Goal: Task Accomplishment & Management: Contribute content

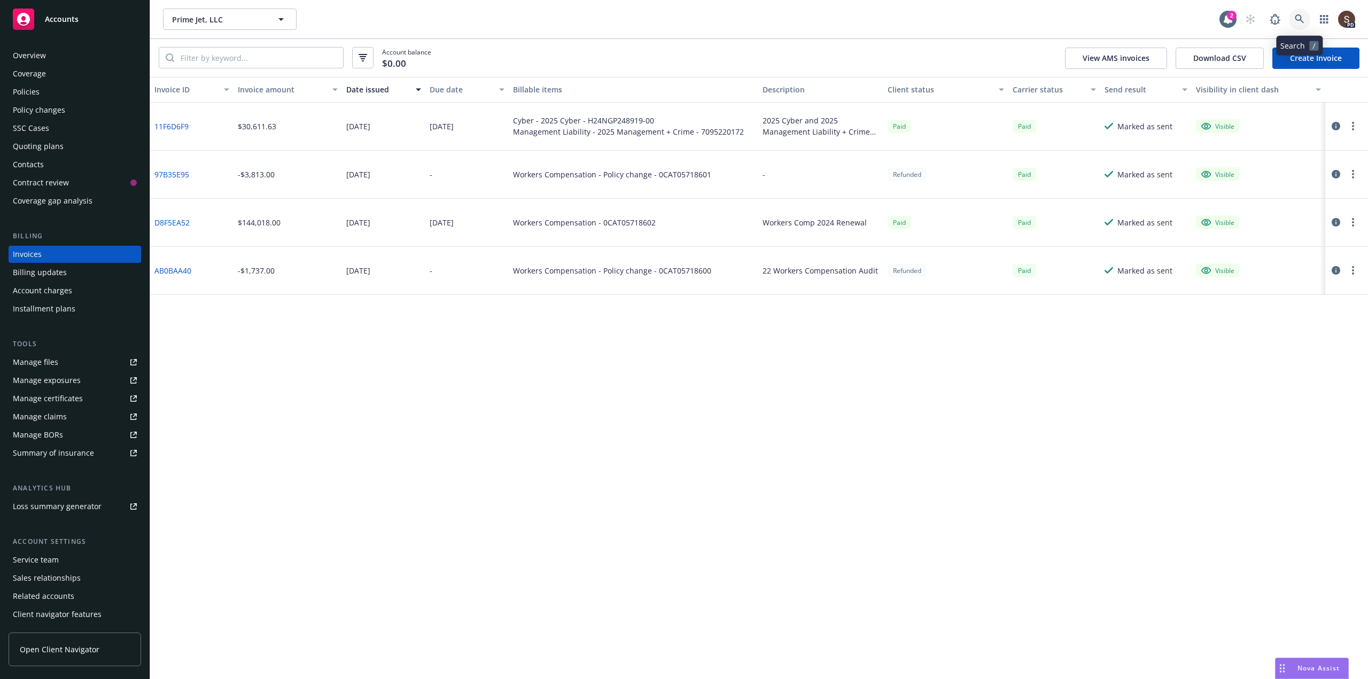
click at [1295, 24] on link at bounding box center [1299, 19] width 21 height 21
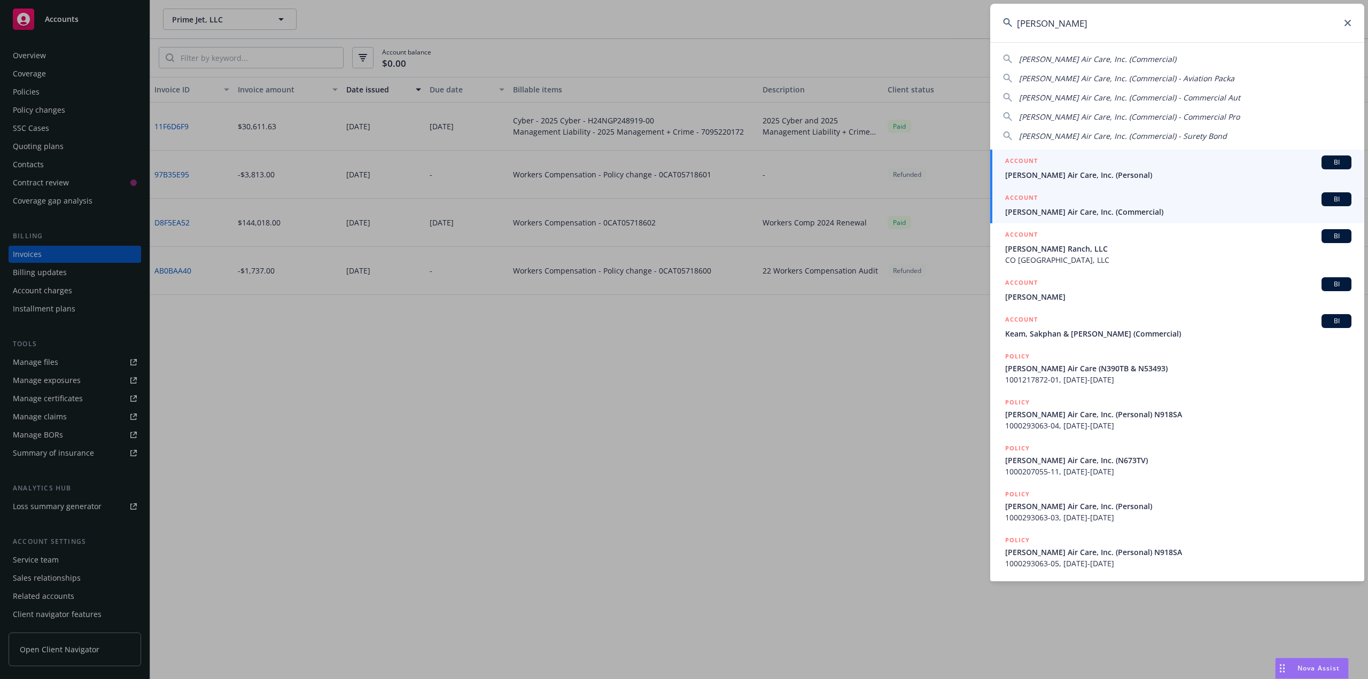
type input "thiel"
click at [1039, 212] on span "Thiel Air Care, Inc. (Commercial)" at bounding box center [1178, 211] width 346 height 11
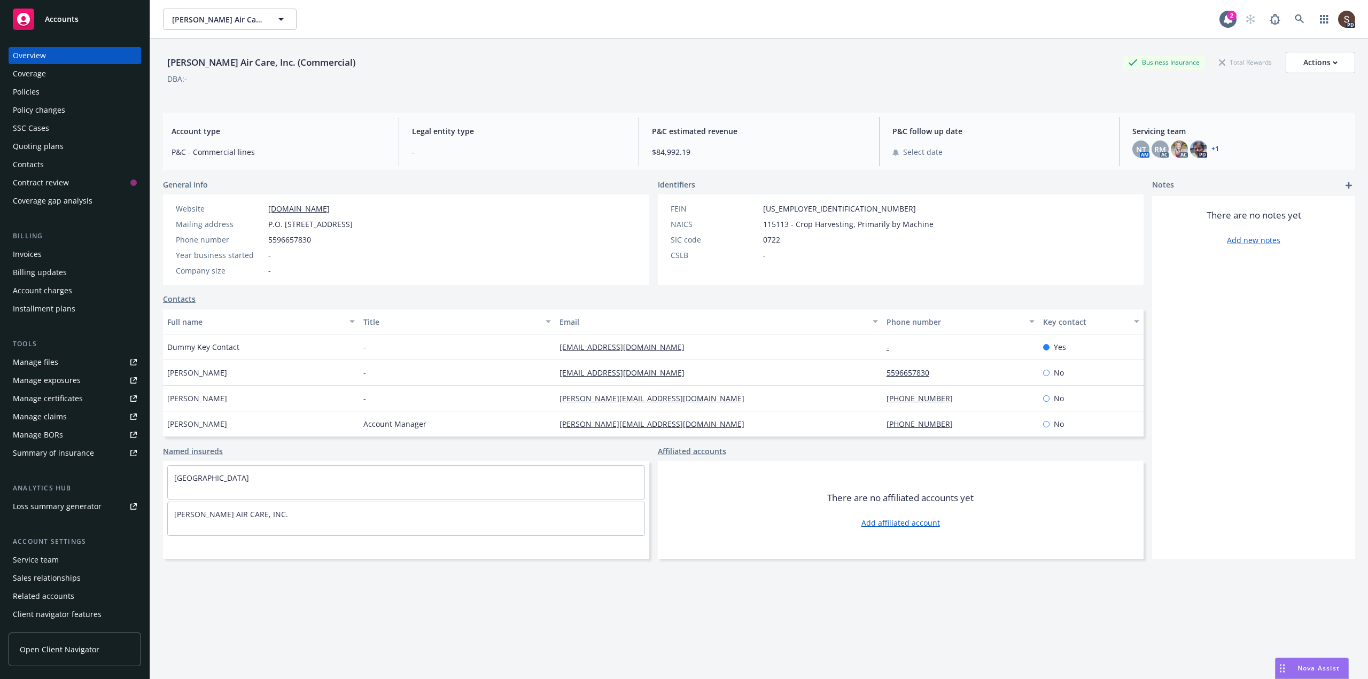
click at [27, 86] on div "Policies" at bounding box center [26, 91] width 27 height 17
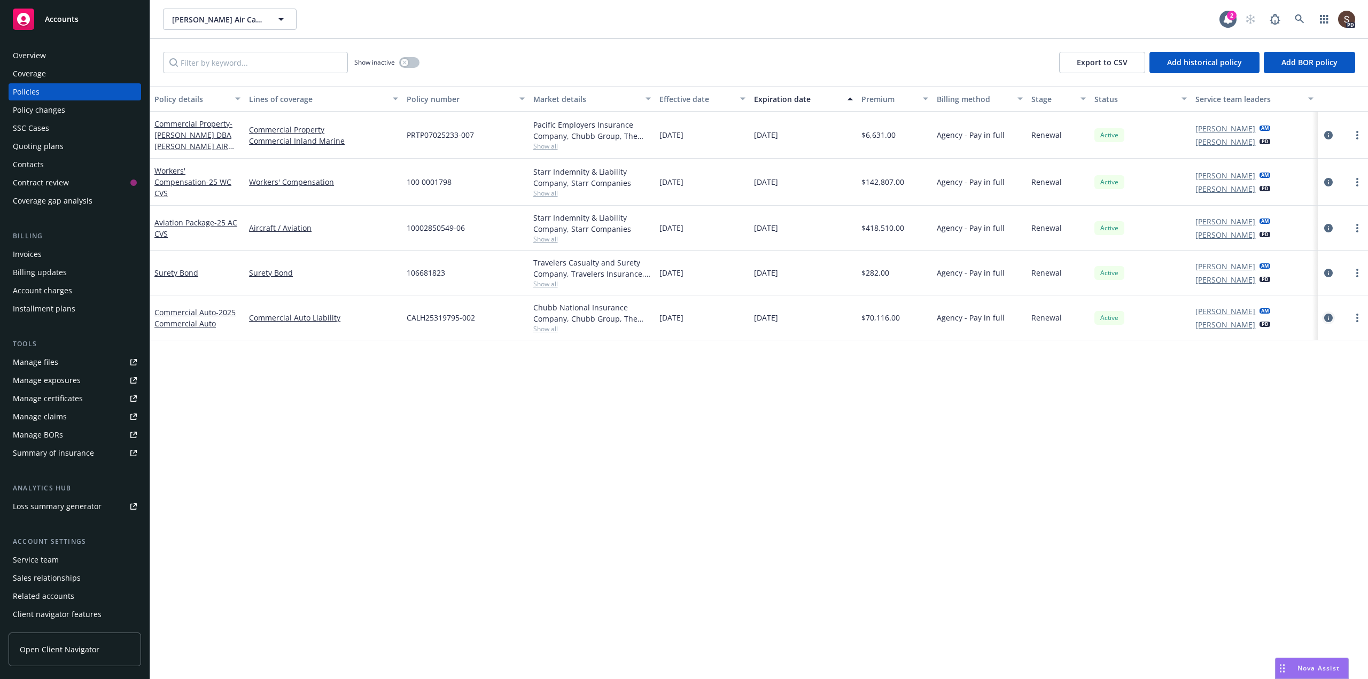
click at [1328, 315] on icon "circleInformation" at bounding box center [1328, 318] width 9 height 9
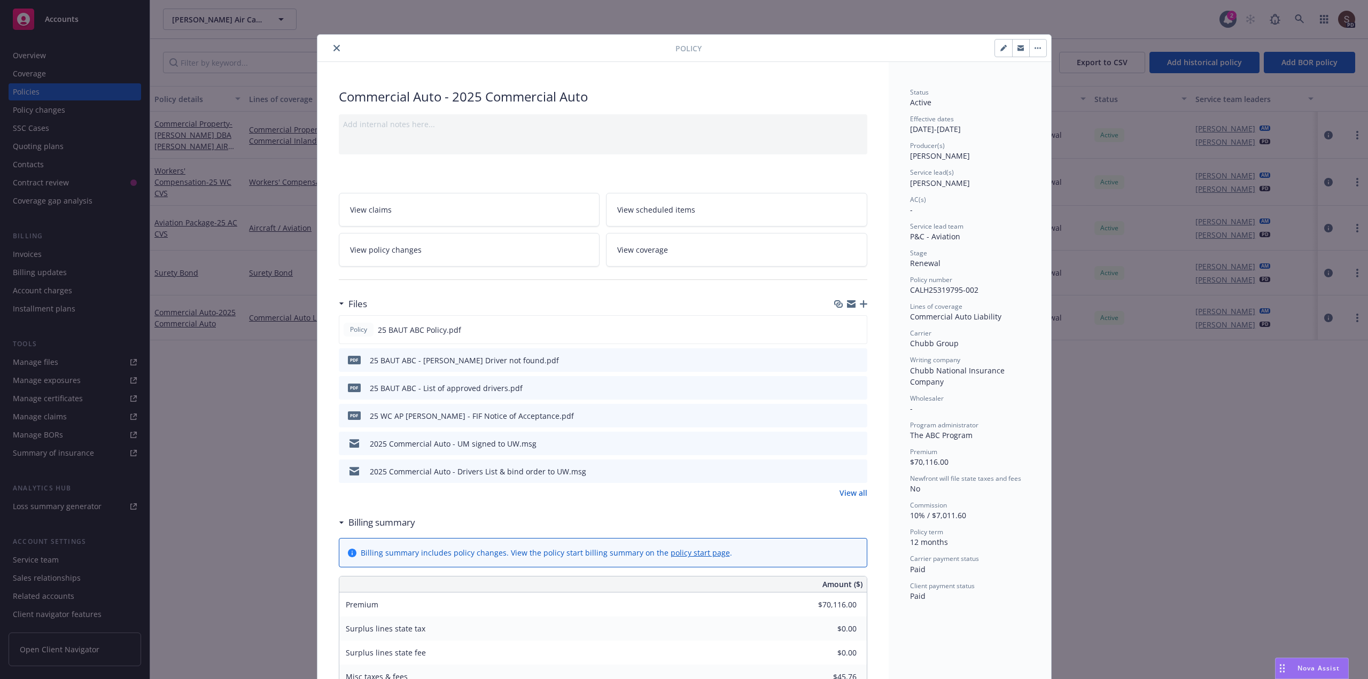
click at [860, 304] on icon "button" at bounding box center [863, 303] width 7 height 7
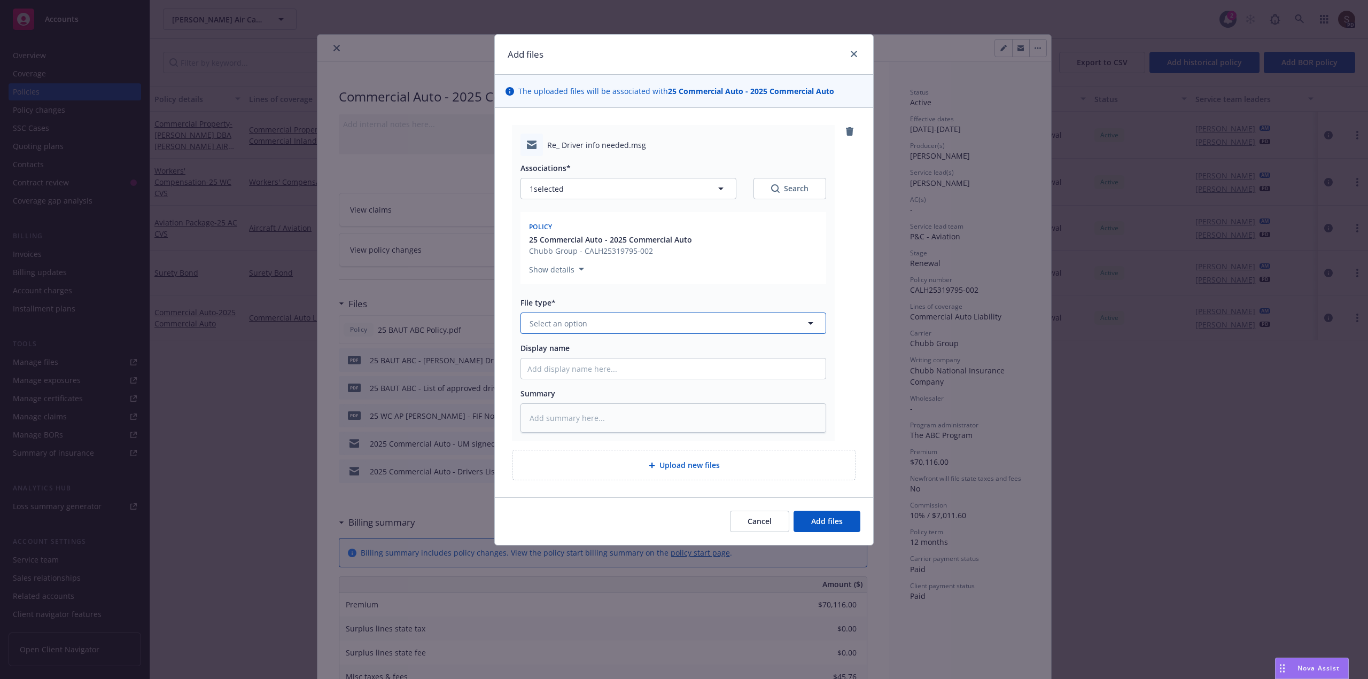
click at [562, 322] on span "Select an option" at bounding box center [559, 323] width 58 height 11
type input "email"
click at [554, 348] on div "Email" at bounding box center [673, 352] width 292 height 15
click at [556, 371] on input "Display name" at bounding box center [673, 369] width 305 height 20
type textarea "x"
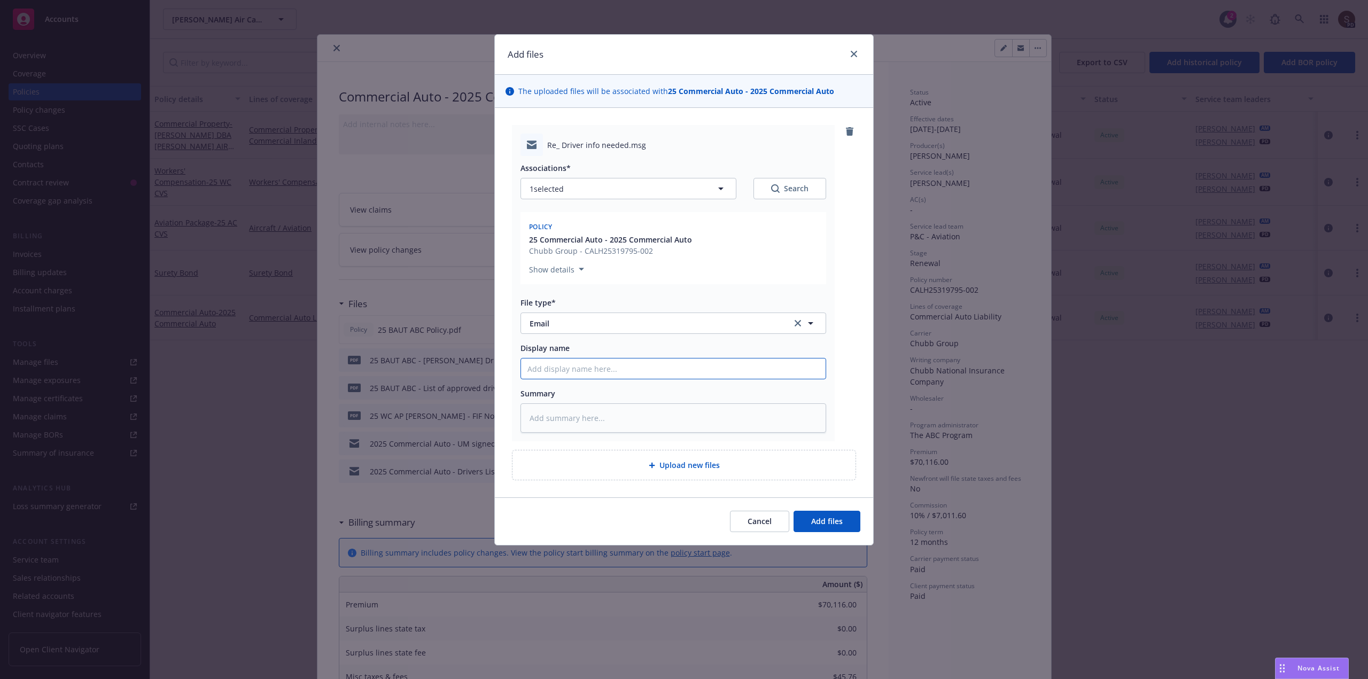
type input "2"
type textarea "x"
type input "20"
type textarea "x"
type input "202"
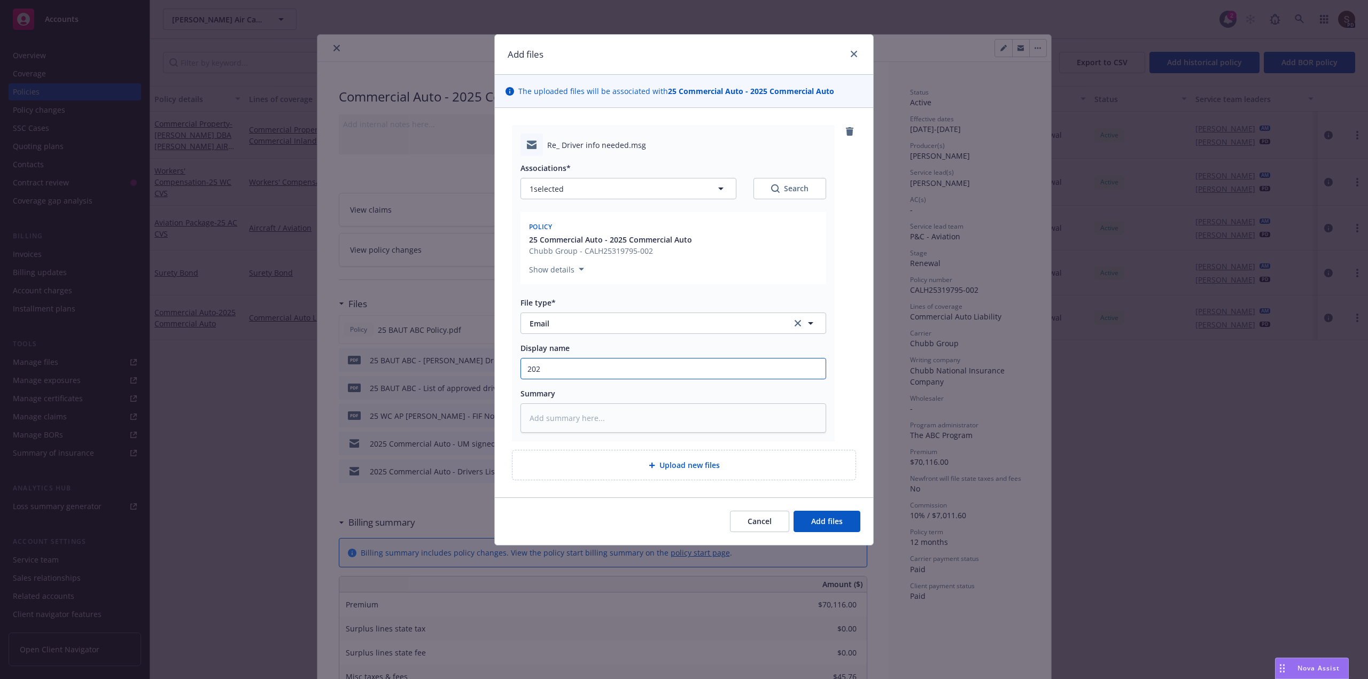
type textarea "x"
type input "2025"
type textarea "x"
type input "2025"
type textarea "x"
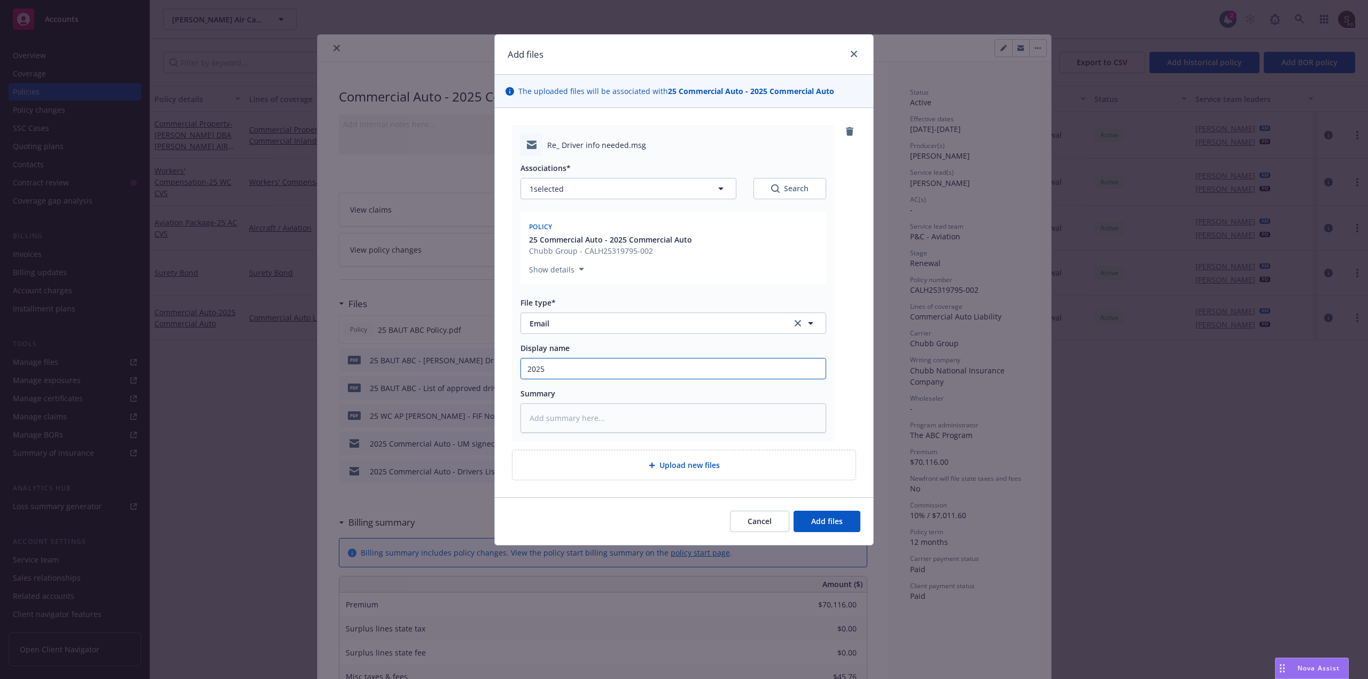
type input "2025 C"
type textarea "x"
type input "2025 Co"
type textarea "x"
type input "2025 Com"
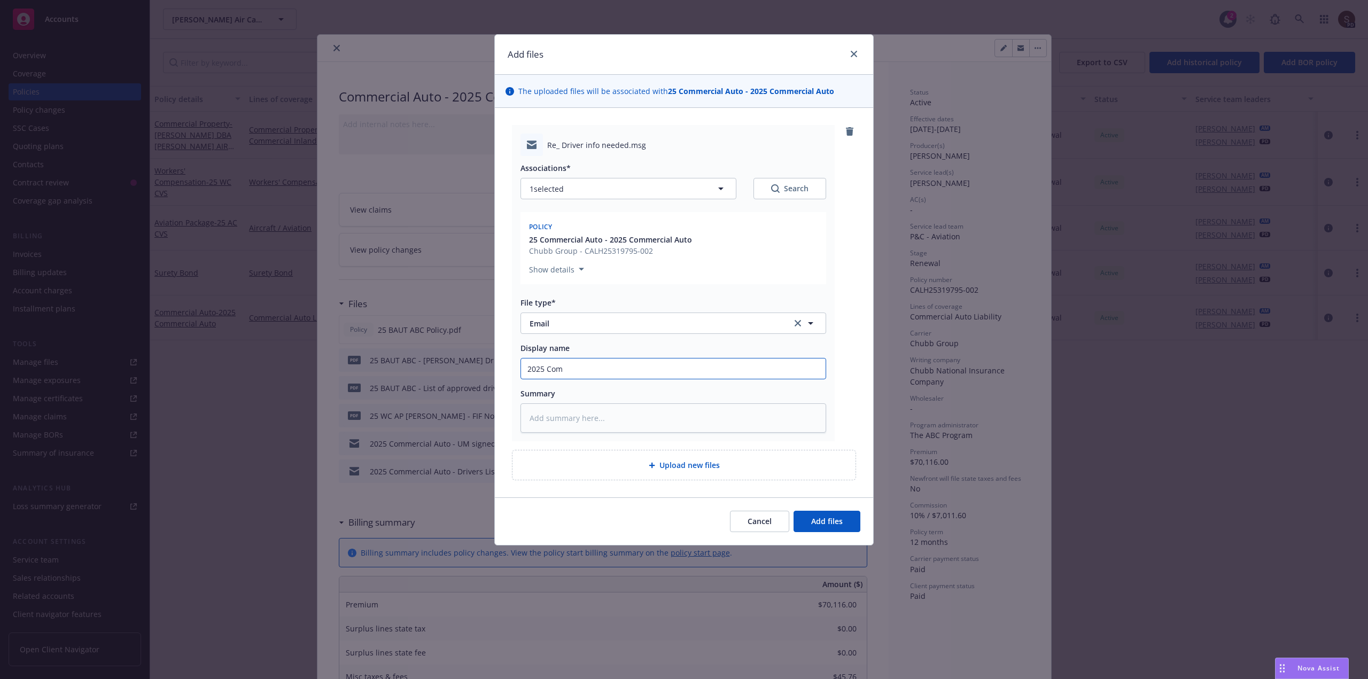
type textarea "x"
type input "2025 Comm"
type textarea "x"
type input "2025 Comme"
type textarea "x"
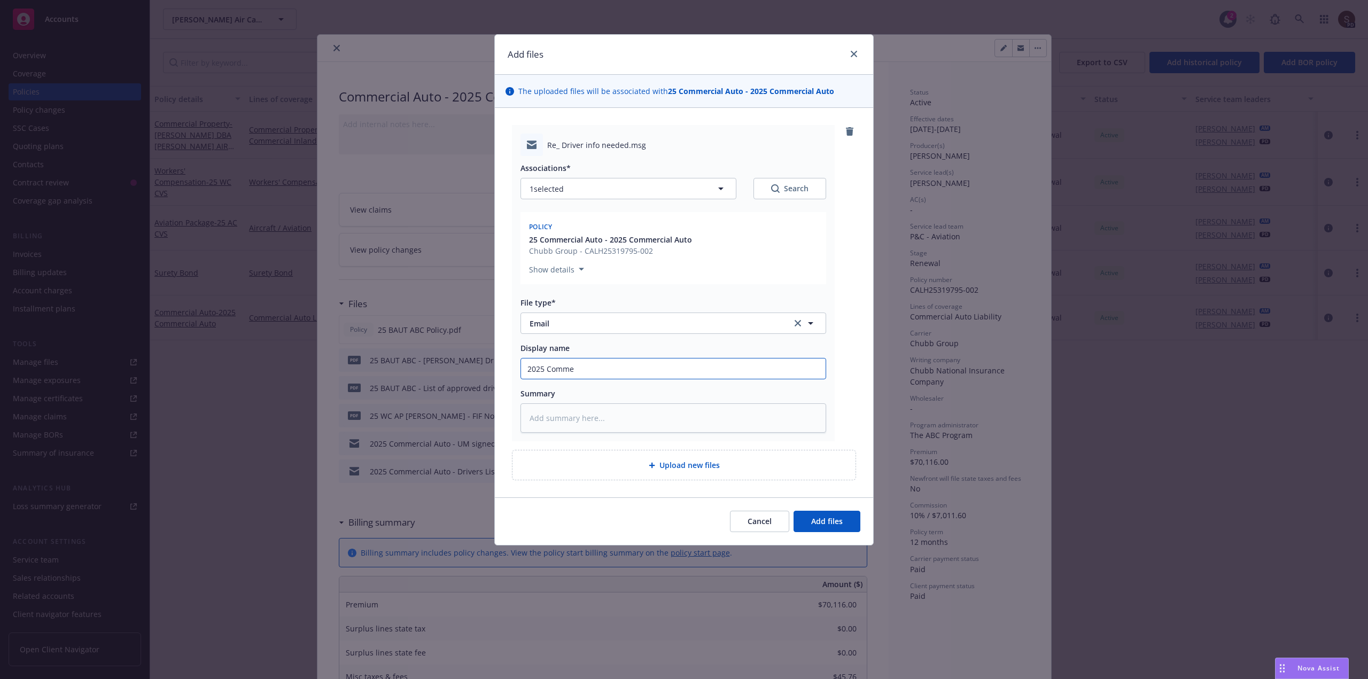
type input "2025 Commer"
type textarea "x"
type input "2025 Commerc"
type textarea "x"
type input "2025 Commerci"
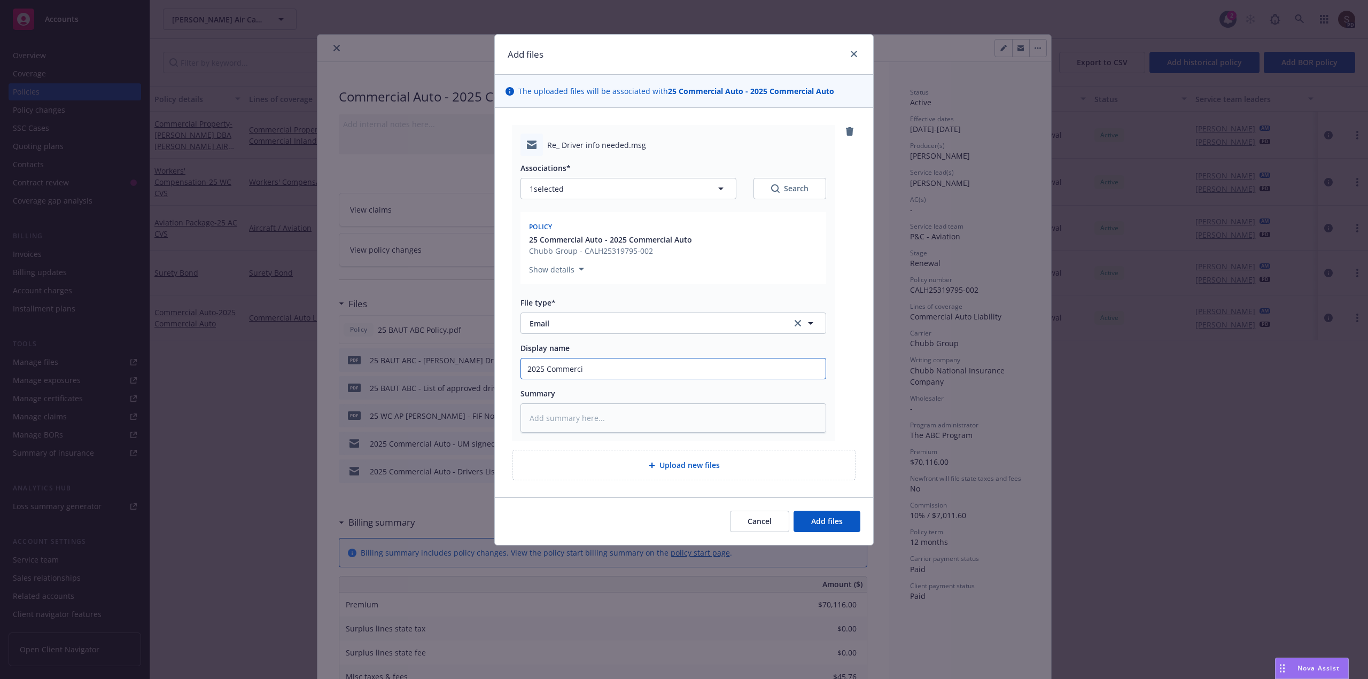
type textarea "x"
type input "2025 Commercia"
type textarea "x"
type input "2025 Commercial"
type textarea "x"
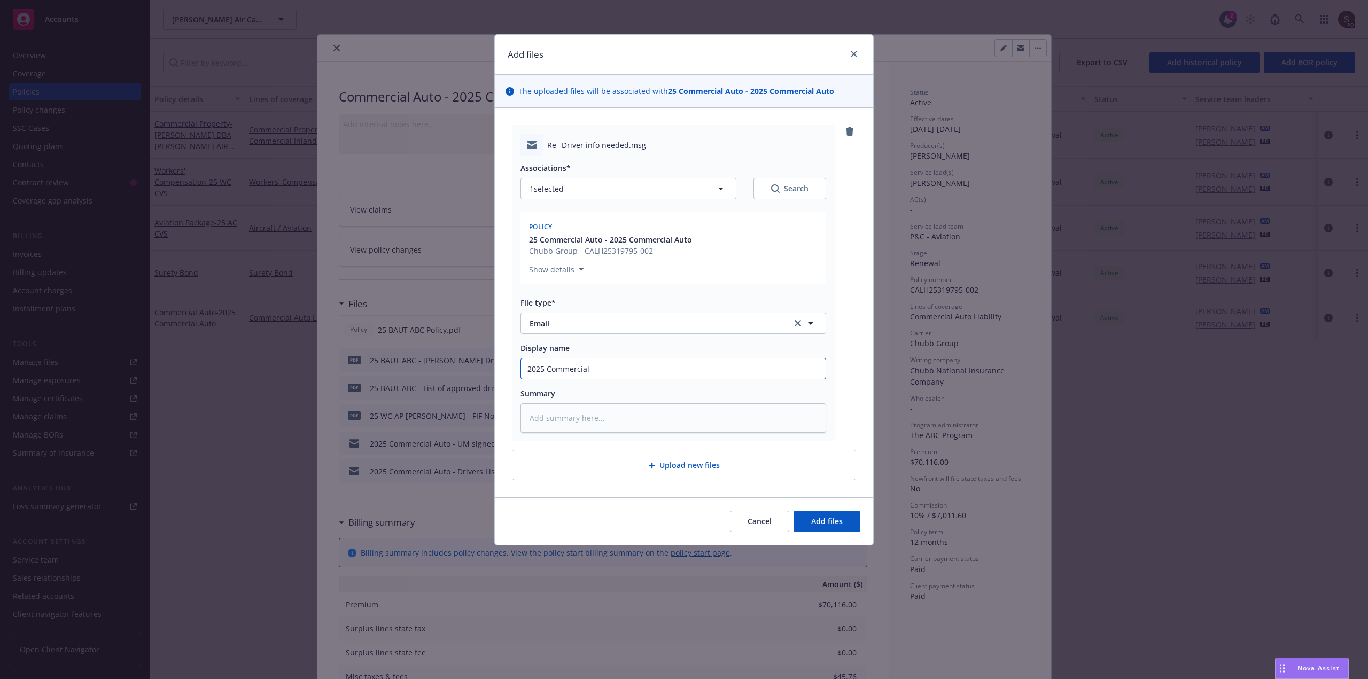
type input "2025 Commercial"
type textarea "x"
type input "2025 Commercial a"
type textarea "x"
type input "2025 Commercial au"
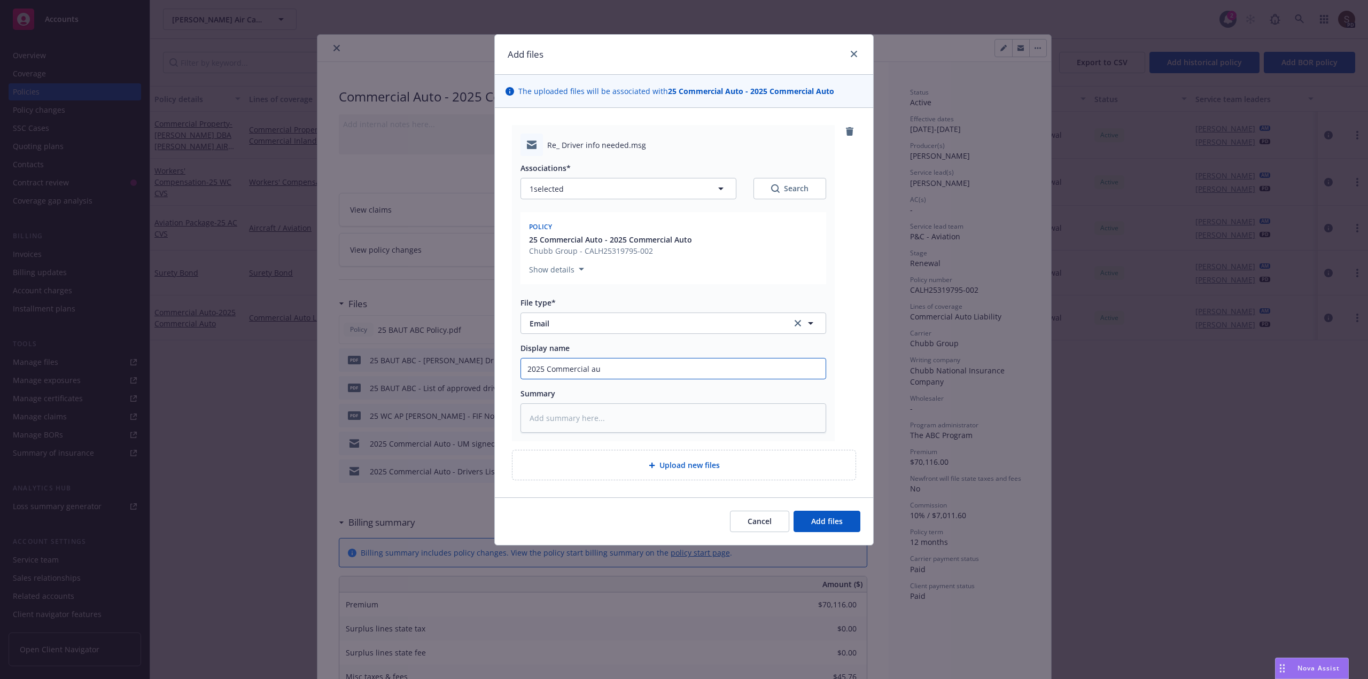
type textarea "x"
type input "2025 Commercial aut"
type textarea "x"
type input "2025 Commercial auto"
type textarea "x"
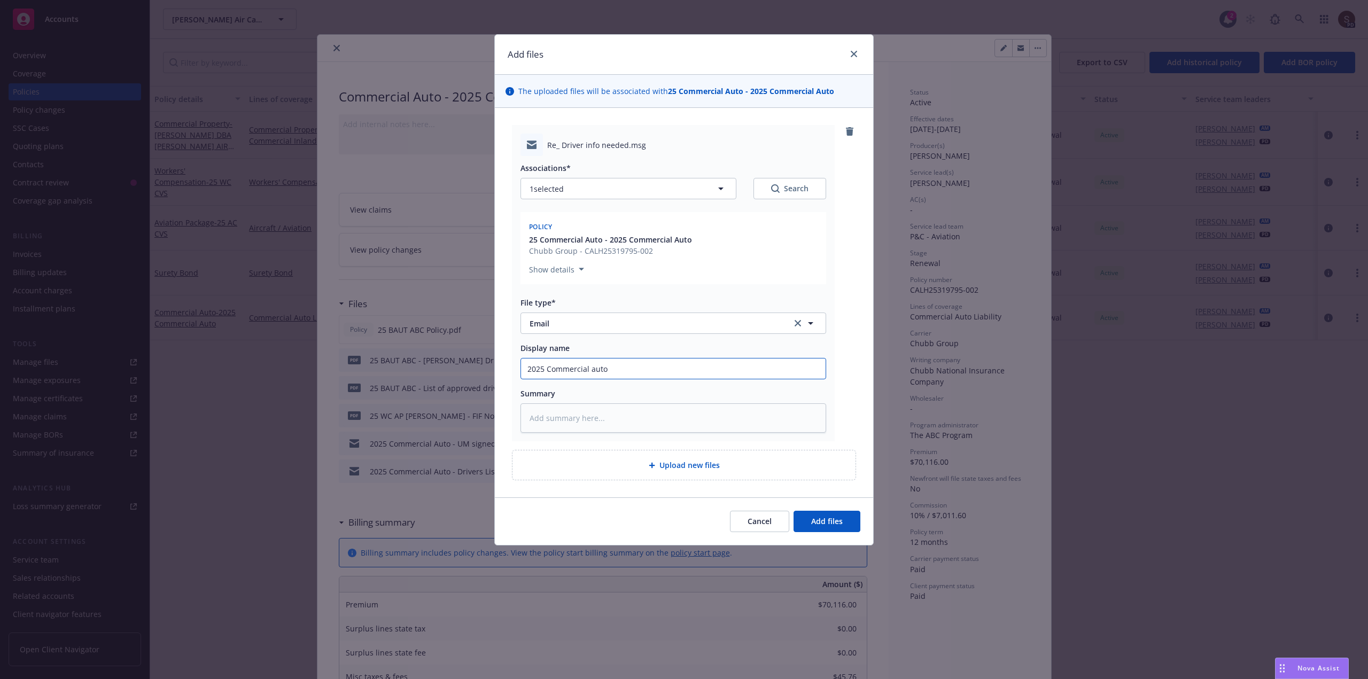
type input "2025 Commercial auto"
type textarea "x"
type input "2025 Commercial auto -"
type textarea "x"
type input "2025 Commercial auto -"
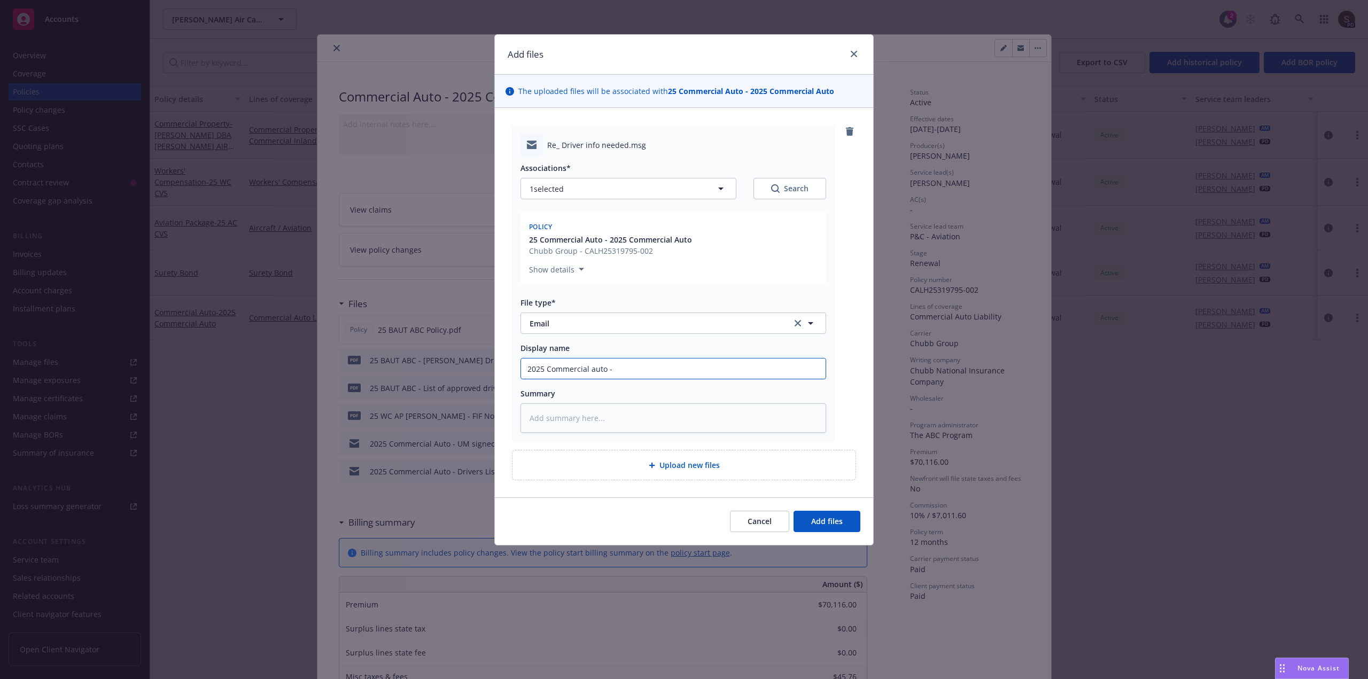
type textarea "x"
type input "2025 Commercial auto - C"
type textarea "x"
type input "2025 Commercial auto - CD"
type textarea "x"
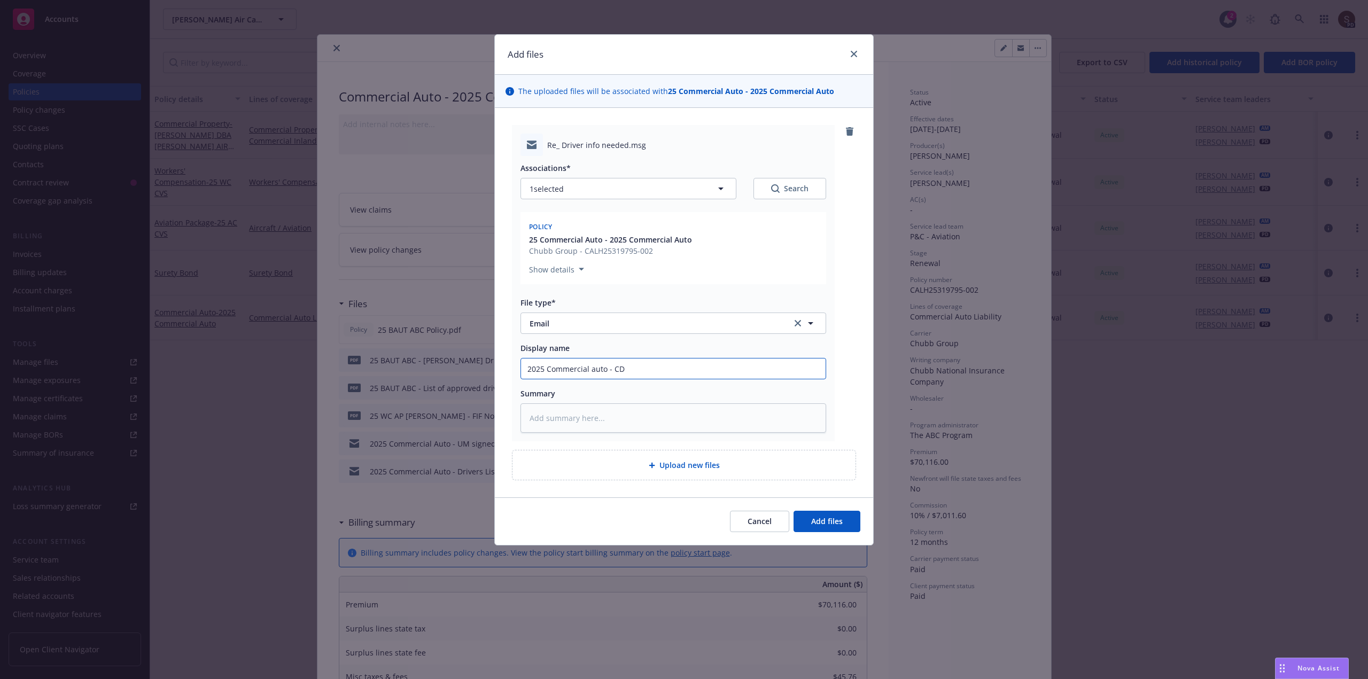
type input "2025 Commercial auto - CDL"
type textarea "x"
type input "2025 Commercial auto - CDL"
type textarea "x"
type input "2025 Commercial auto - CDL M"
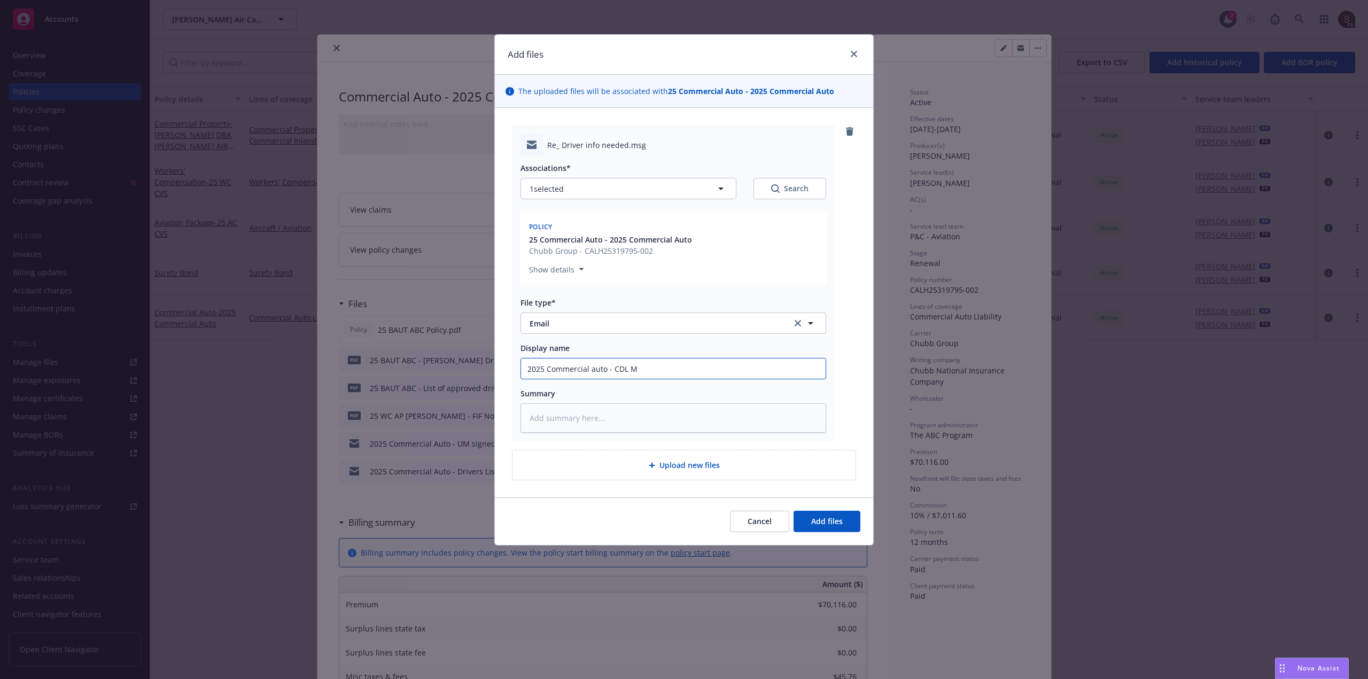
type textarea "x"
type input "2025 Commercial auto - CDL Me"
type textarea "x"
type input "2025 Commercial auto - CDL Mer"
type textarea "x"
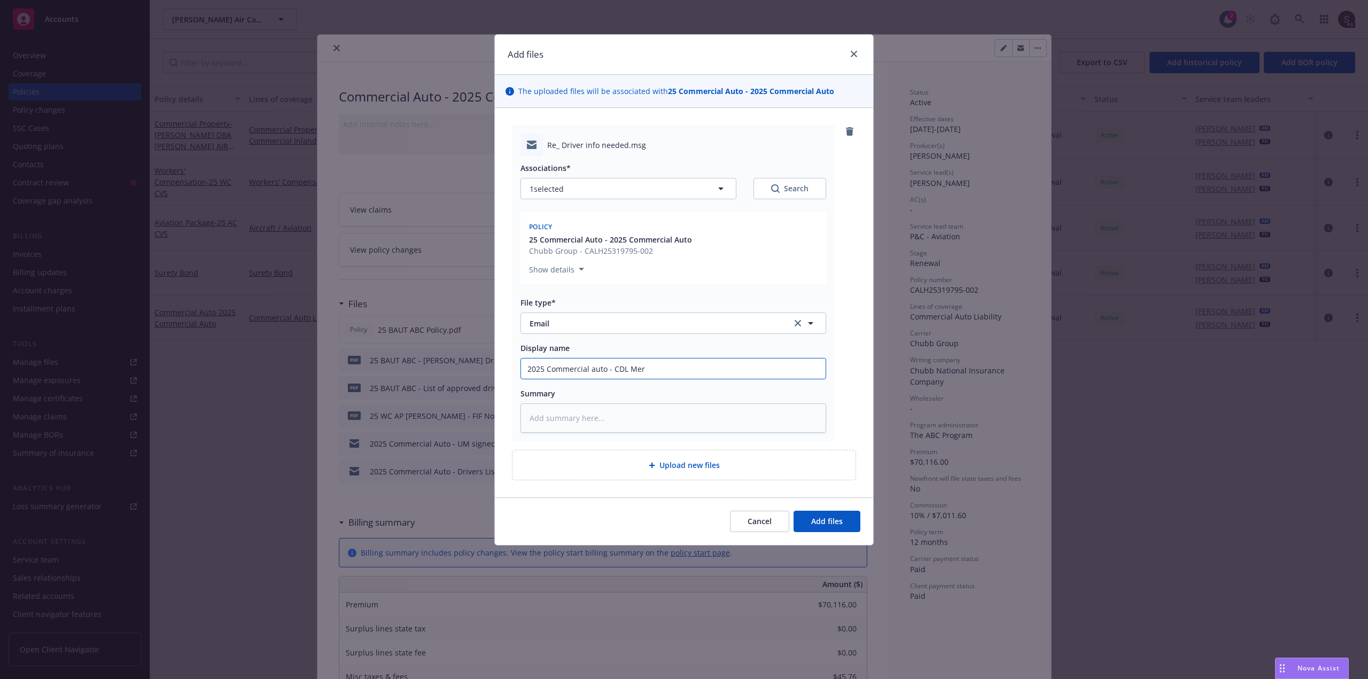
type input "2025 Commercial auto - CDL Merl"
type textarea "x"
type input "2025 Commercial auto - CDL Merle"
type textarea "x"
type input "2025 Commercial auto - CDL Merle"
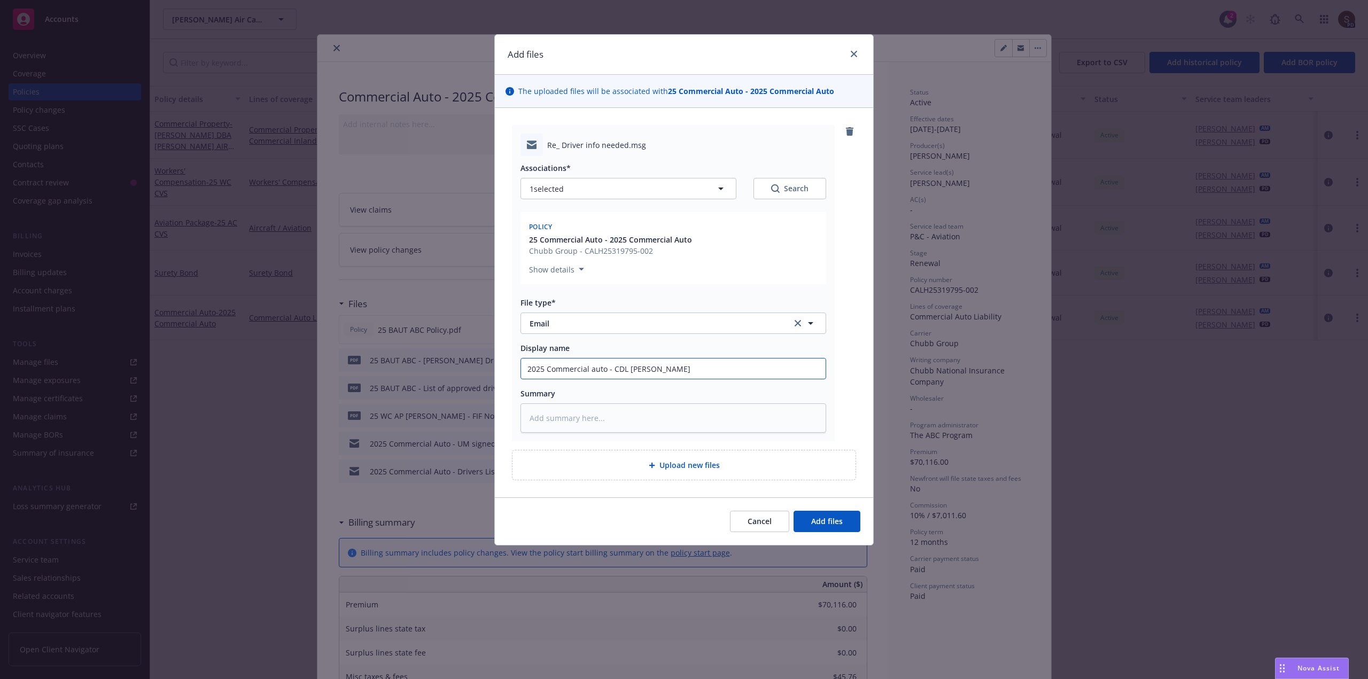
type textarea "x"
type input "2025 Commercial auto - CDL Merle J"
type textarea "x"
type input "2025 Commercial auto - CDL Merle Ja"
type textarea "x"
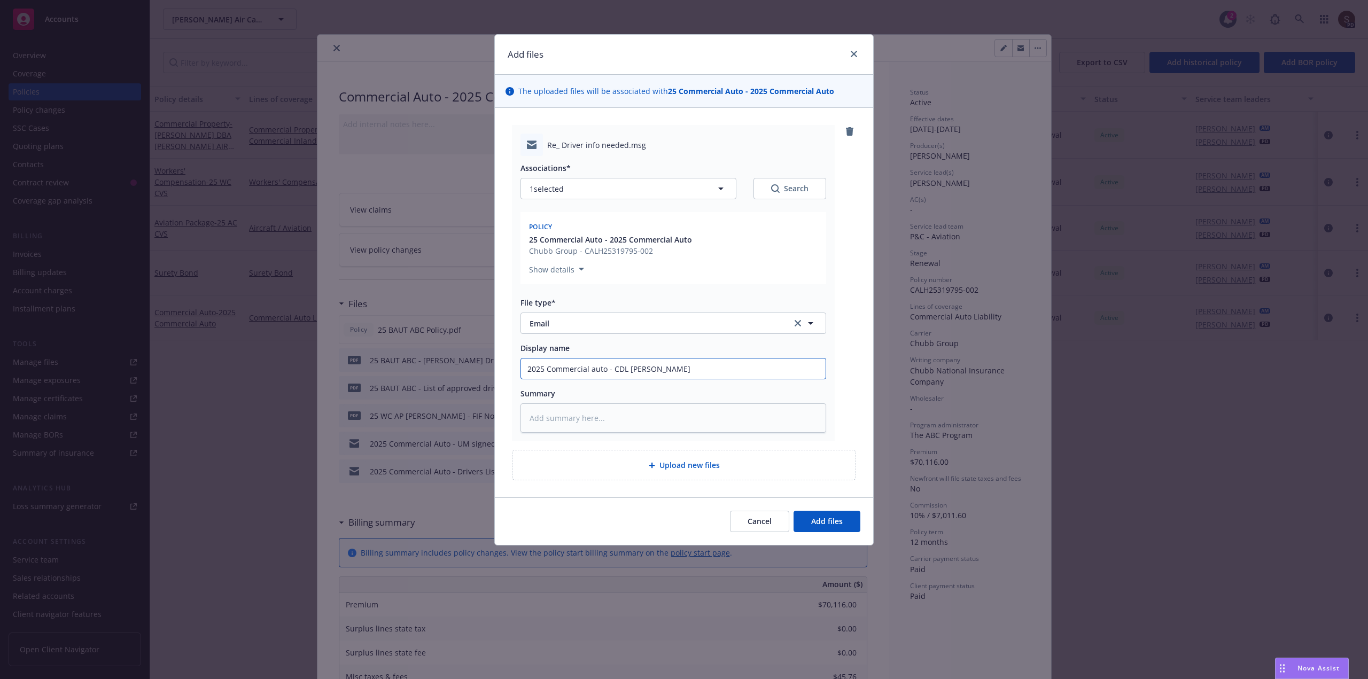
type input "2025 Commercial auto - CDL Merle Jay"
type textarea "x"
type input "2025 Commercial auto - CDL Merle Jay"
type textarea "x"
type input "2025 Commercial auto - CDL Merle Jay W"
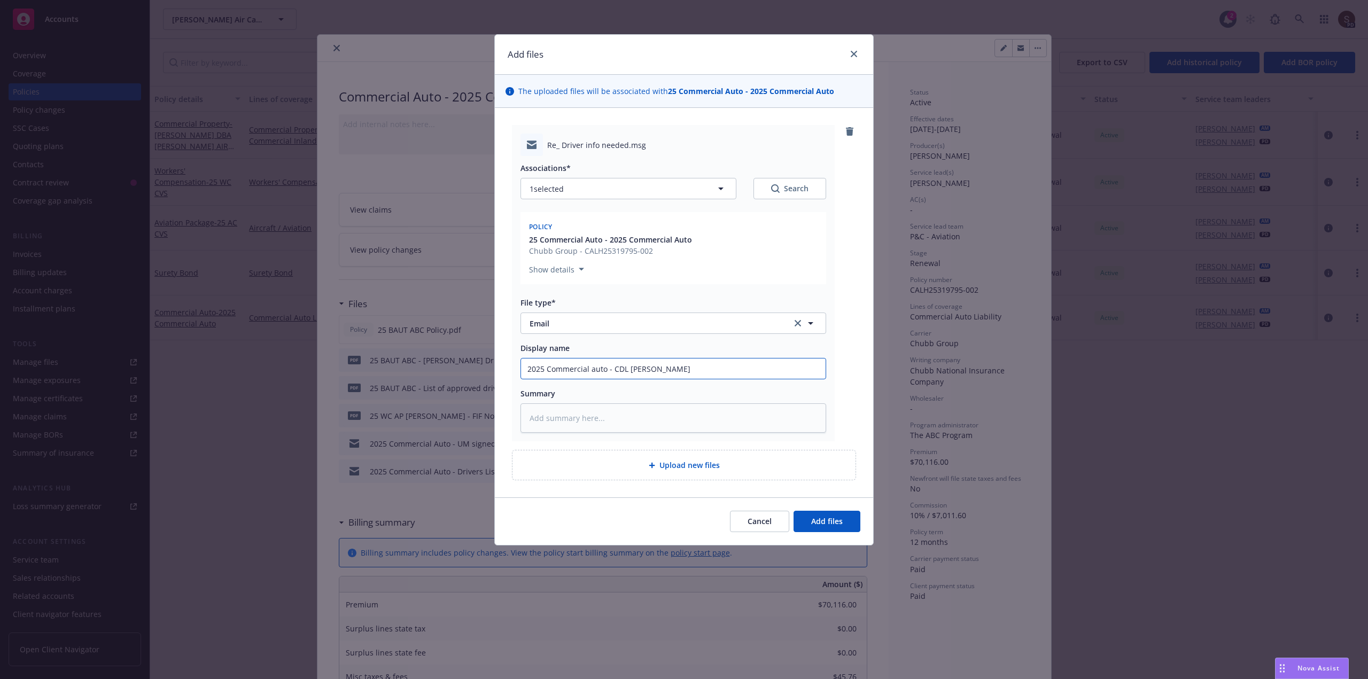
type textarea "x"
type input "2025 Commercial auto - CDL Merle Jay WH"
type textarea "x"
type input "2025 Commercial auto - CDL Merle Jay WHi"
type textarea "x"
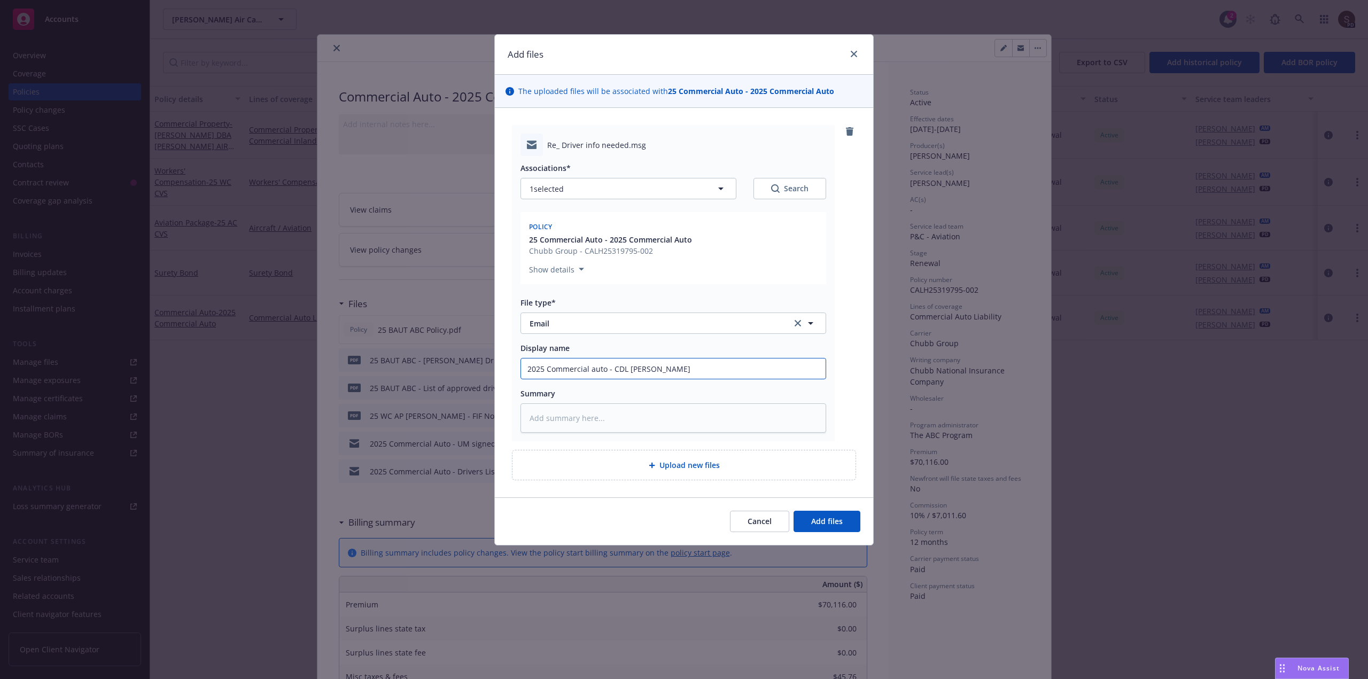
type input "2025 Commercial auto - CDL Merle Jay WHit"
type textarea "x"
type input "2025 Commercial auto - CDL Merle Jay WHito"
type textarea "x"
type input "2025 Commercial auto - CDL Merle Jay WHiton"
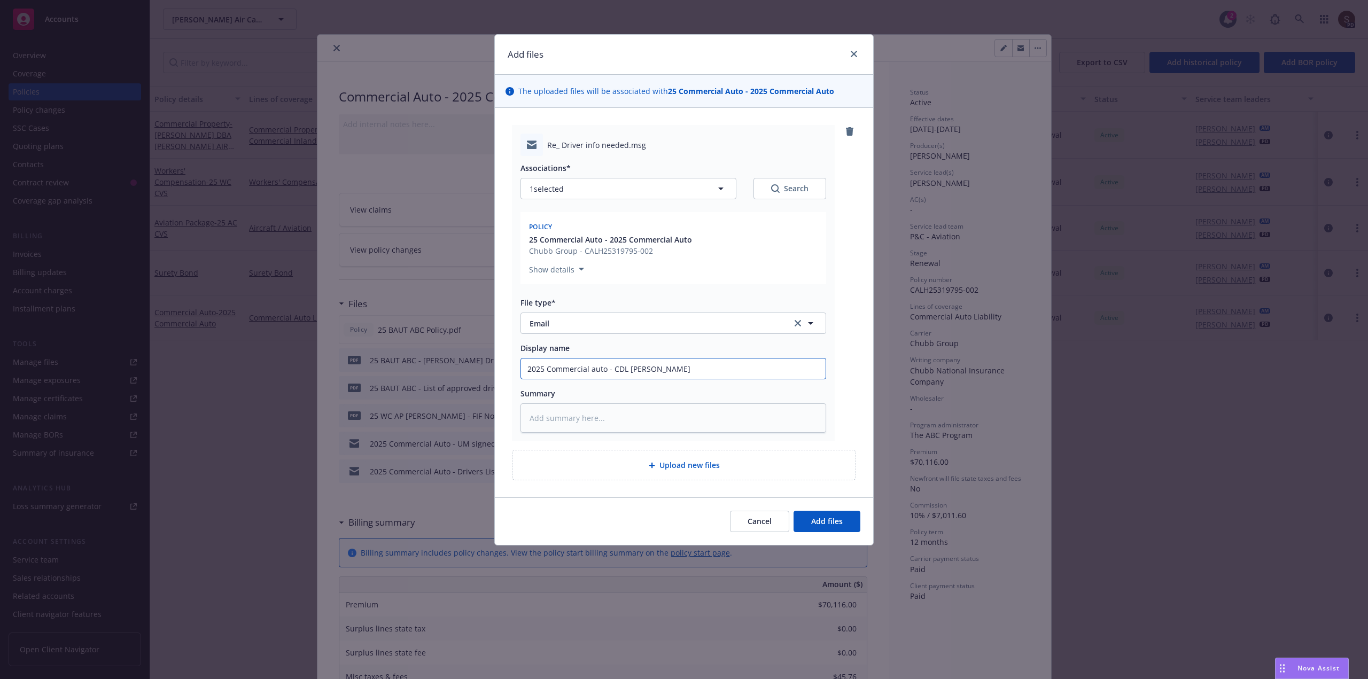
type textarea "x"
type input "2025 Commercial auto - CDL Merle Jay WHiton"
type textarea "x"
type input "2025 Commercial auto - CDL Merle Jay WHiton J"
type textarea "x"
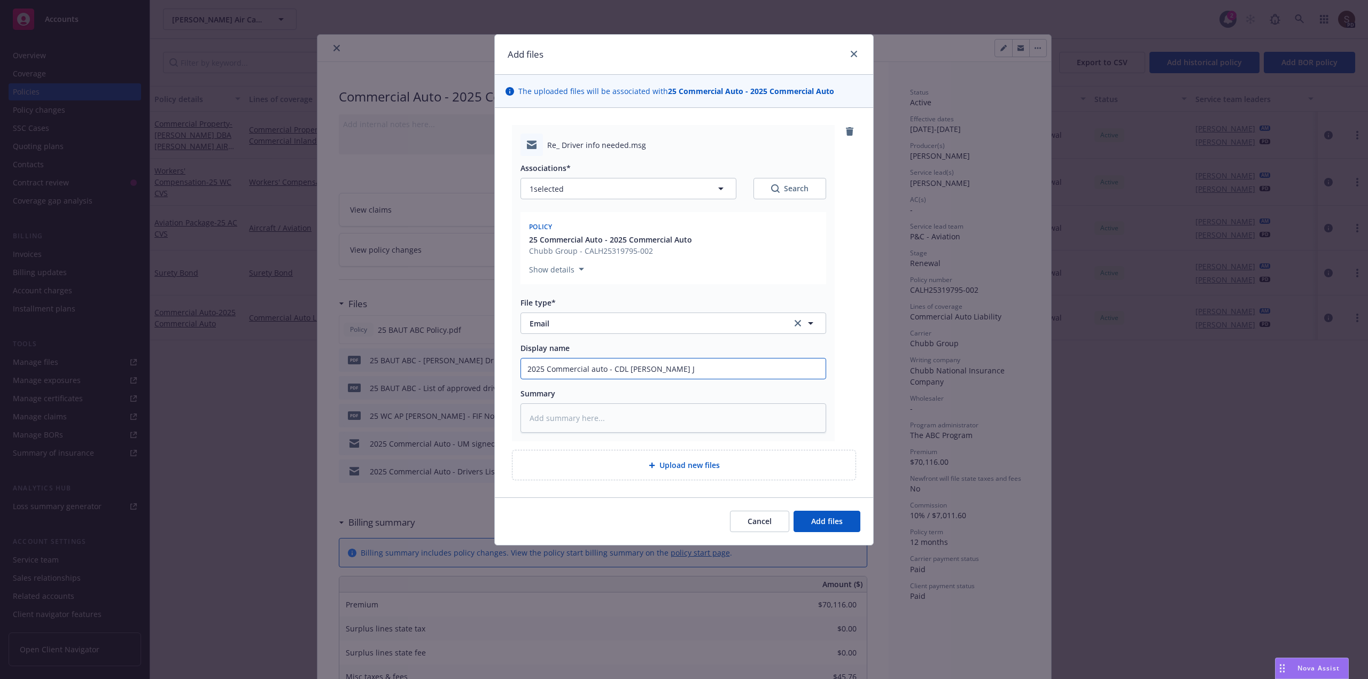
type input "2025 Commercial auto - CDL Merle Jay WHiton Jr"
type textarea "x"
type input "2025 Commercial auto - CDL Merle Jay WHiton Jr."
click at [670, 369] on input "2025 Commercial auto - CDL Merle Jay WHiton Jr." at bounding box center [673, 369] width 305 height 20
type textarea "x"
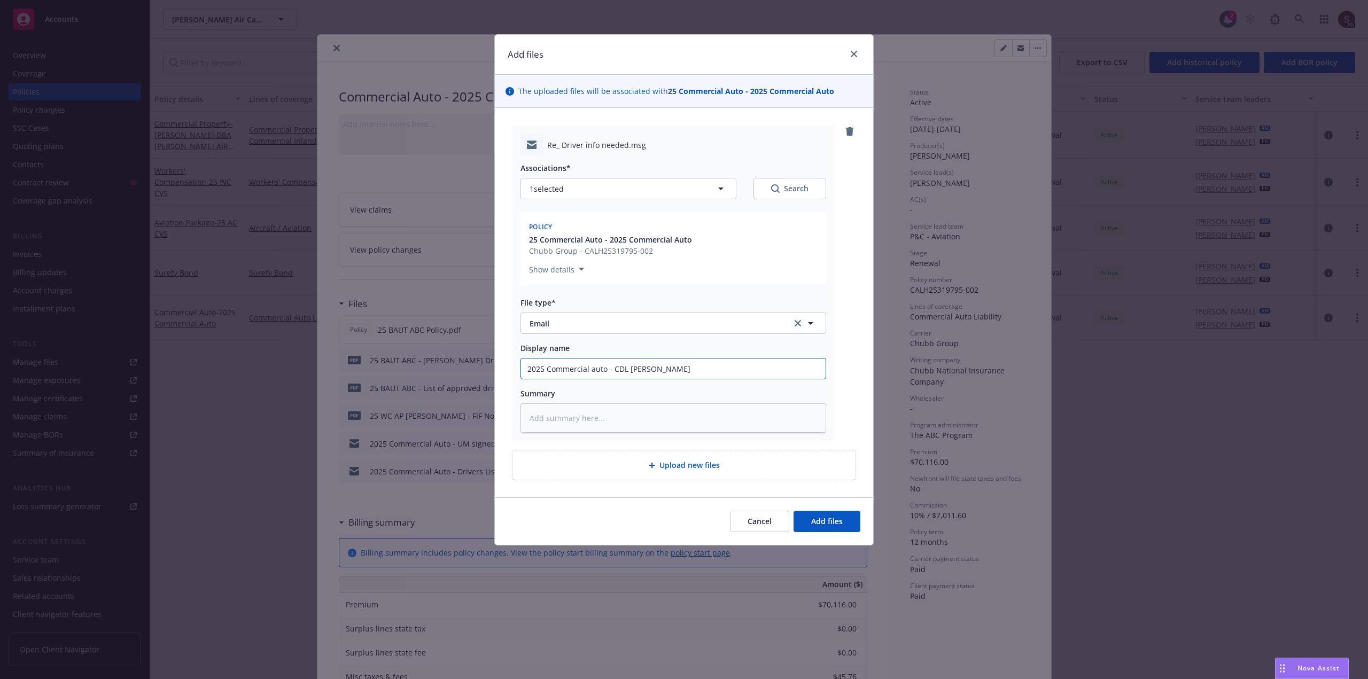
type input "2025 Commercial auto - CDL Merle Jay Witon Jr."
type textarea "x"
drag, startPoint x: 614, startPoint y: 369, endPoint x: 714, endPoint y: 371, distance: 99.9
click at [714, 371] on input "2025 Commercial auto - CDL Merle Jay Whiton Jr." at bounding box center [673, 369] width 305 height 20
type input "2025 Commercial auto - CDL Merle Jay Whiton Jr."
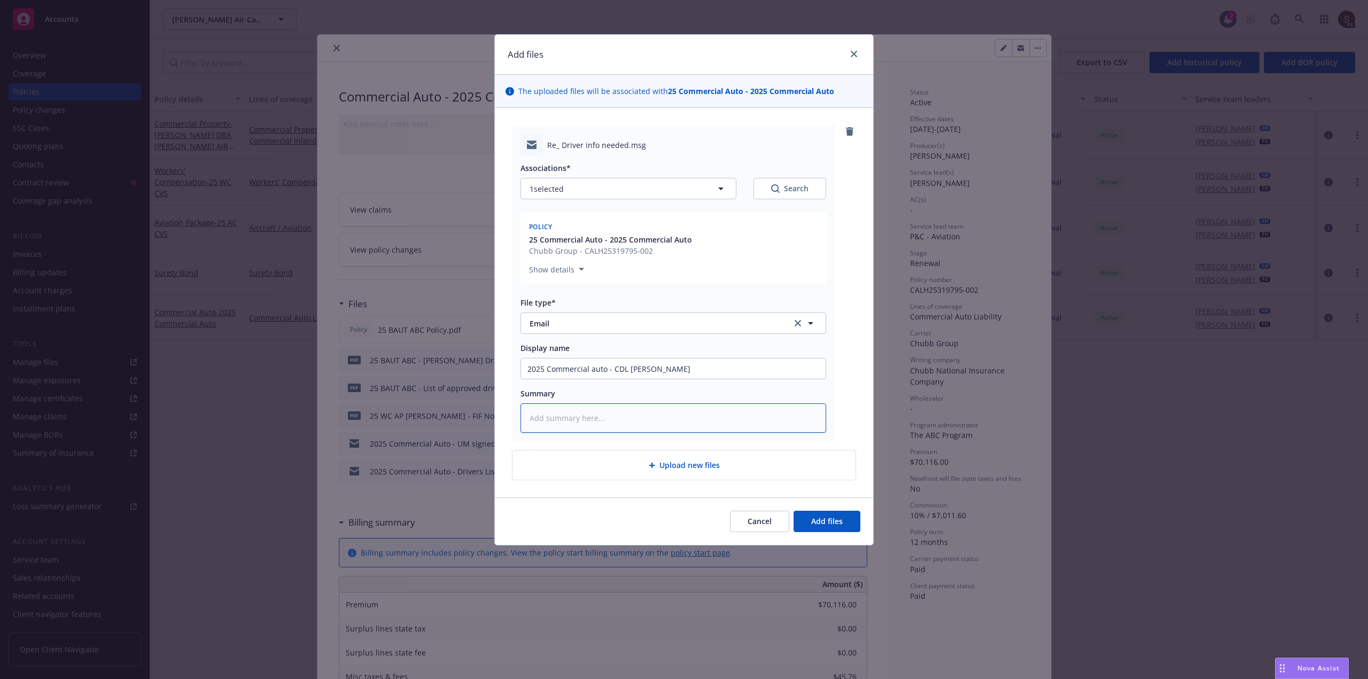
click at [600, 419] on textarea at bounding box center [673, 417] width 306 height 29
type textarea "x"
type textarea "2"
type textarea "x"
type textarea "25"
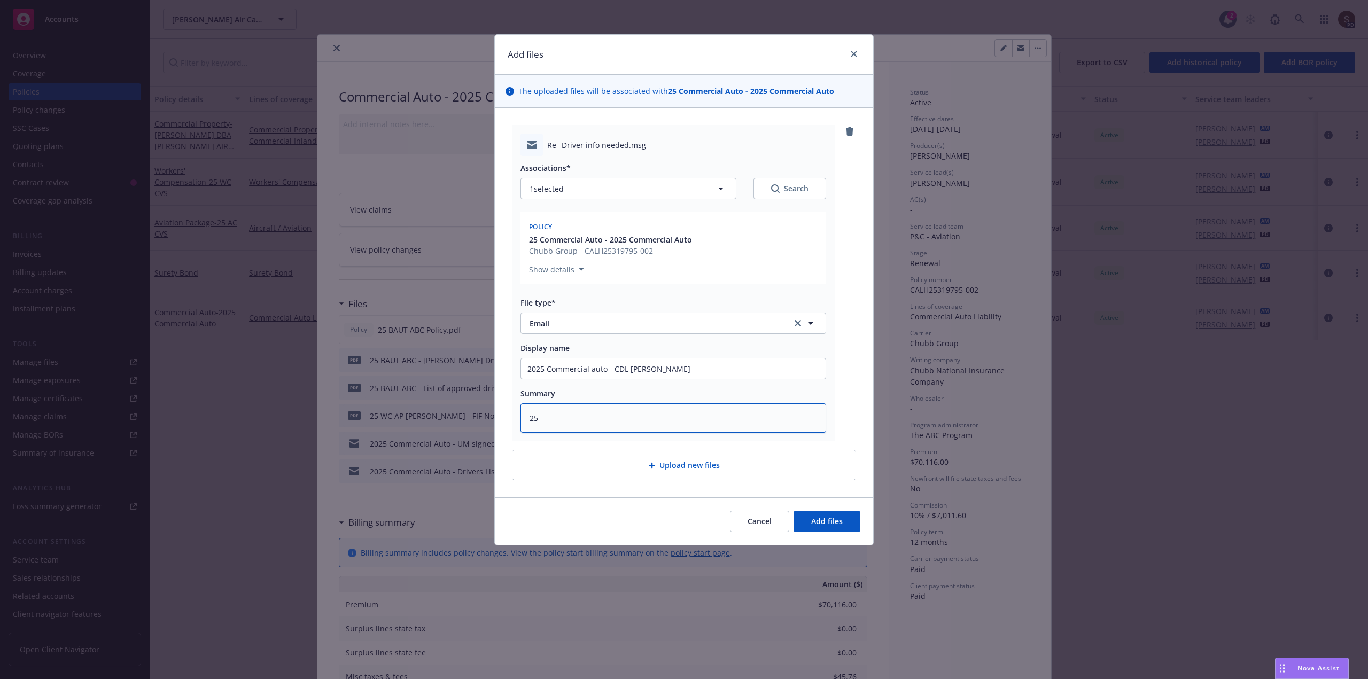
type textarea "x"
type textarea "25"
type textarea "x"
type textarea "25 B"
type textarea "x"
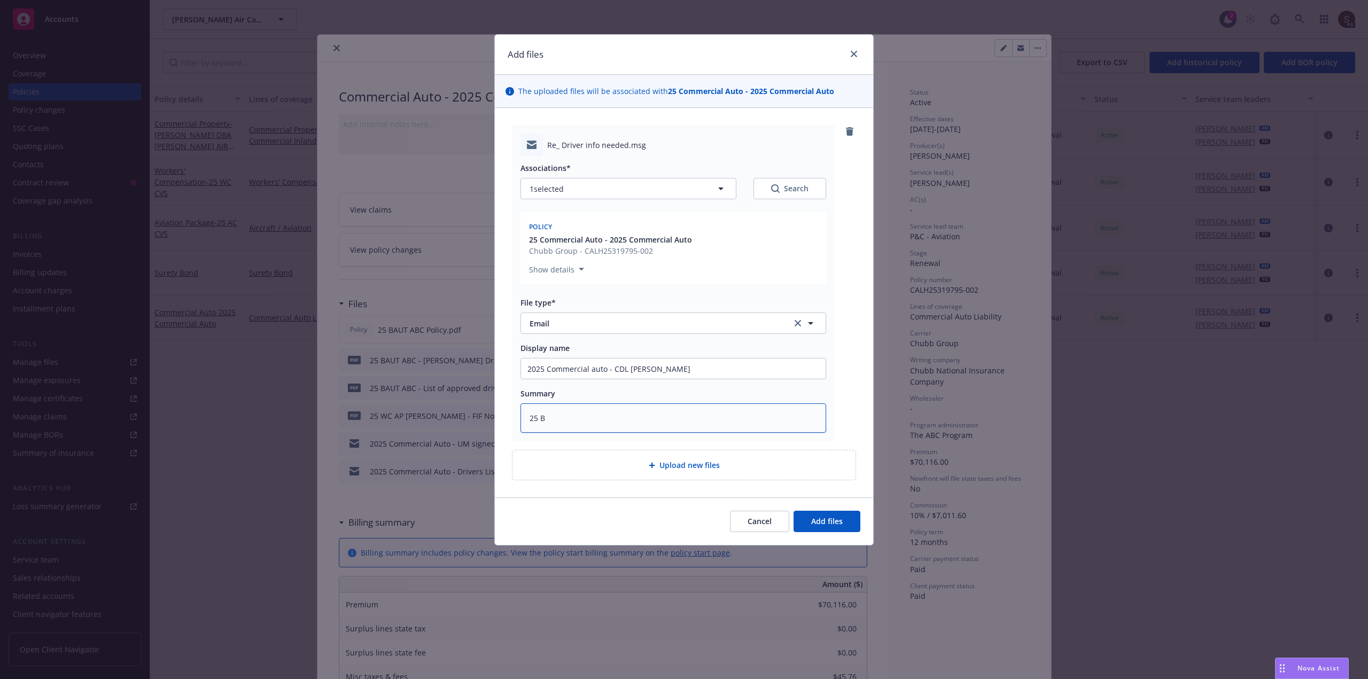
type textarea "25 BA"
type textarea "x"
type textarea "25 BAU"
type textarea "x"
type textarea "25 BAUT"
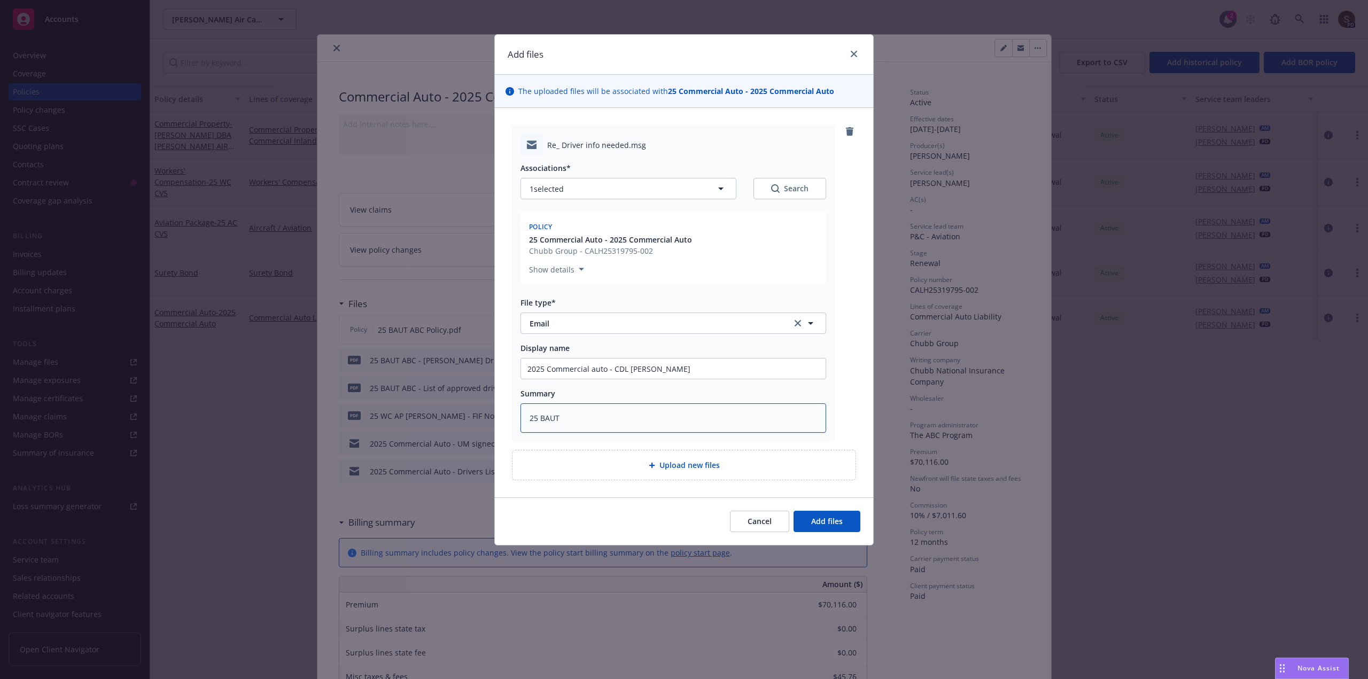
type textarea "x"
type textarea "25 BAUT"
type textarea "x"
type textarea "25 BAUT A"
type textarea "x"
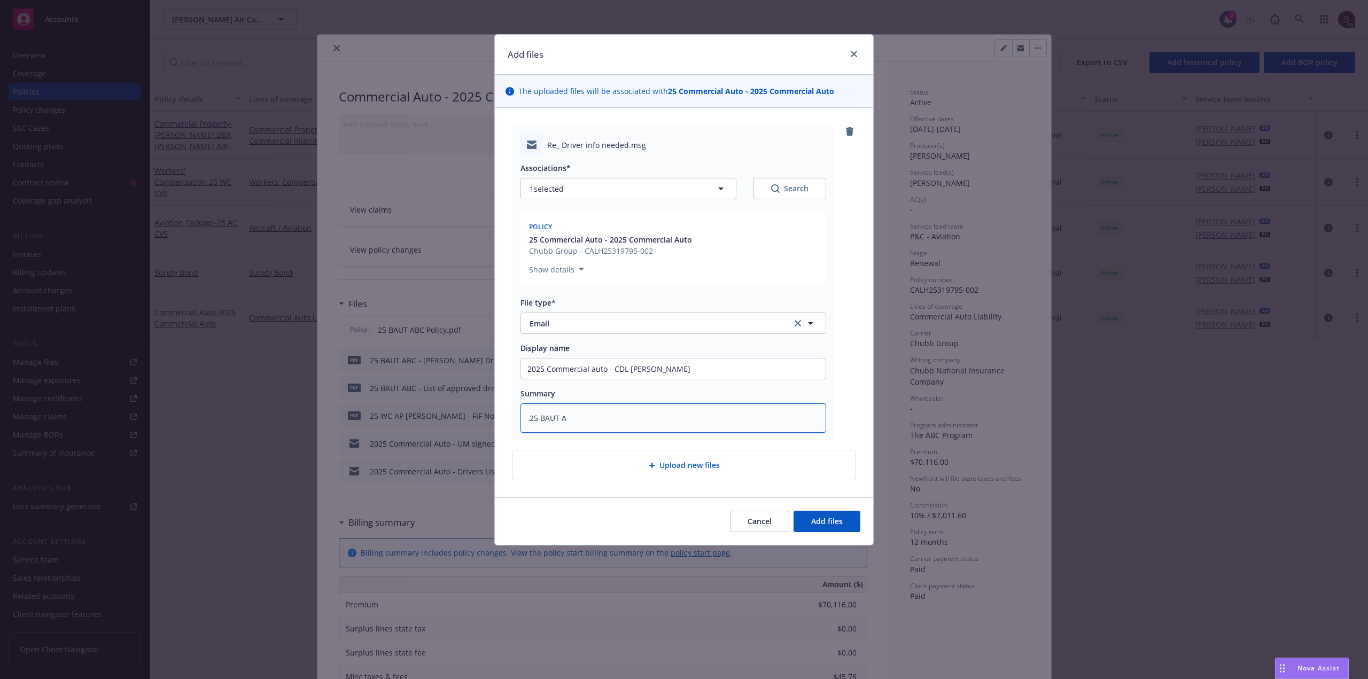
type textarea "25 BAUT AB"
type textarea "x"
type textarea "25 BAUT ABC"
type textarea "x"
type textarea "25 BAUT ABC"
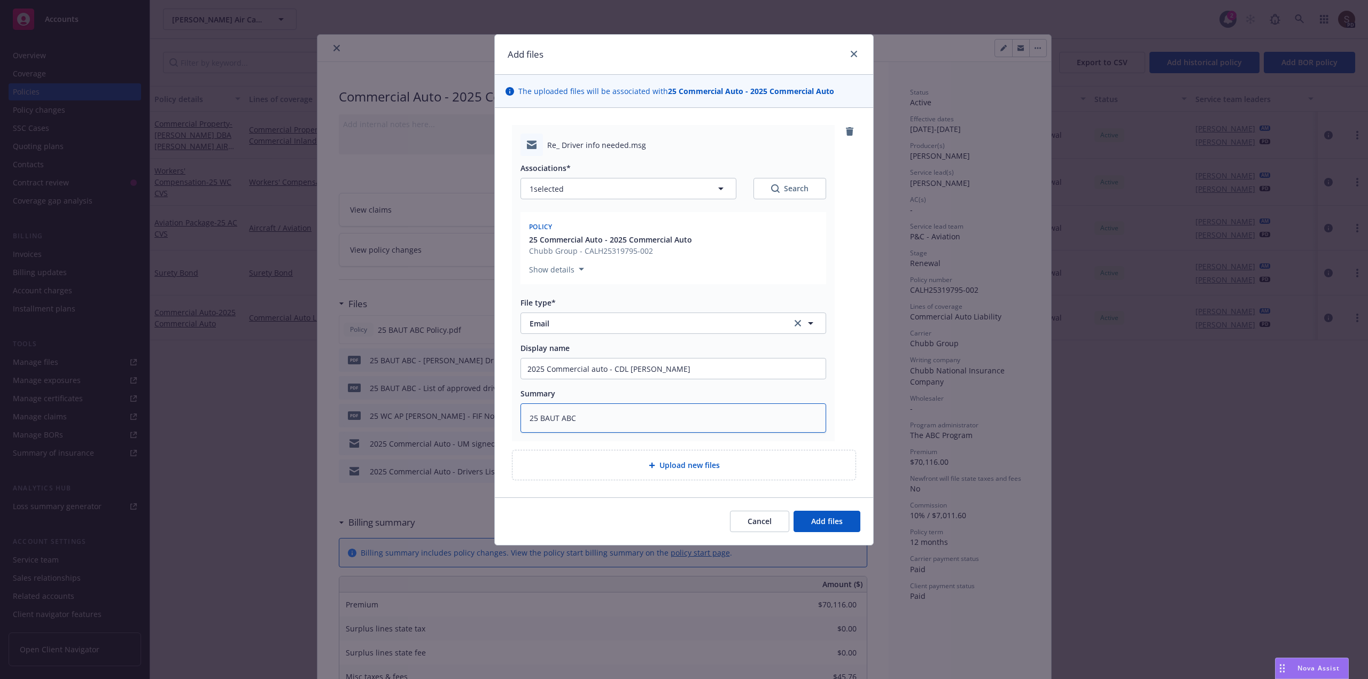
paste textarea "CDL Merle Jay Whiton Jr."
type textarea "x"
type textarea "25 BAUT ABC CDL Merle Jay Whiton Jr."
type textarea "x"
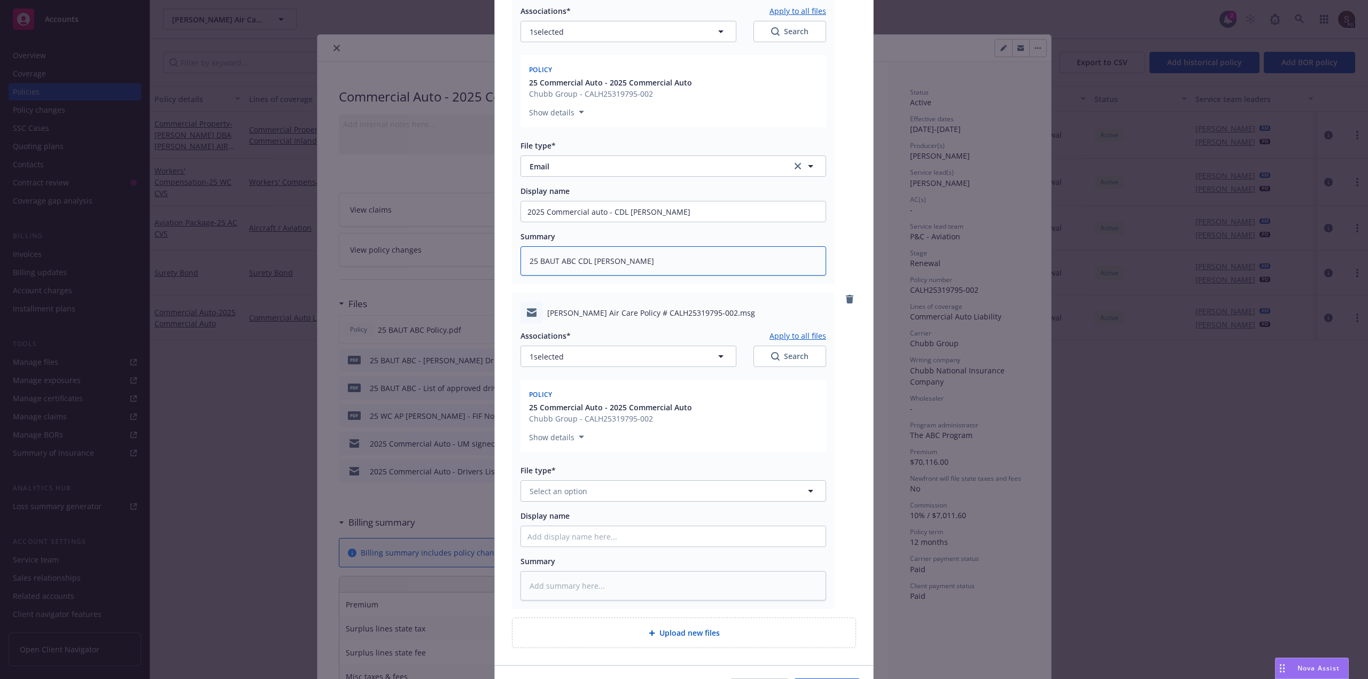
scroll to position [225, 0]
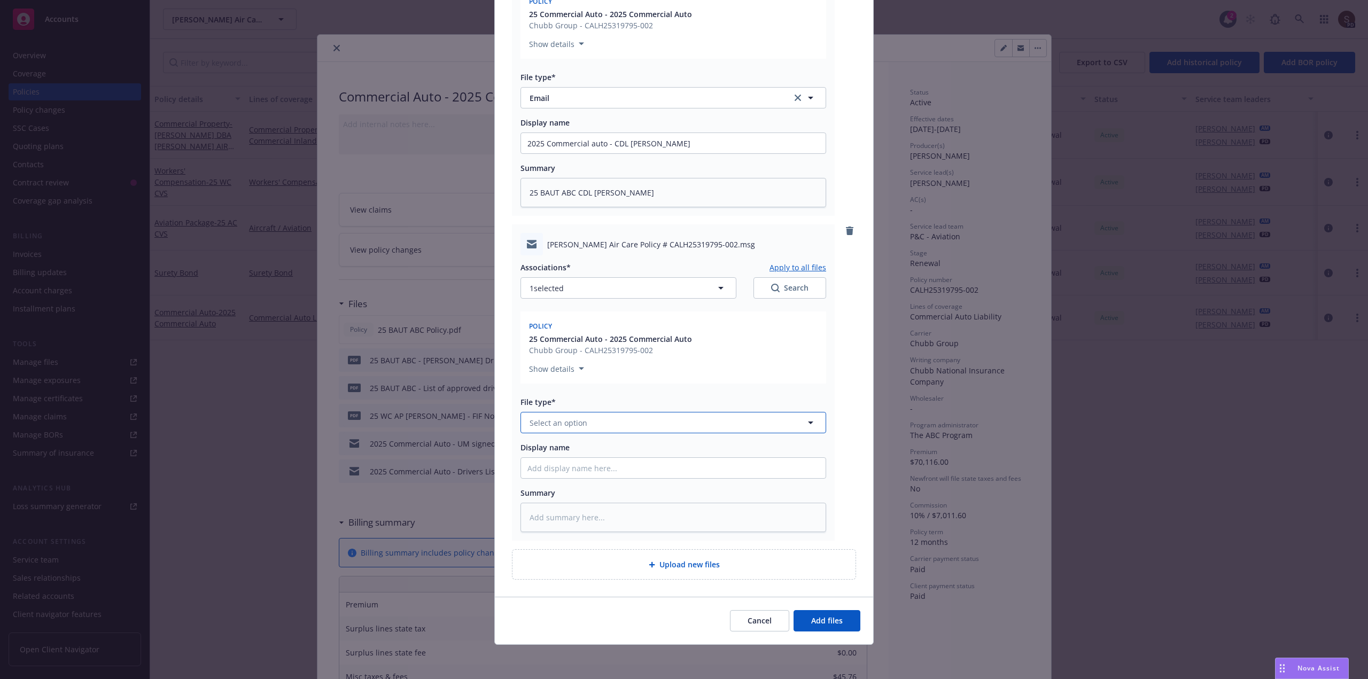
click at [577, 428] on span "Select an option" at bounding box center [559, 422] width 58 height 11
type input "email"
click at [563, 447] on div "Email" at bounding box center [673, 452] width 292 height 15
drag, startPoint x: 727, startPoint y: 142, endPoint x: 440, endPoint y: 149, distance: 286.5
click at [440, 149] on div "Add files The uploaded files will be associated with 25 Commercial Auto - 2025 …" at bounding box center [684, 339] width 1368 height 679
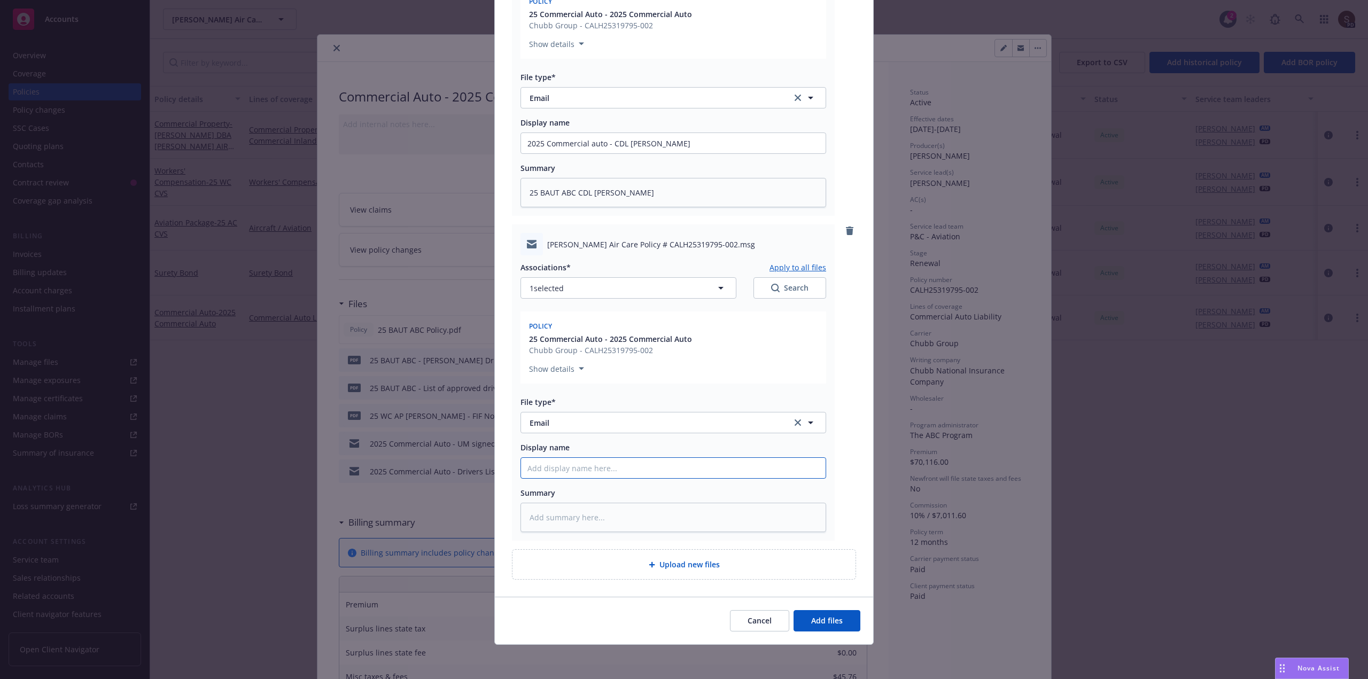
click at [551, 153] on input "Display name" at bounding box center [673, 143] width 305 height 20
paste input "2025 Commercial auto - CDL Merle Jay Whiton Jr."
type textarea "x"
type input "2025 Commercial auto - CDL Merle Jay Whiton Jr."
type textarea "x"
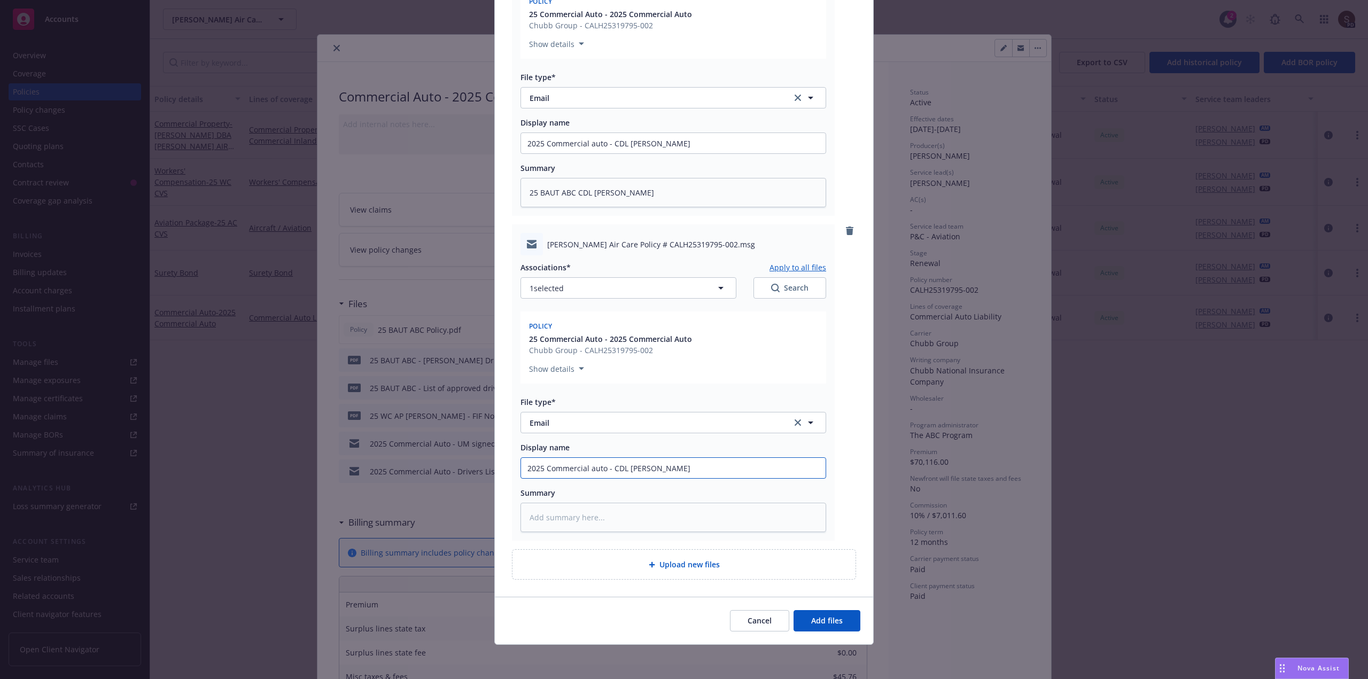
type input "2025 Commercial auto - CDL Merle Jay Whiton Jr."
type textarea "x"
type input "2025 Commercial auto - CDL Merle Jay Whiton Jr. t"
type textarea "x"
type input "2025 Commercial auto - CDL Merle Jay Whiton Jr. to"
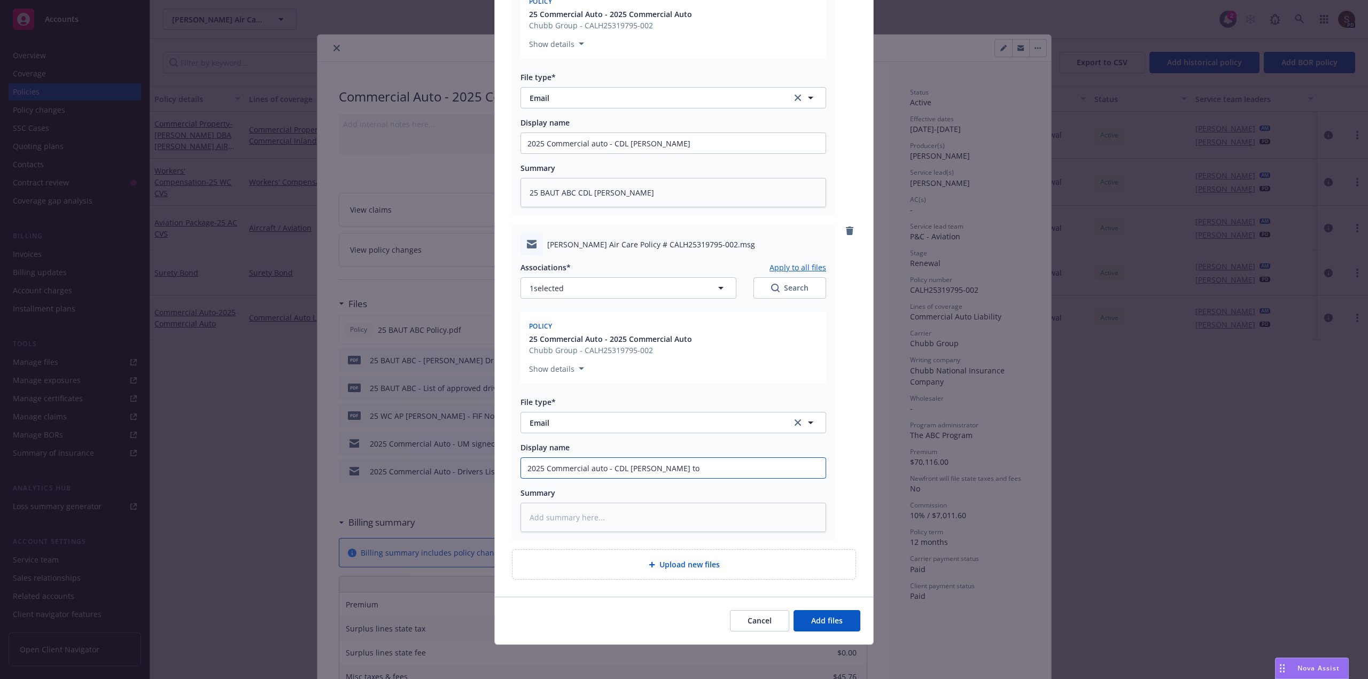
type textarea "x"
type input "2025 Commercial auto - CDL Merle Jay Whiton Jr. to"
type textarea "x"
type input "2025 Commercial auto - CDL Merle Jay Whiton Jr. to U"
type textarea "x"
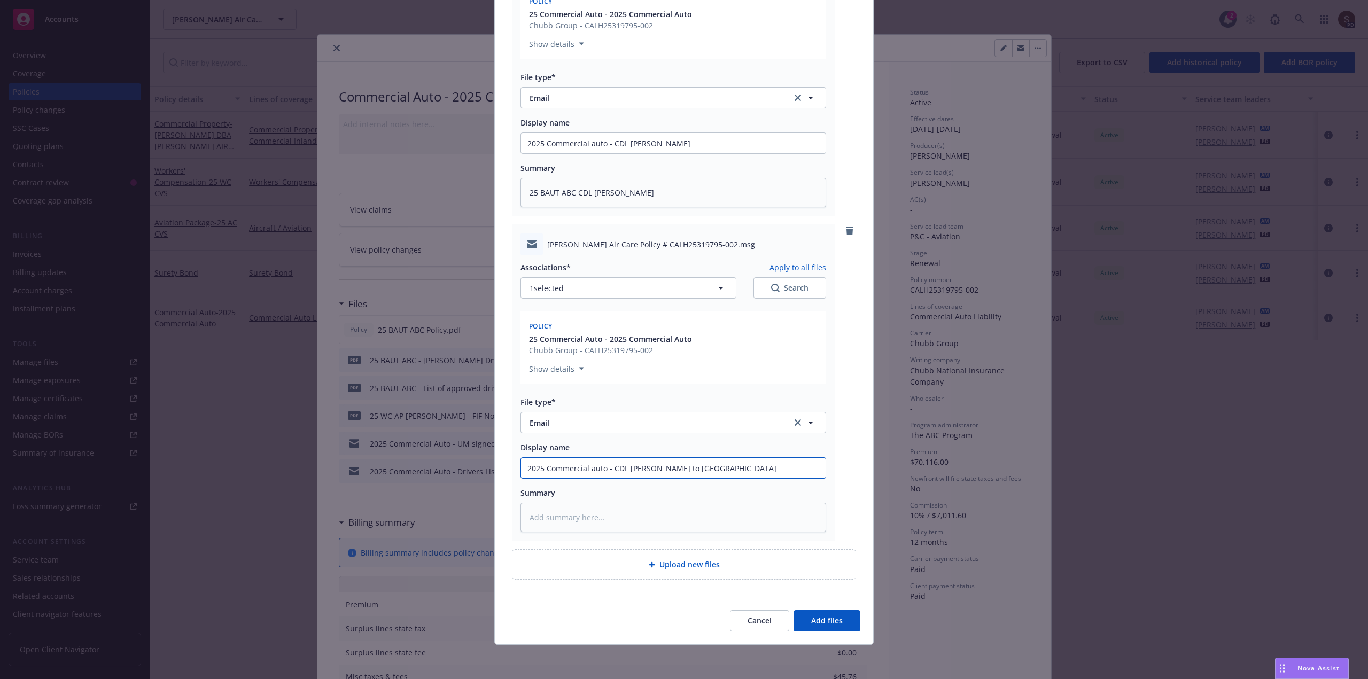
drag, startPoint x: 610, startPoint y: 470, endPoint x: 727, endPoint y: 471, distance: 117.0
click at [727, 153] on input "2025 Commercial auto - CDL Merle Jay Whiton Jr. to UW" at bounding box center [673, 143] width 305 height 20
type input "2025 Commercial auto - CDL Merle Jay Whiton Jr. to UW"
click at [624, 517] on textarea at bounding box center [673, 517] width 306 height 29
type textarea "x"
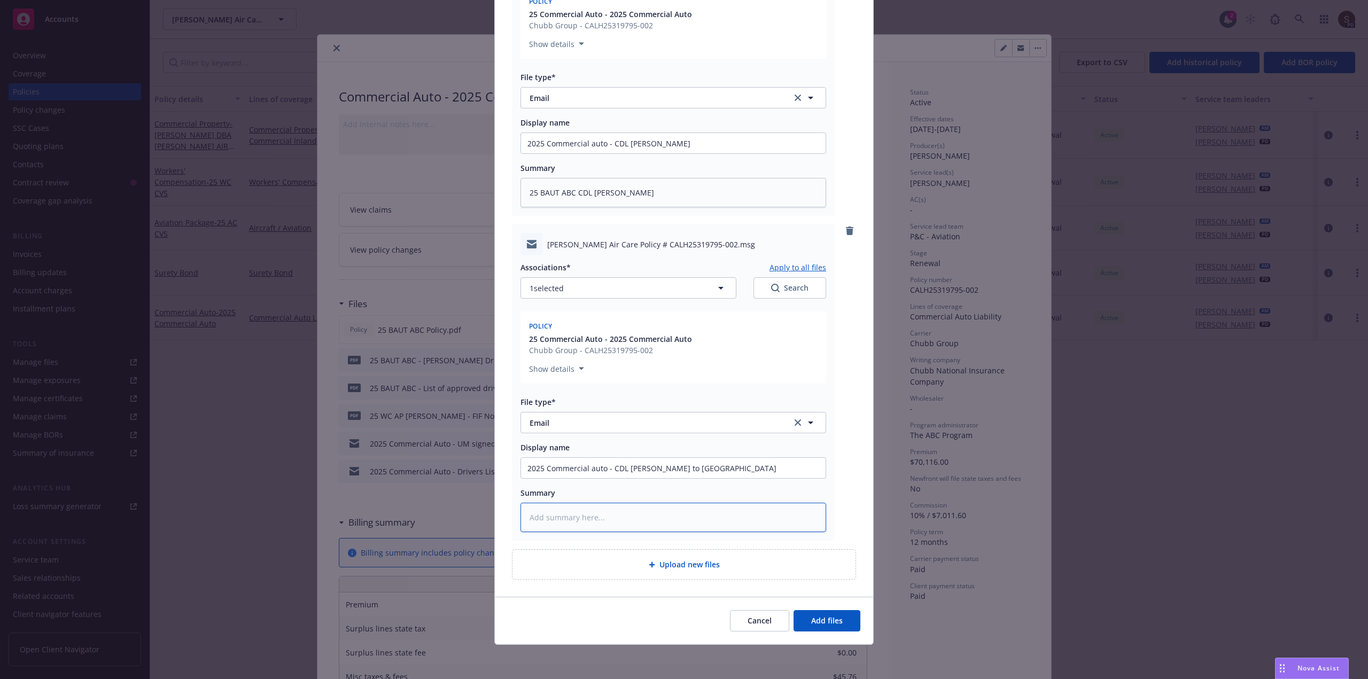
type textarea "2"
type textarea "x"
type textarea "25"
type textarea "x"
type textarea "25"
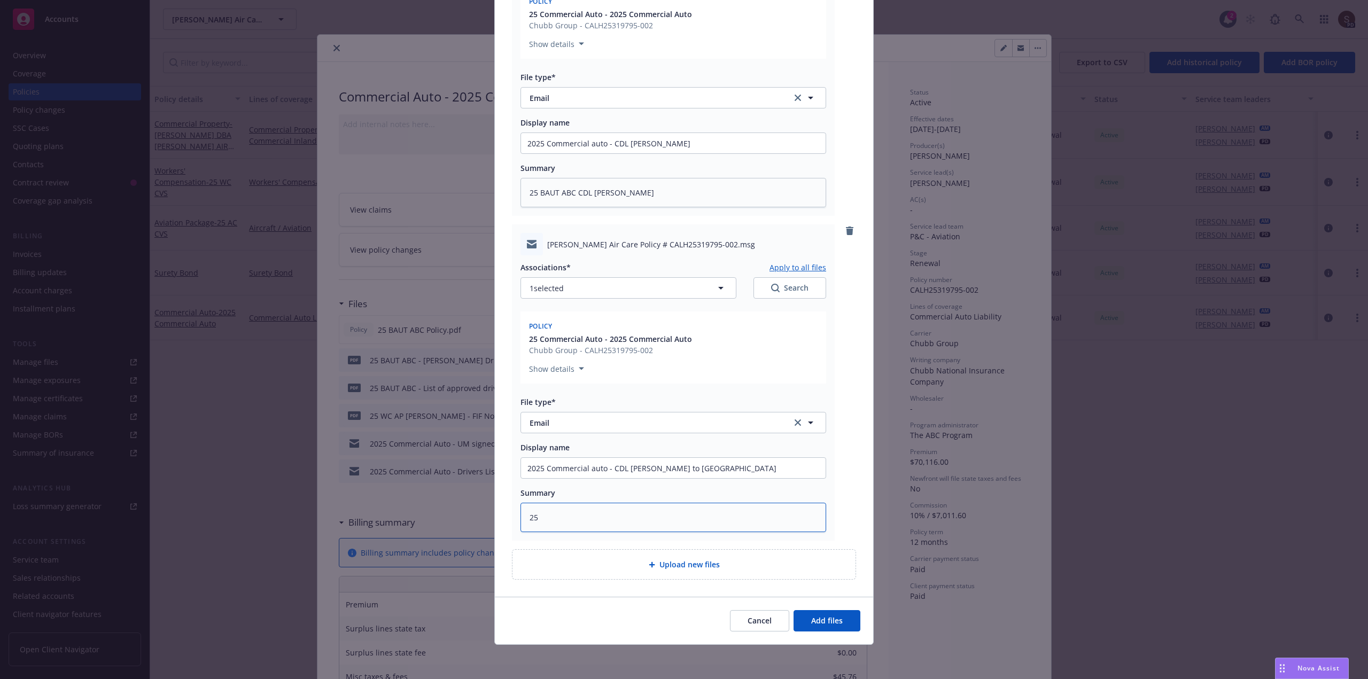
type textarea "x"
type textarea "25 B"
type textarea "x"
type textarea "25 BA"
type textarea "x"
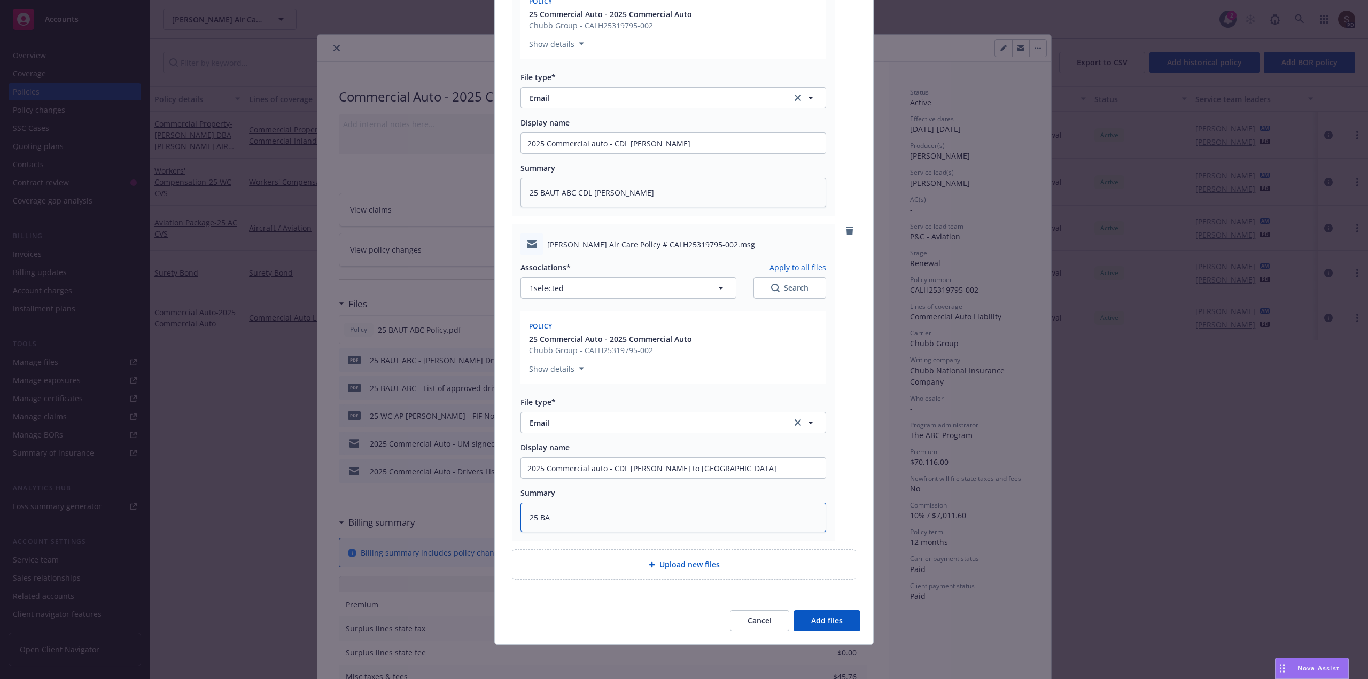
type textarea "25 BAU"
type textarea "x"
type textarea "25 BAUT"
type textarea "x"
type textarea "25 BAUT"
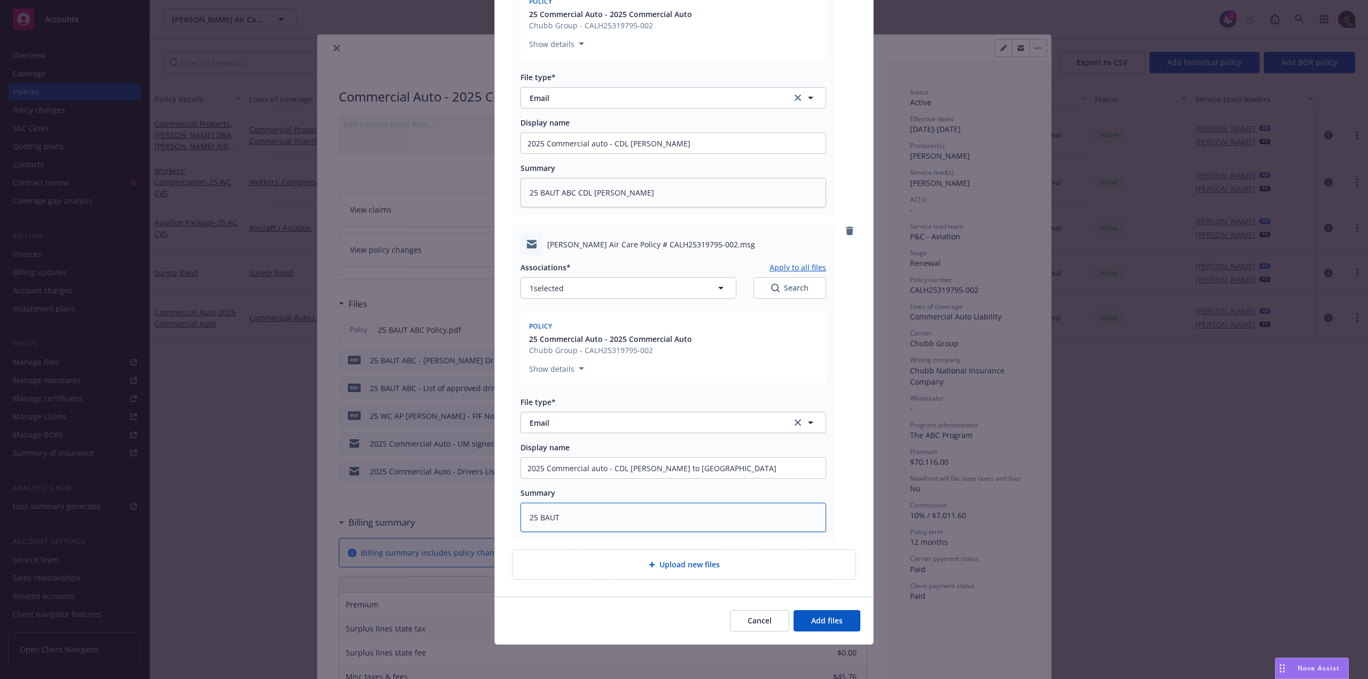
type textarea "x"
type textarea "25 BAUT A"
type textarea "x"
type textarea "25 BAUT AB"
type textarea "x"
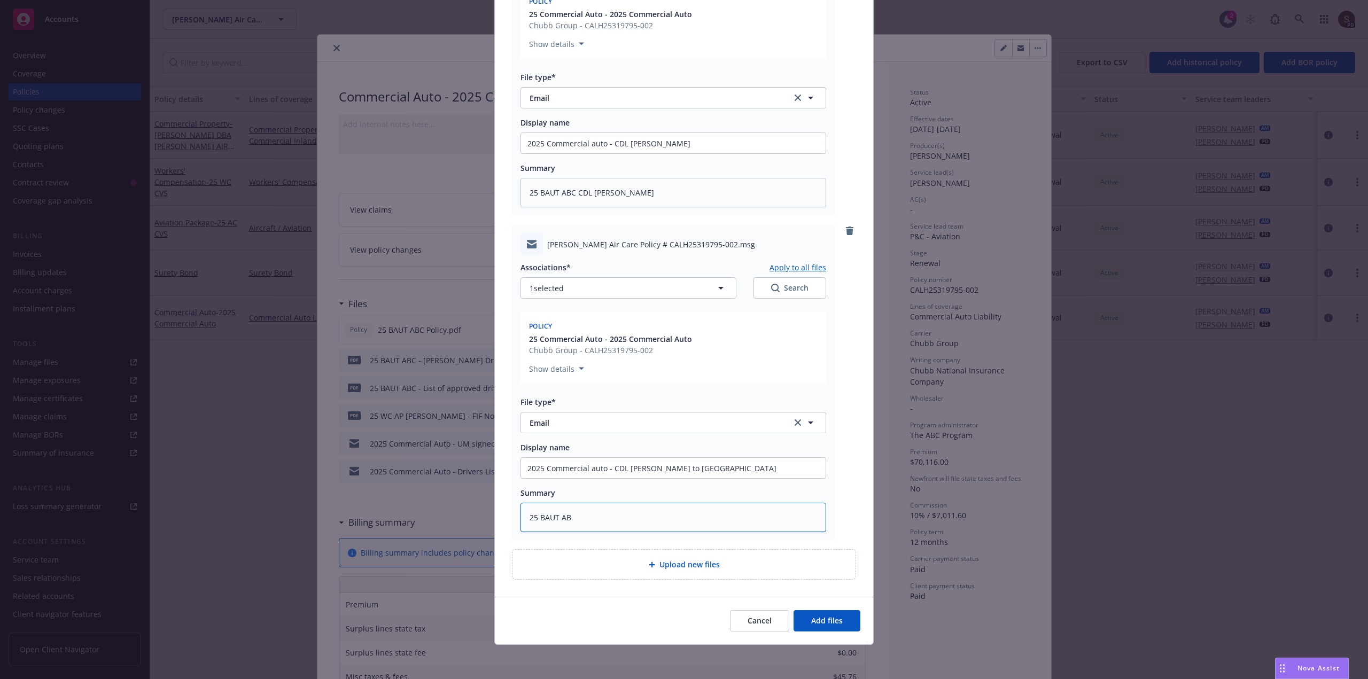
type textarea "25 BAUT ABC"
type textarea "x"
type textarea "25 BAUT ABC"
paste textarea "CDL Merle Jay Whiton Jr. to UW"
type textarea "x"
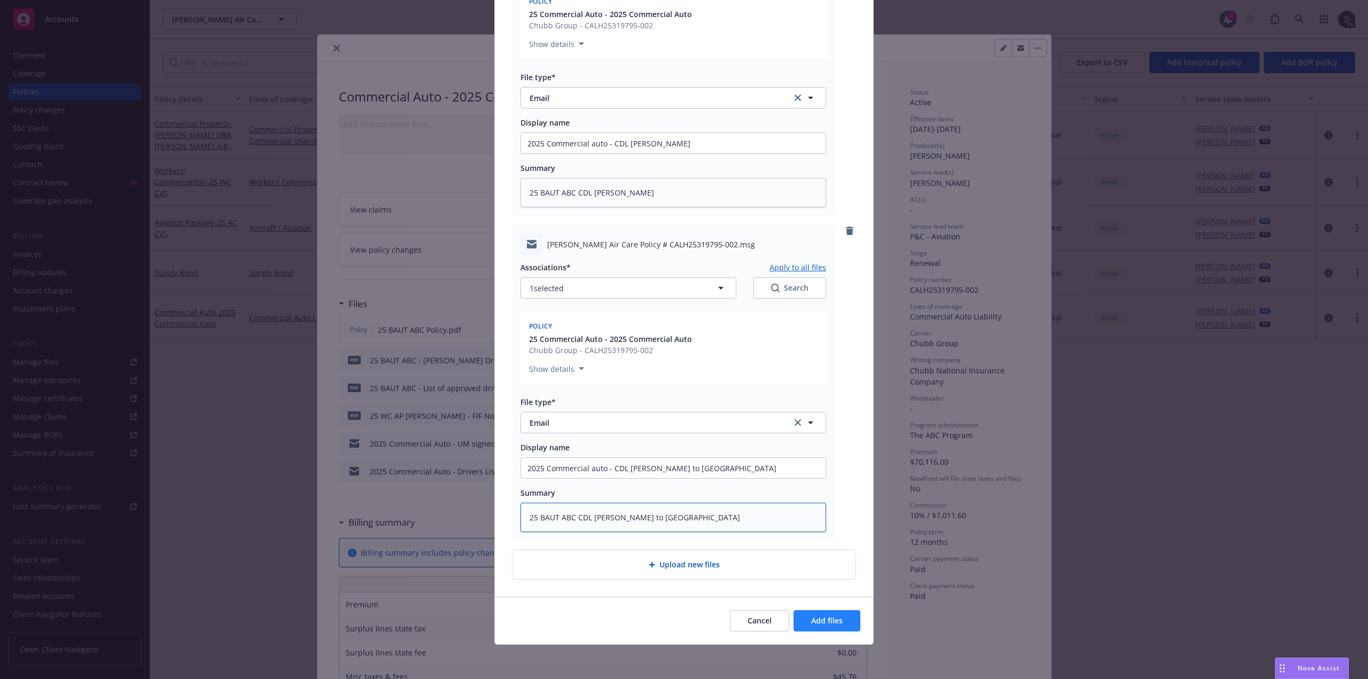
type textarea "25 BAUT ABC CDL Merle Jay Whiton Jr. to UW"
click at [828, 623] on span "Add files" at bounding box center [827, 621] width 32 height 10
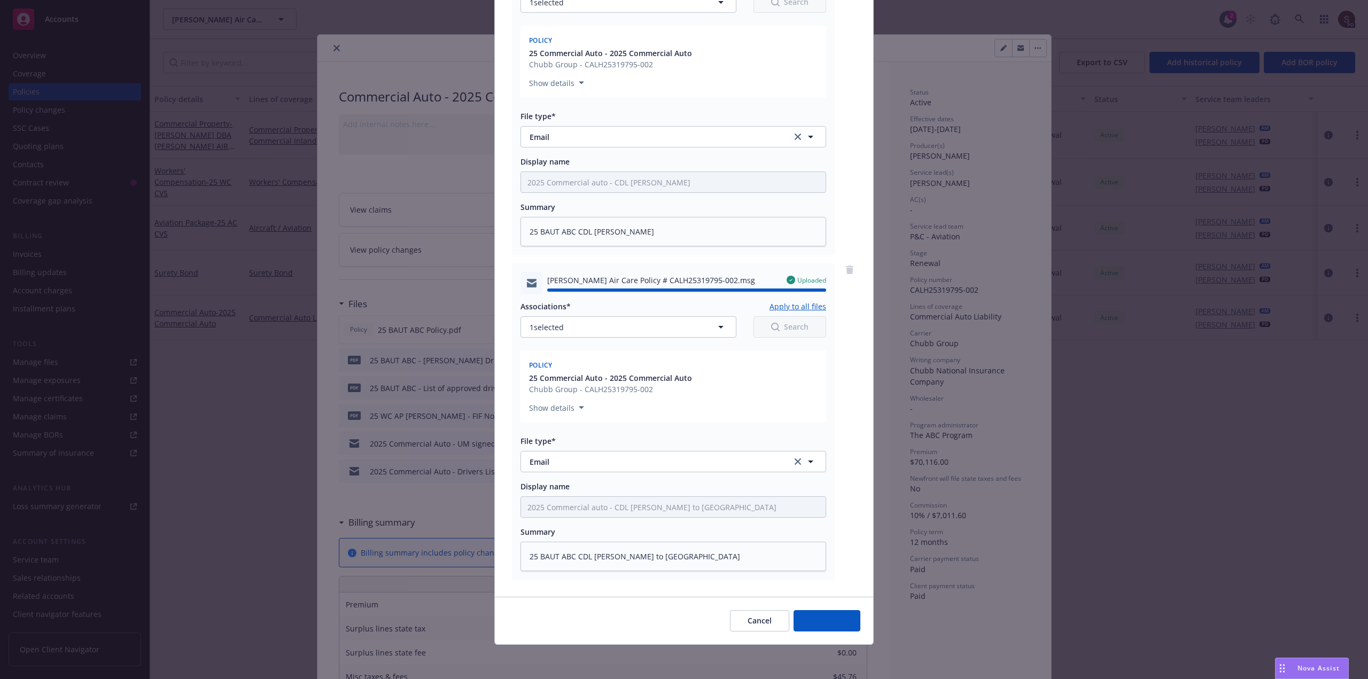
type textarea "x"
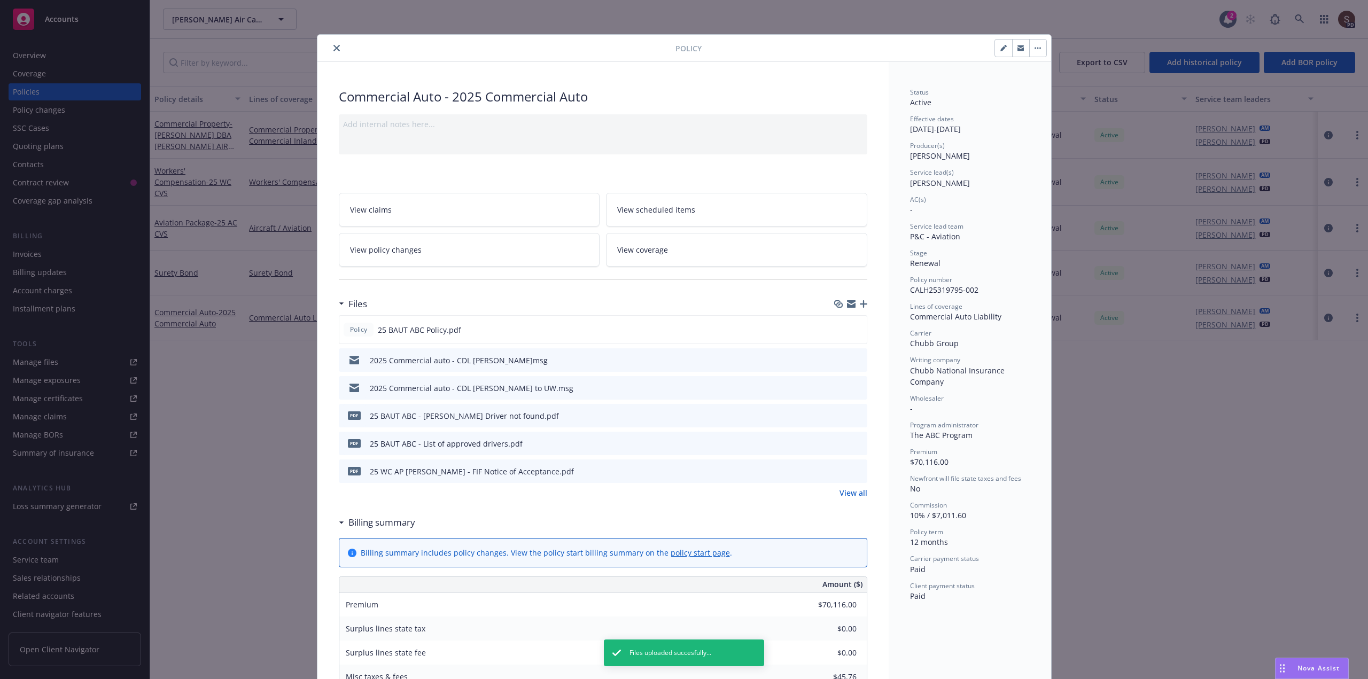
click at [333, 46] on icon "close" at bounding box center [336, 48] width 6 height 6
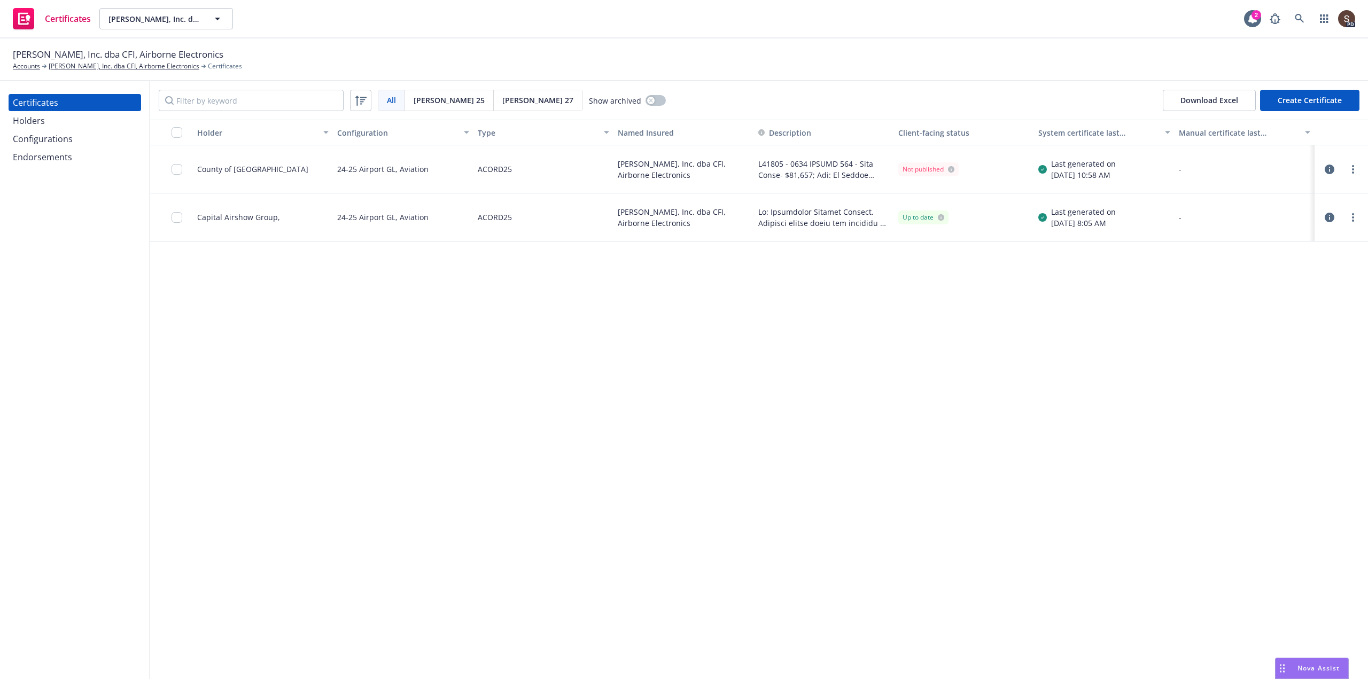
click at [53, 102] on div "Certificates" at bounding box center [35, 102] width 45 height 17
click at [122, 66] on link "[PERSON_NAME], Inc. dba CFI, Airborne Electronics" at bounding box center [124, 66] width 151 height 10
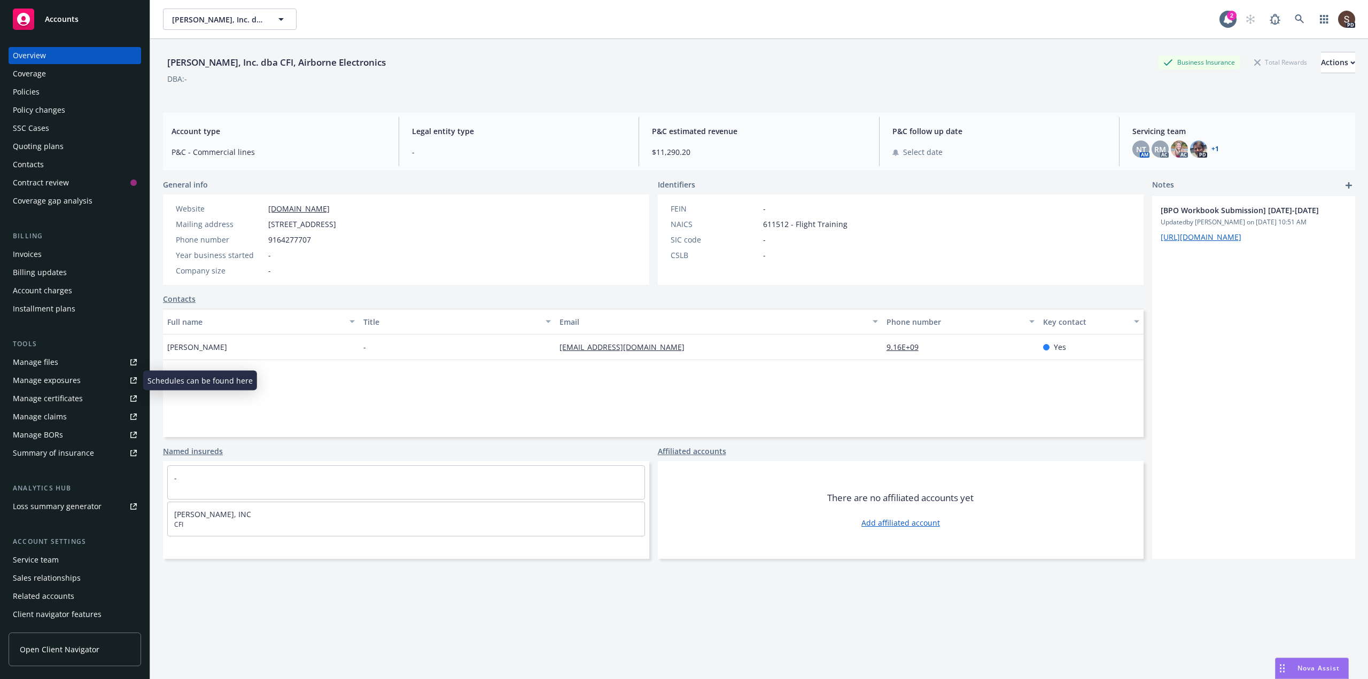
click at [49, 357] on div "Manage files" at bounding box center [35, 362] width 45 height 17
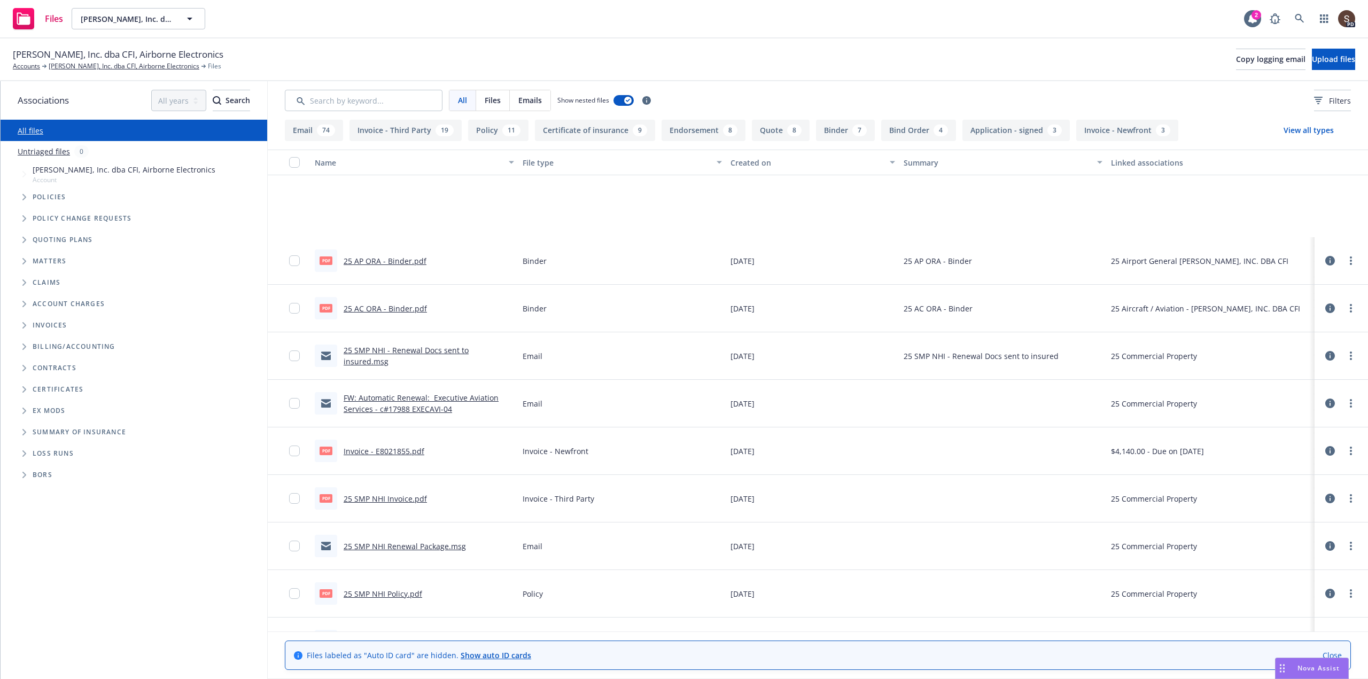
scroll to position [695, 0]
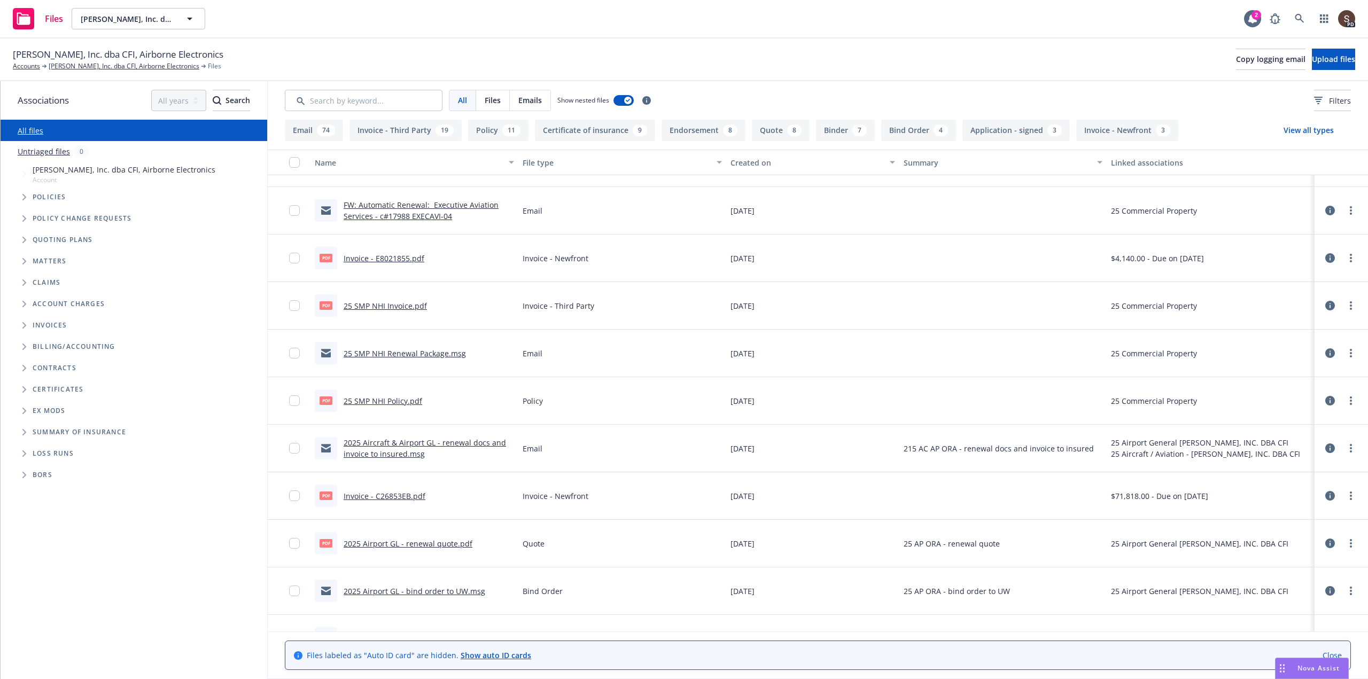
click at [399, 354] on link "25 SMP NHI Renewal Package.msg" at bounding box center [405, 353] width 122 height 10
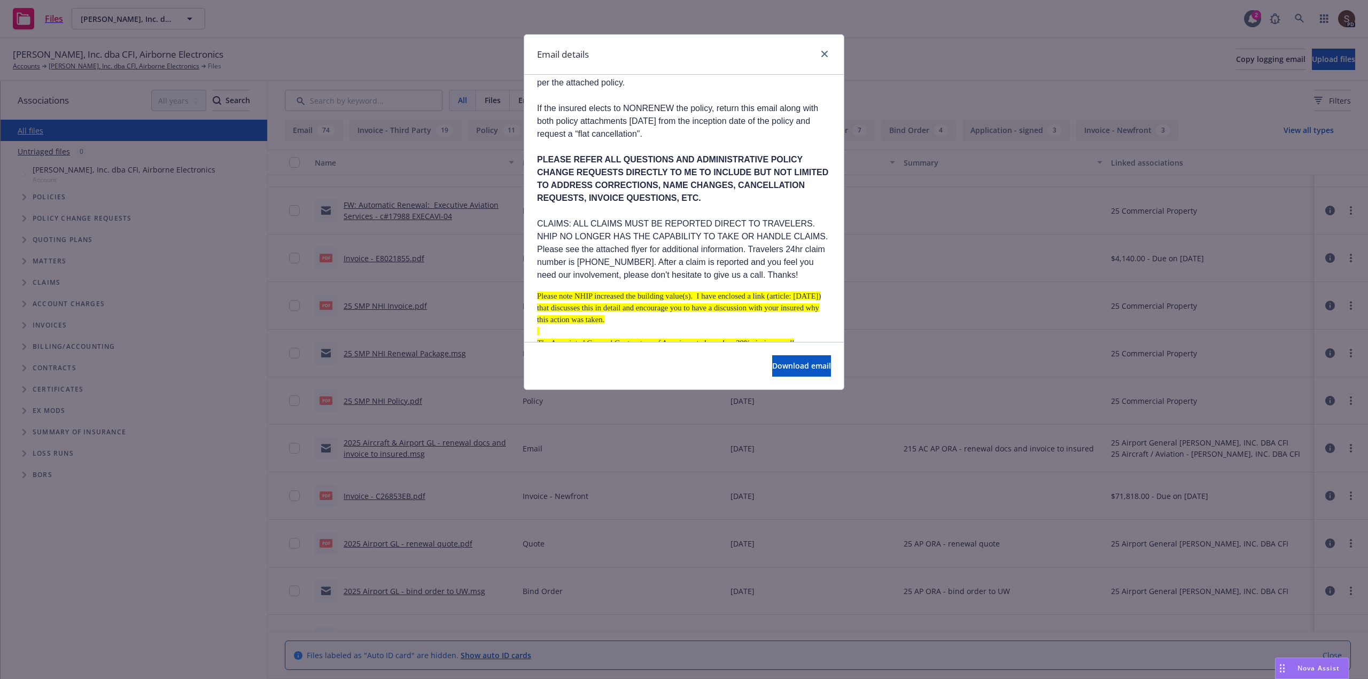
scroll to position [0, 0]
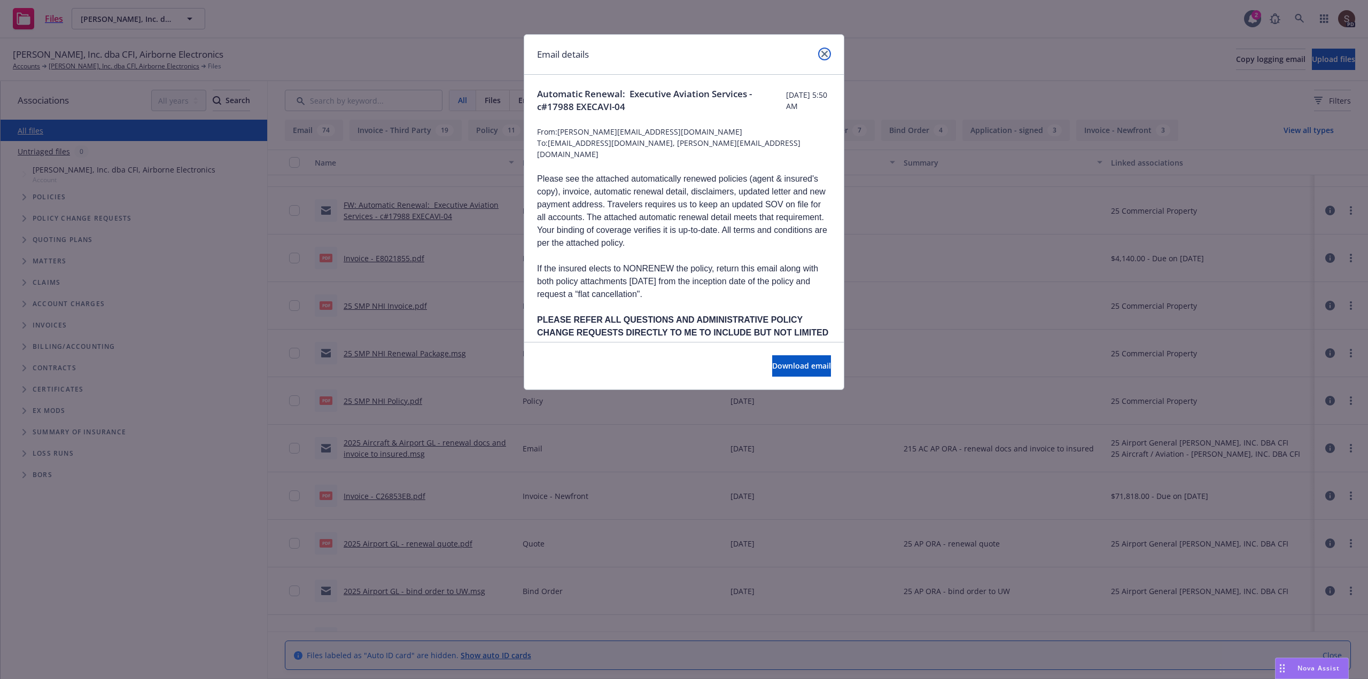
click at [827, 50] on link "close" at bounding box center [824, 54] width 13 height 13
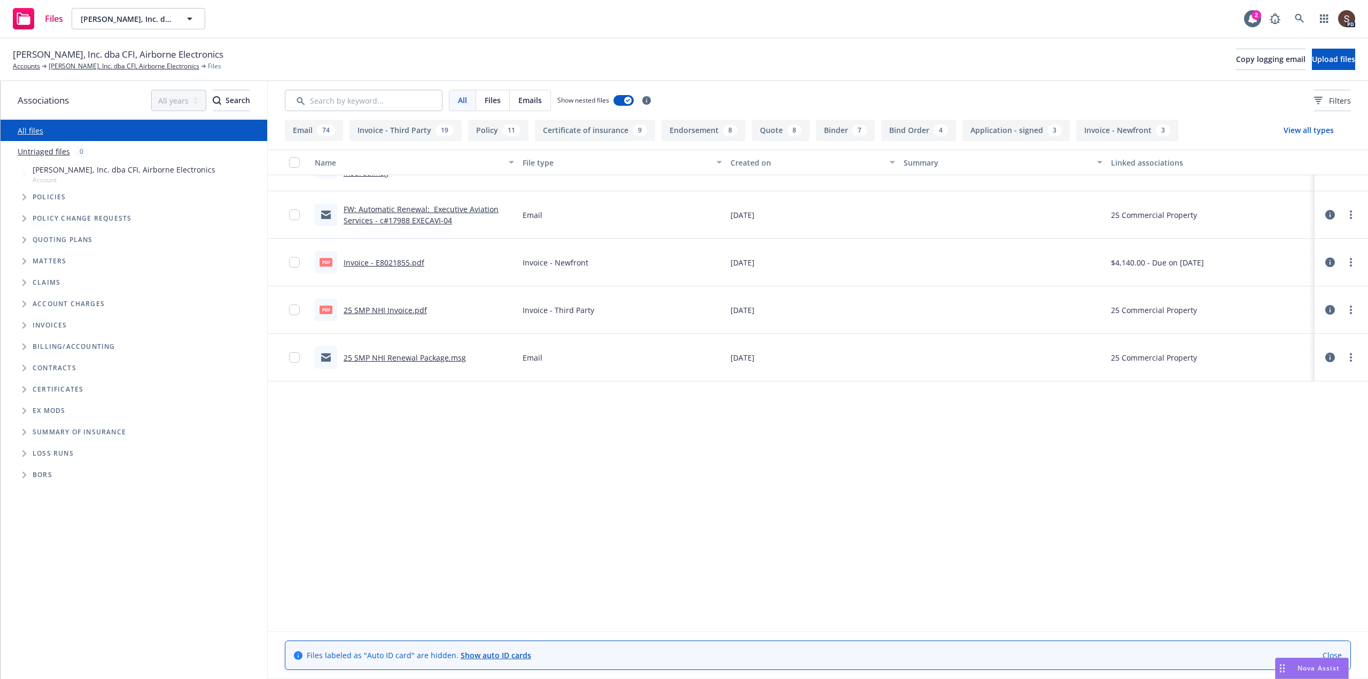
scroll to position [267, 0]
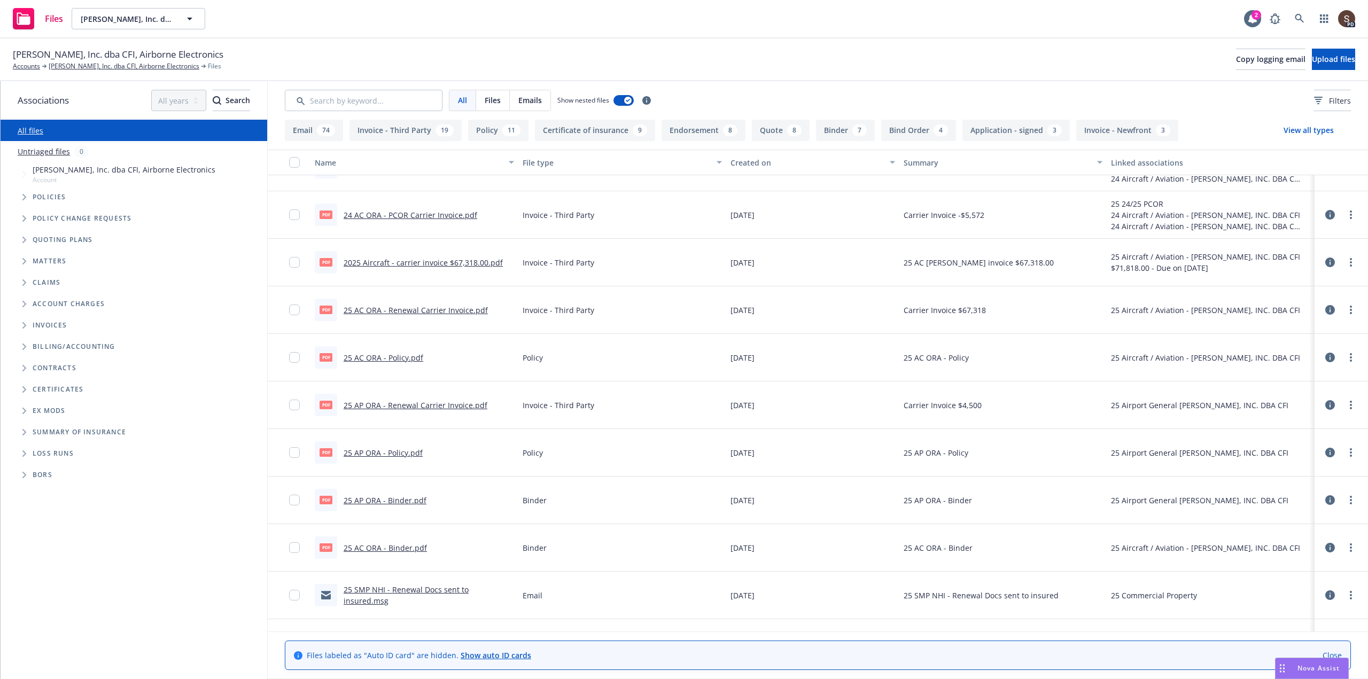
click at [24, 198] on icon "Tree Example" at bounding box center [24, 197] width 4 height 6
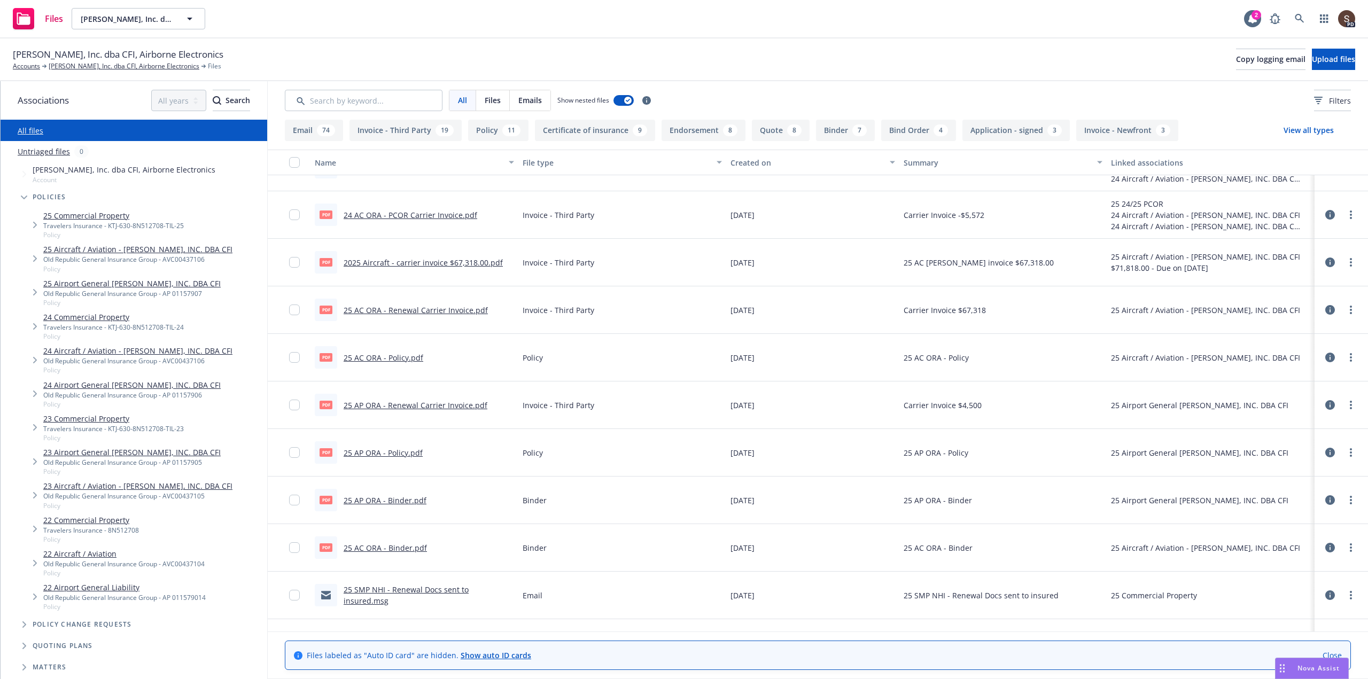
click at [96, 217] on link "25 Commercial Property" at bounding box center [113, 215] width 141 height 11
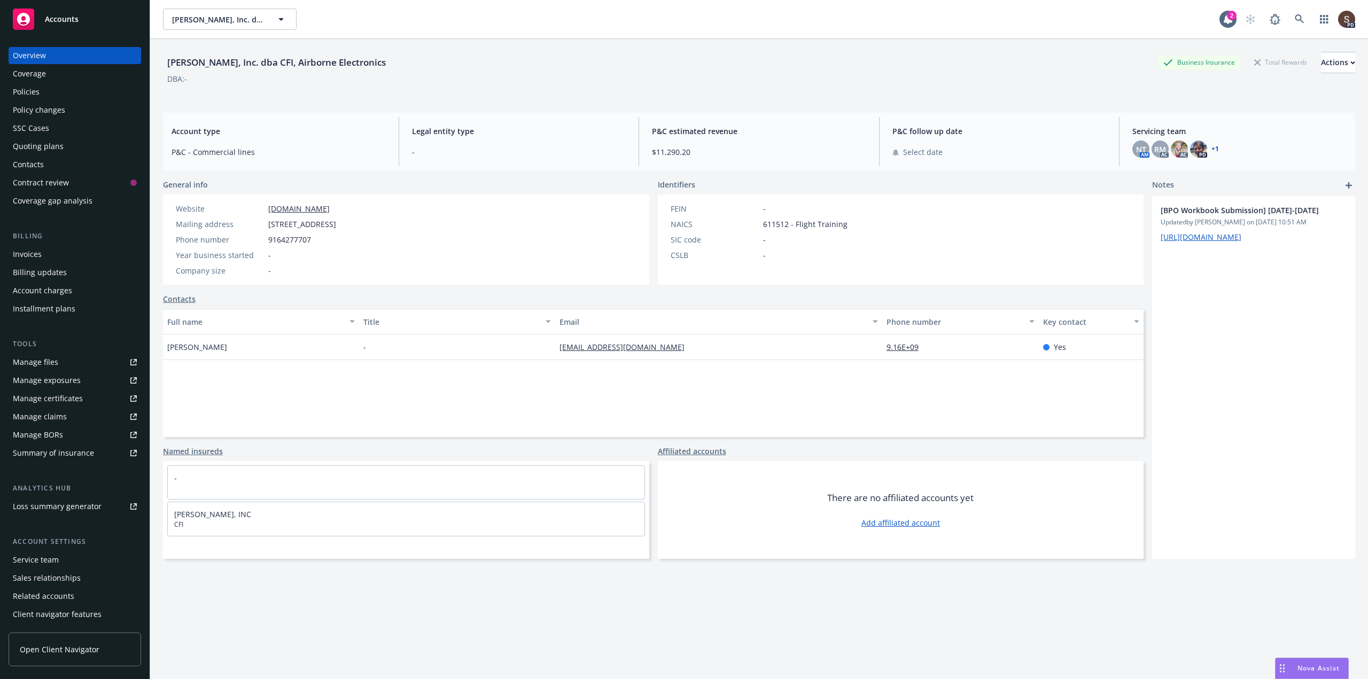
click at [25, 88] on div "Policies" at bounding box center [26, 91] width 27 height 17
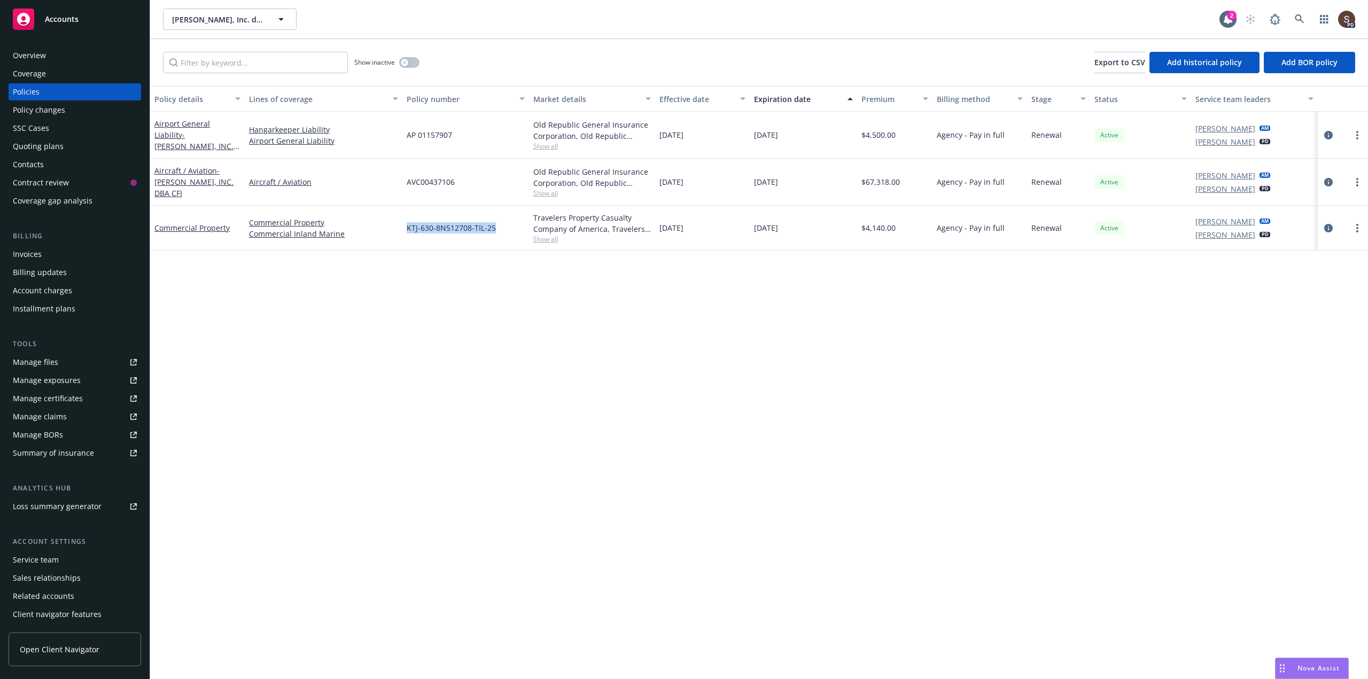
drag, startPoint x: 406, startPoint y: 231, endPoint x: 501, endPoint y: 233, distance: 95.7
click at [501, 233] on div "KTJ-630-8N512708-TIL-25" at bounding box center [465, 228] width 126 height 45
copy span "KTJ-630-8N512708-TIL-25"
click at [1326, 224] on icon "circleInformation" at bounding box center [1328, 228] width 9 height 9
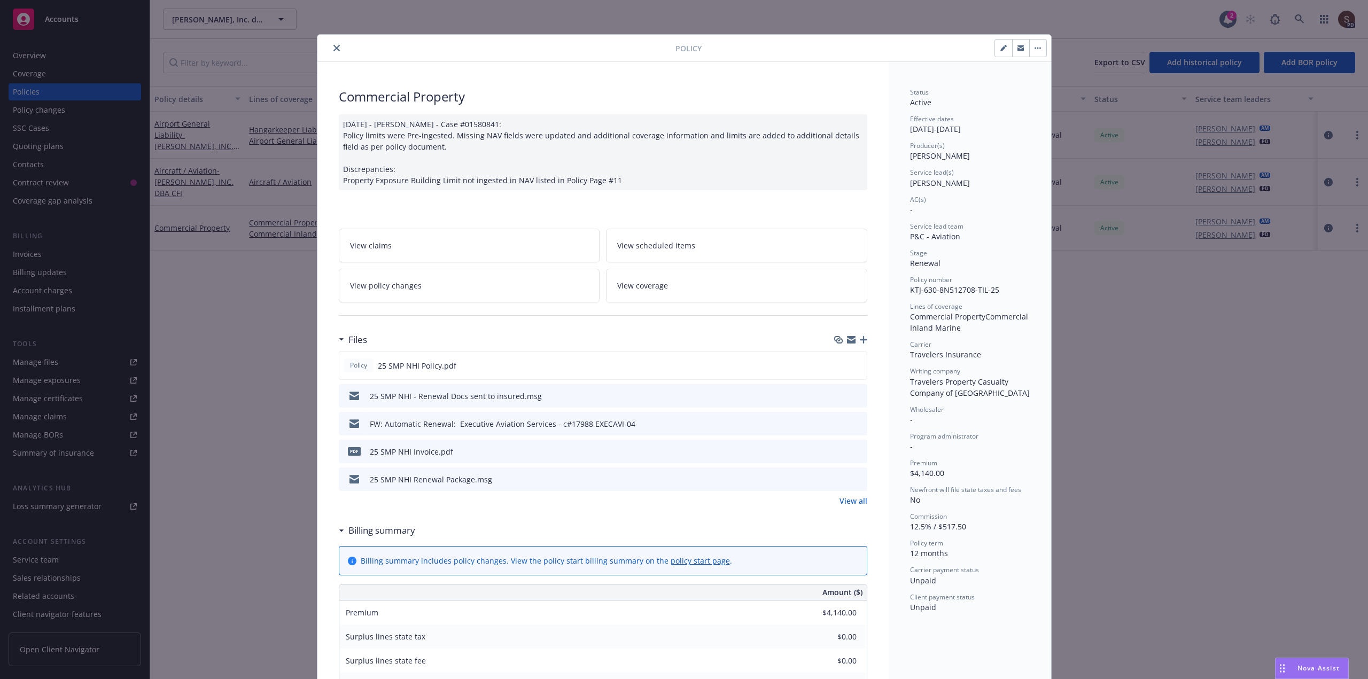
click at [861, 339] on icon "button" at bounding box center [863, 339] width 7 height 7
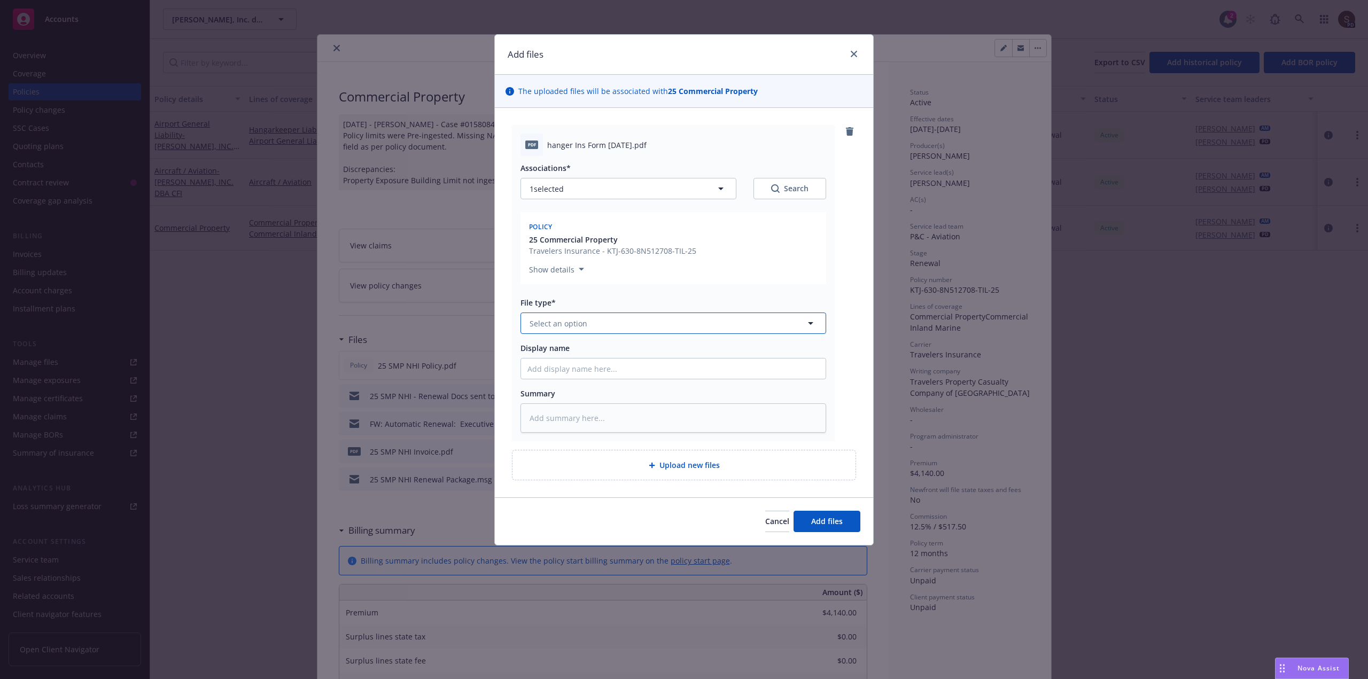
click at [610, 321] on button "Select an option" at bounding box center [673, 323] width 306 height 21
type input "appliation"
click at [586, 377] on span "Application - signed" at bounding box center [568, 381] width 73 height 11
click at [562, 371] on input "Display name" at bounding box center [673, 369] width 305 height 20
type textarea "x"
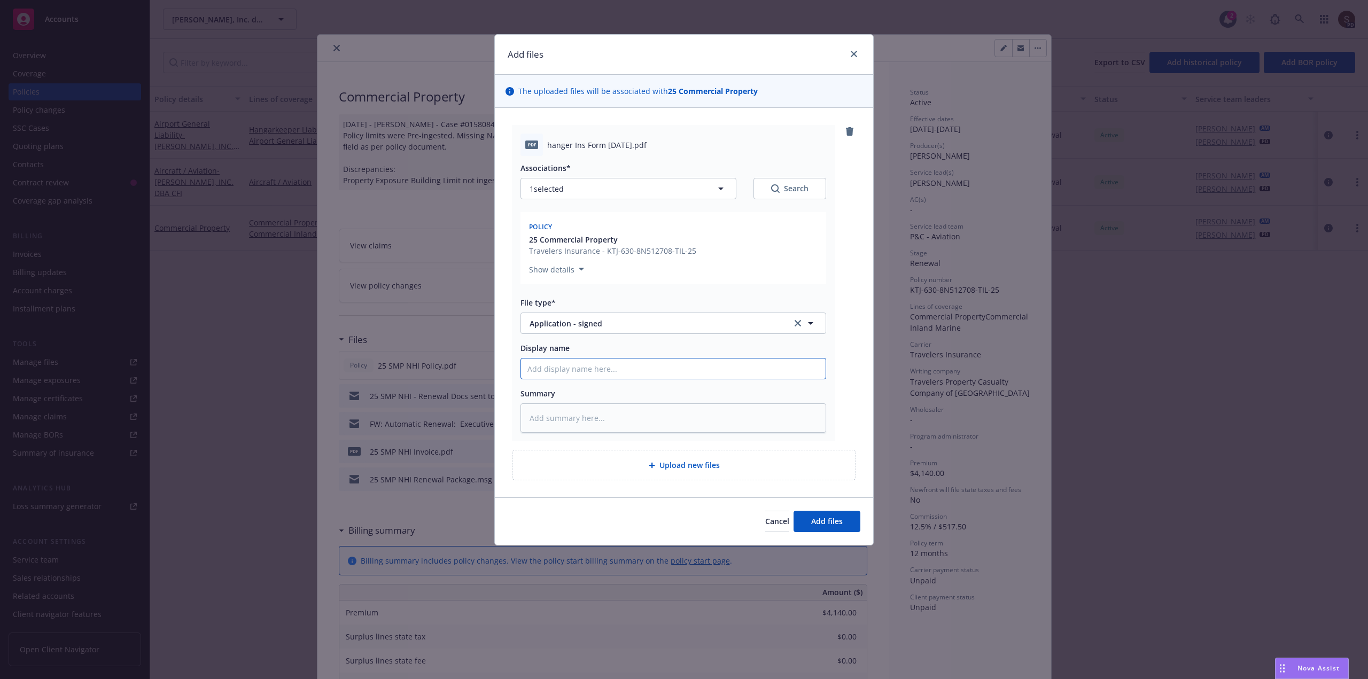
type input "2"
type textarea "x"
type input "20"
type textarea "x"
type input "202"
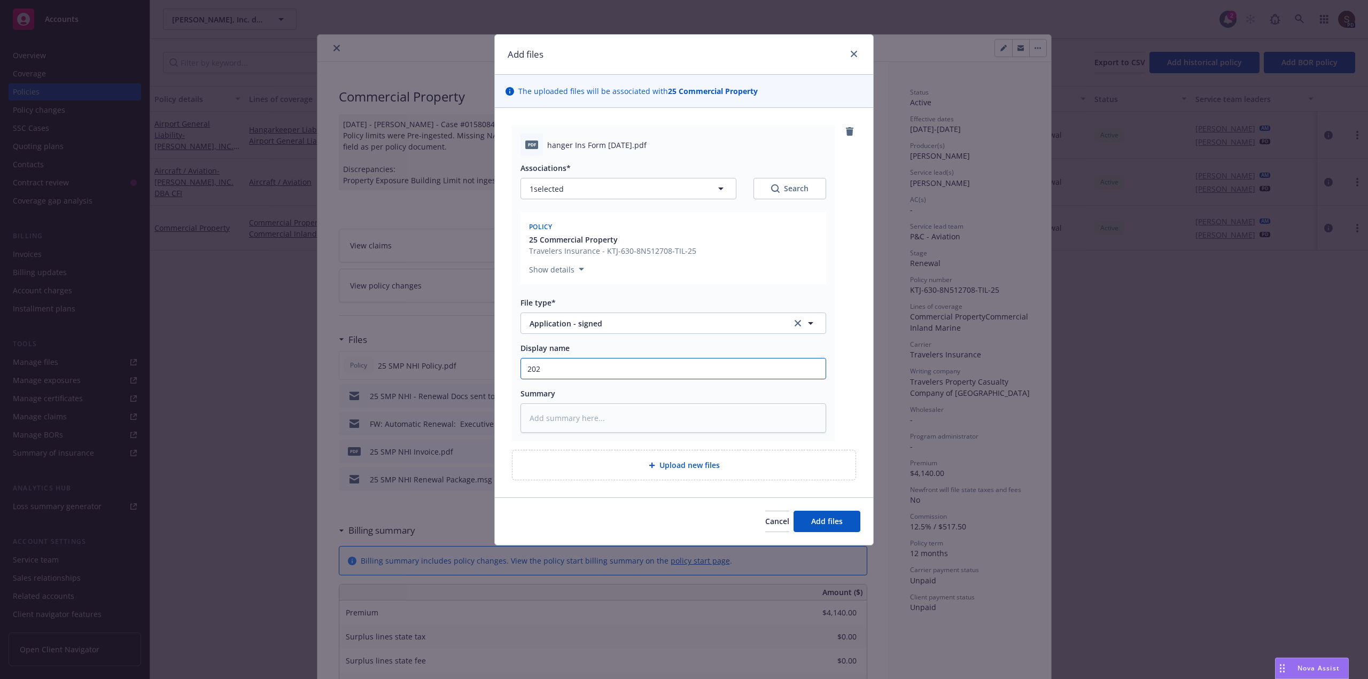
type textarea "x"
type input "2025"
type textarea "x"
type input "2025"
type textarea "x"
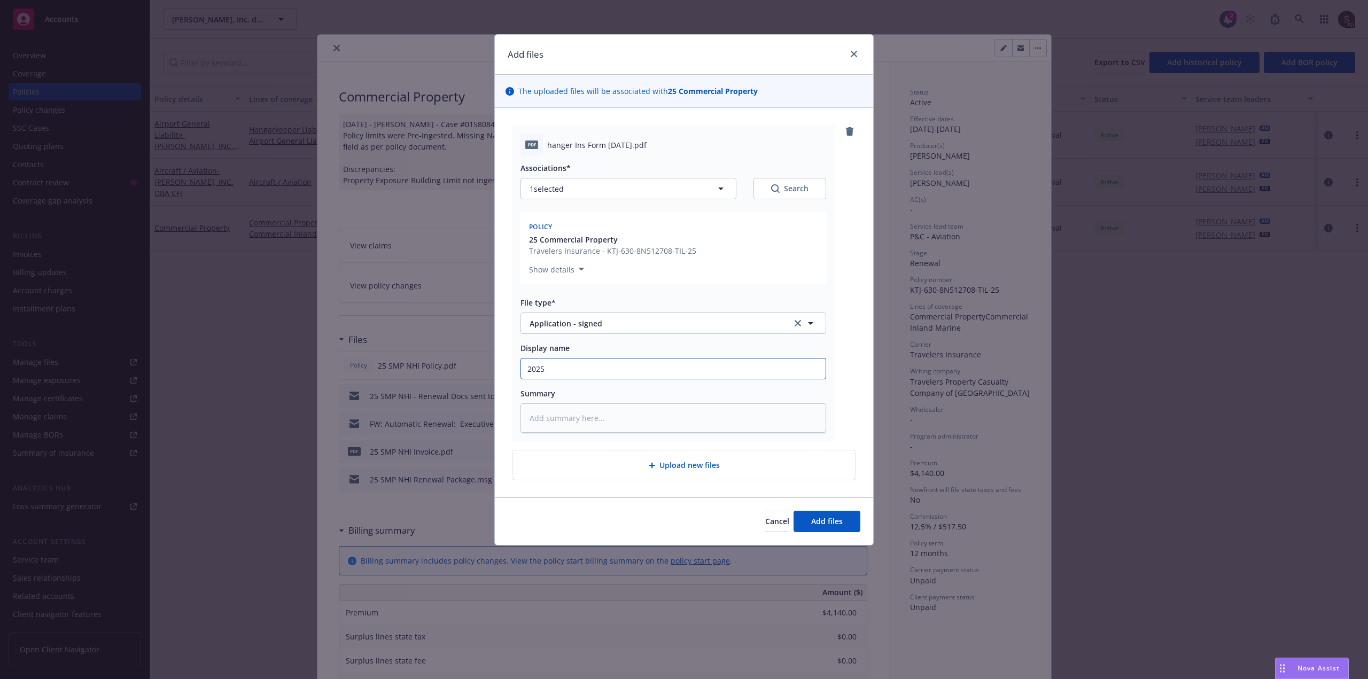
type input "2025 C"
type textarea "x"
type input "2025 Co"
type textarea "x"
type input "2025 Com"
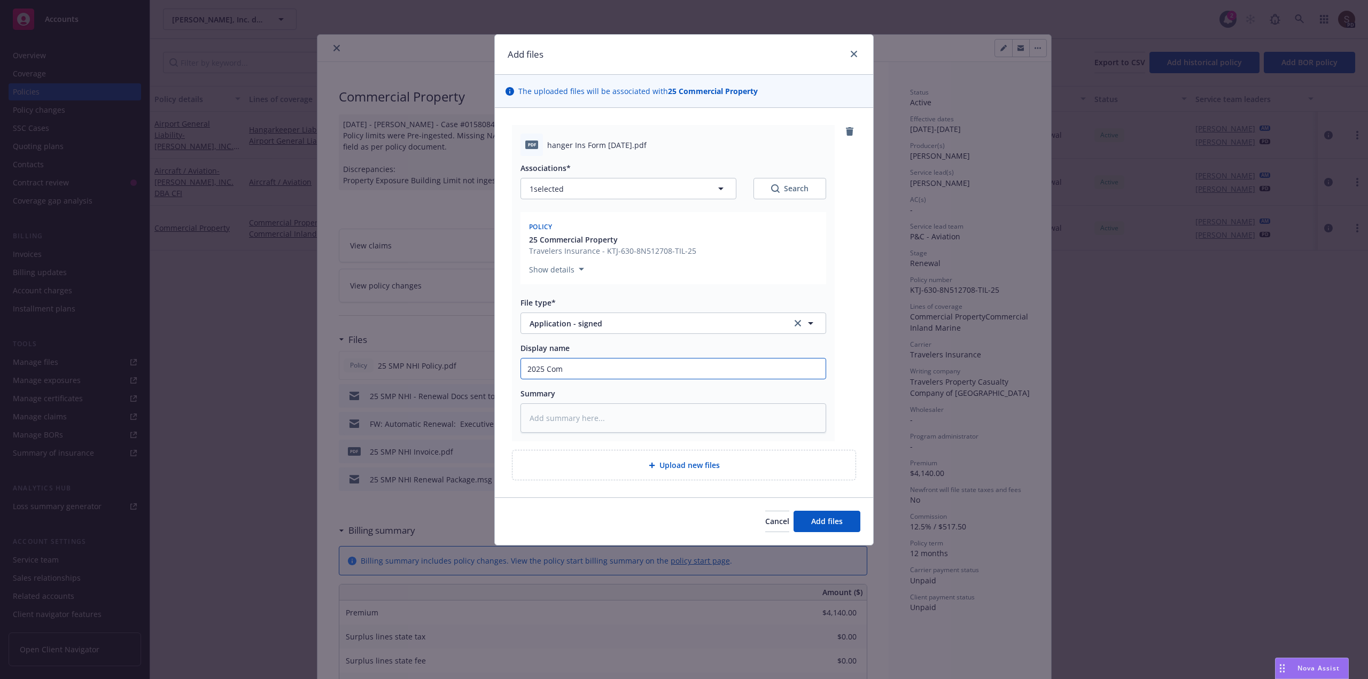
type textarea "x"
type input "2025 Comm"
type textarea "x"
type input "2025 Comme"
type textarea "x"
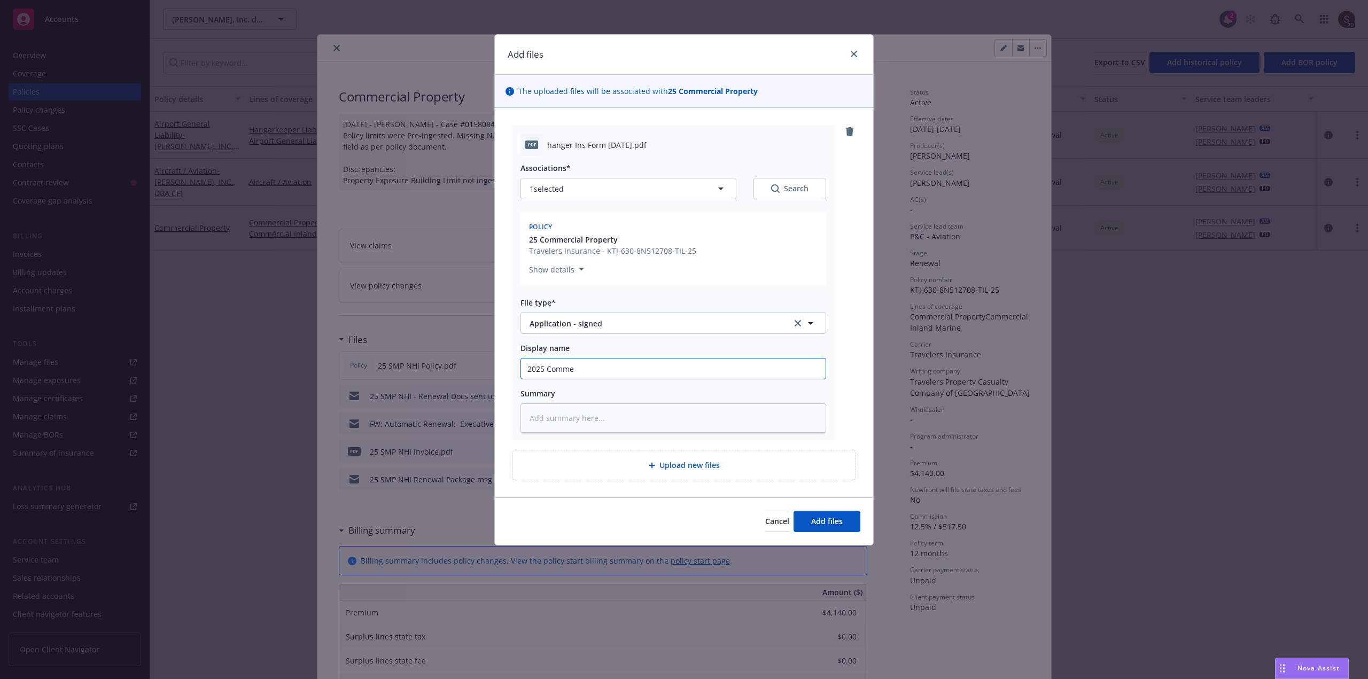
type input "2025 Commer"
type textarea "x"
type input "2025 Commerc"
type textarea "x"
type input "2025 Commercia"
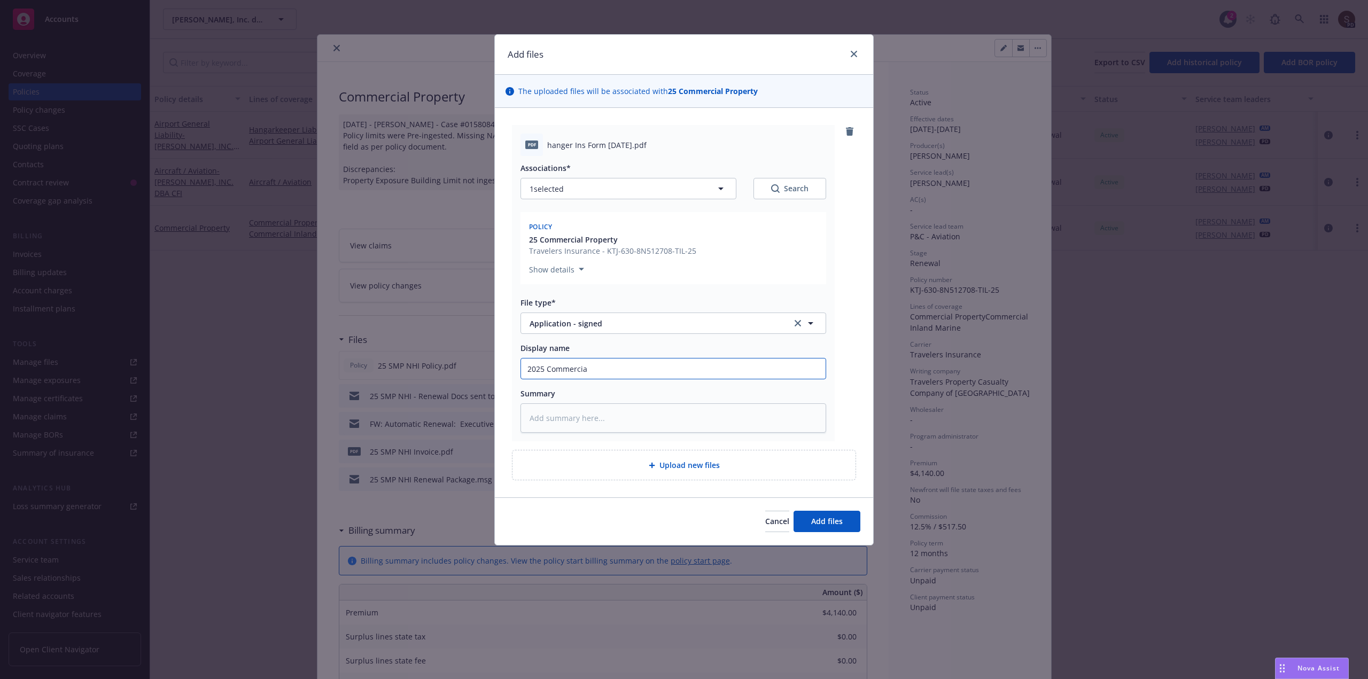
type textarea "x"
type input "2025 Commercial"
type textarea "x"
type input "2025 Commercial"
type textarea "x"
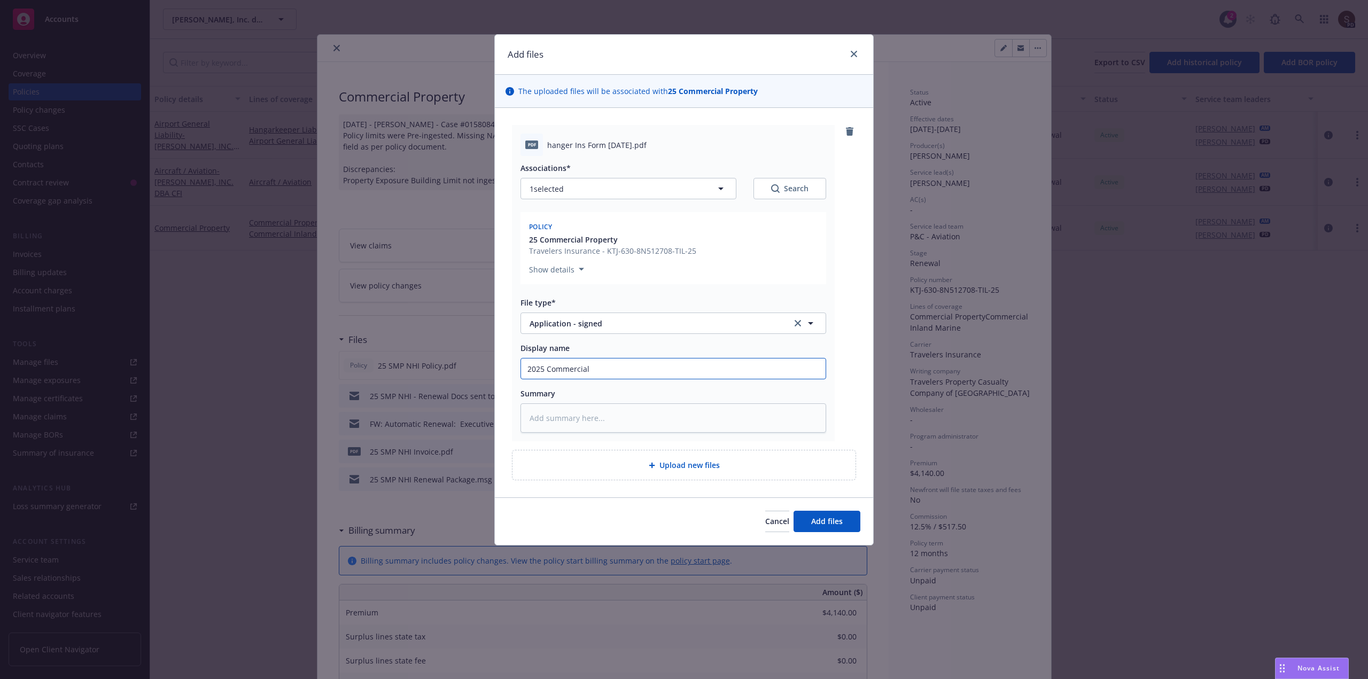
type input "2025 Commercial P"
type textarea "x"
type input "2025 Commercial Pr"
type textarea "x"
type input "2025 Commercial Pro"
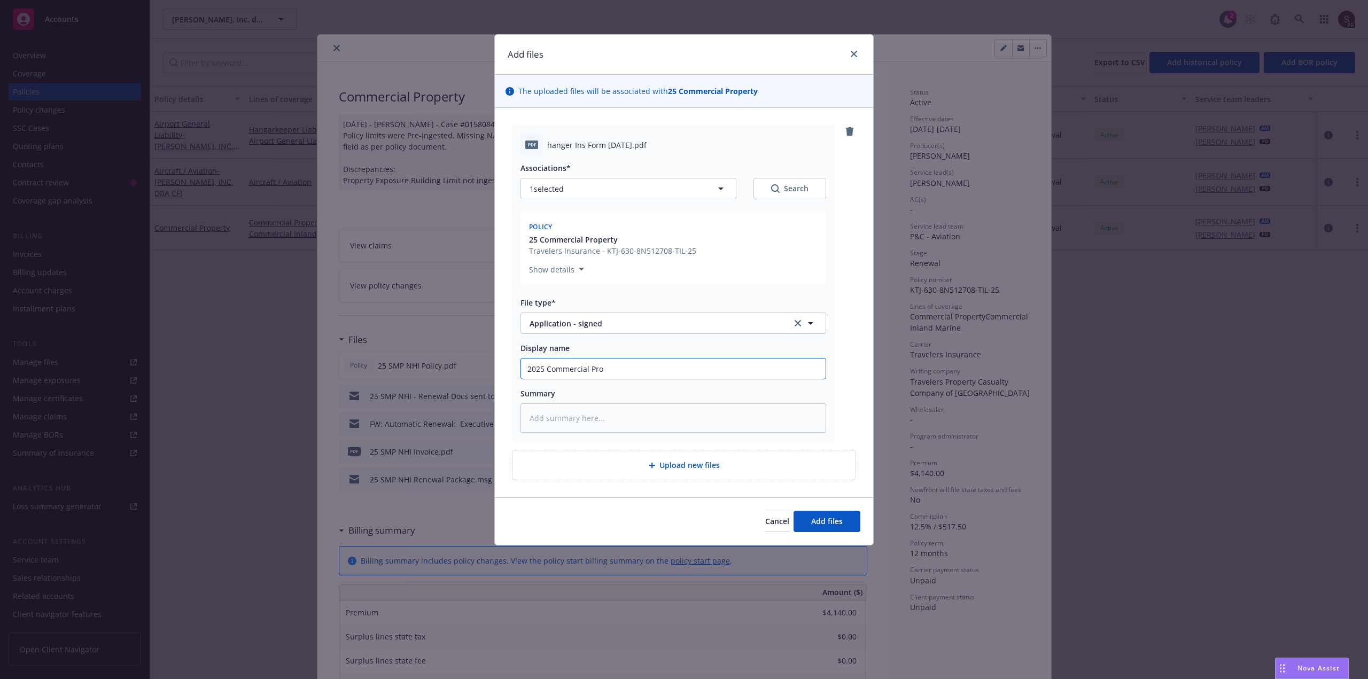
type textarea "x"
type input "2025 Commercial Prop"
type textarea "x"
type input "2025 Commercial Prope"
type textarea "x"
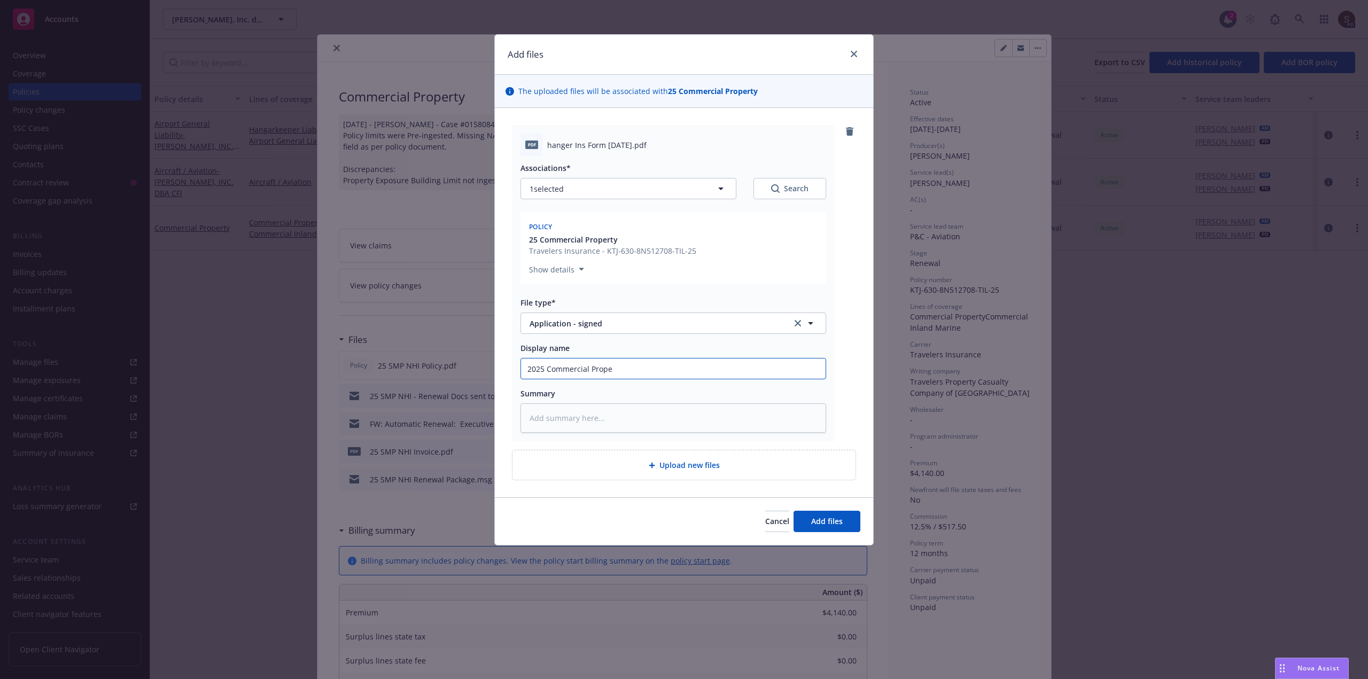
type input "2025 Commercial Proper"
type textarea "x"
type input "2025 Commercial Propert"
type textarea "x"
type input "2025 Commercial Property"
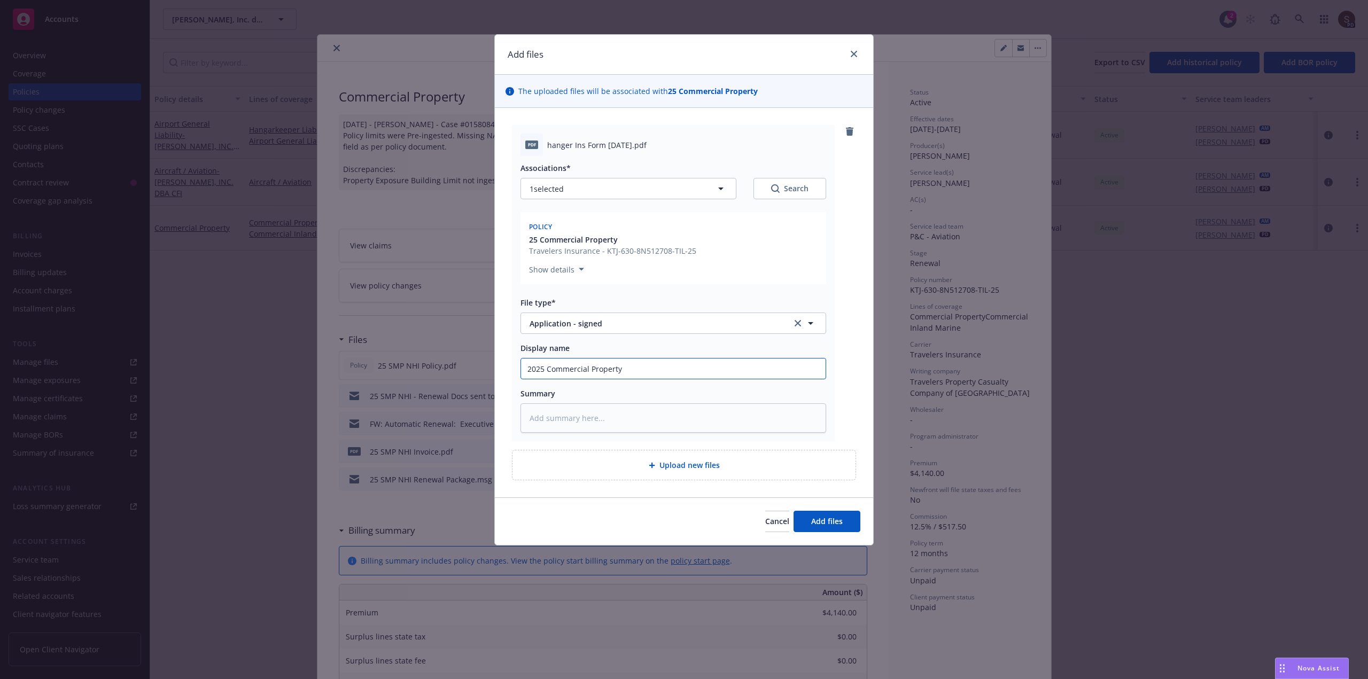
type textarea "x"
type input "2025 Commercial Property"
type textarea "x"
type input "2025 Commercial Property -"
type textarea "x"
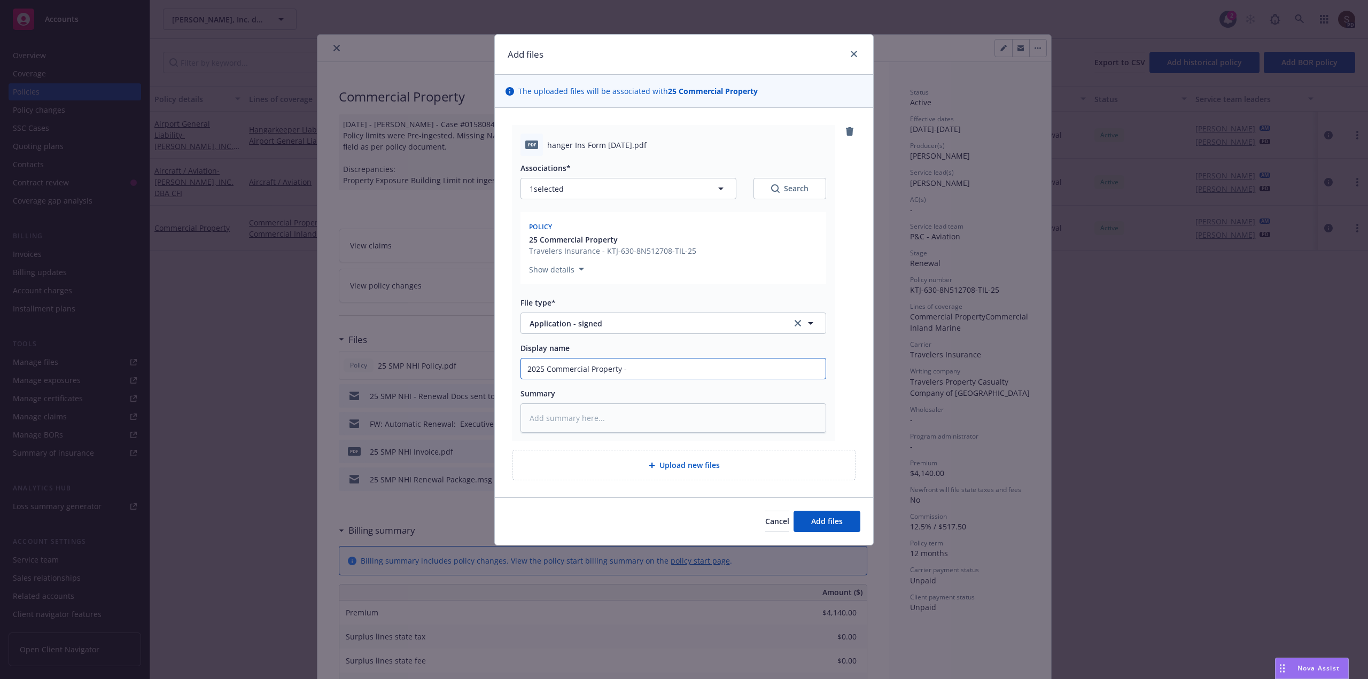
type input "2025 Commercial Property -"
type textarea "x"
type input "2025 Commercial Property - a"
type textarea "x"
type input "2025 Commercial Property - ad"
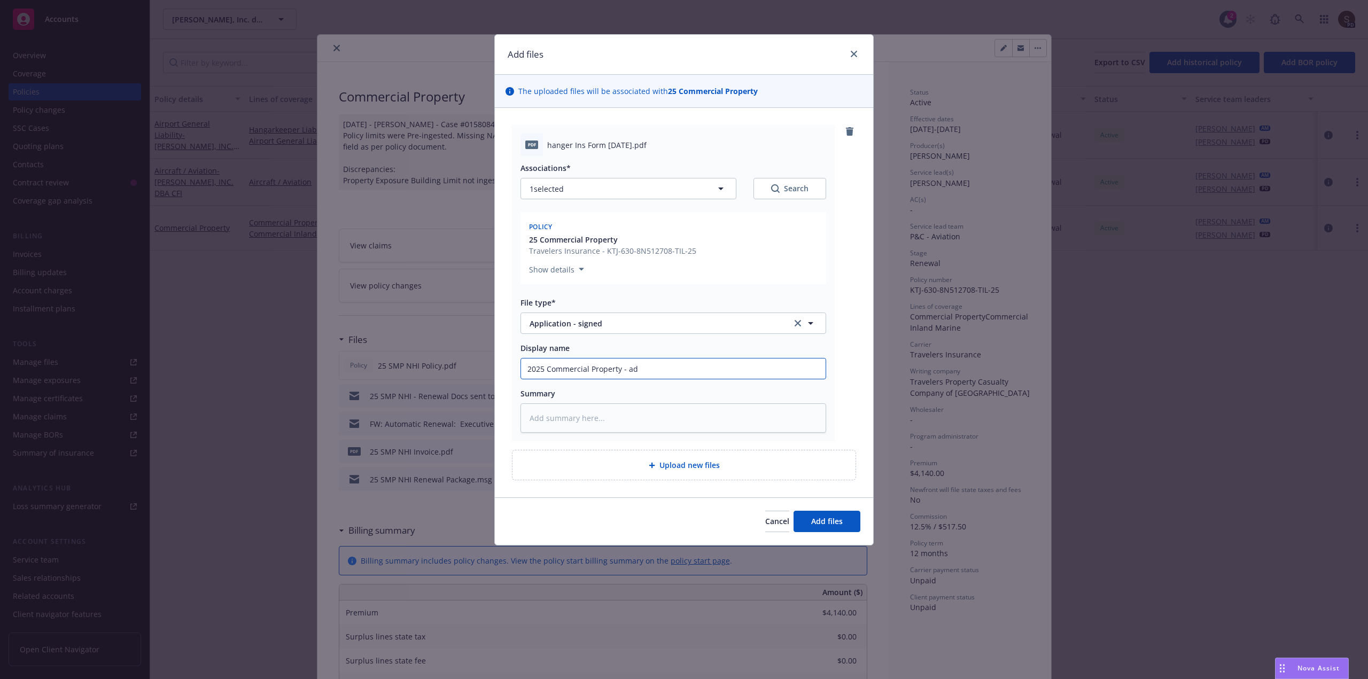
type textarea "x"
type input "2025 Commercial Property - add"
type textarea "x"
type input "2025 Commercial Property - add"
type textarea "x"
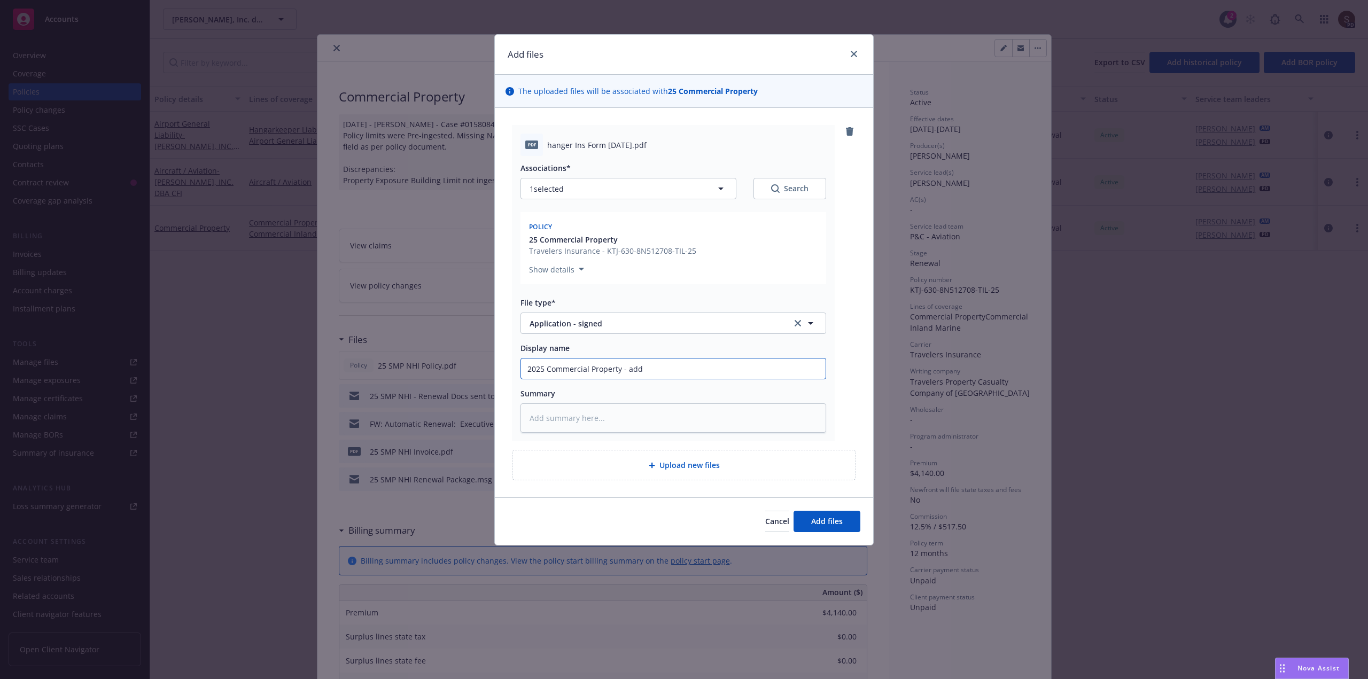
type input "2025 Commercial Property - add A"
type textarea "x"
type input "2025 Commercial Property - add Ai"
type textarea "x"
type input "2025 Commercial Property - add Air"
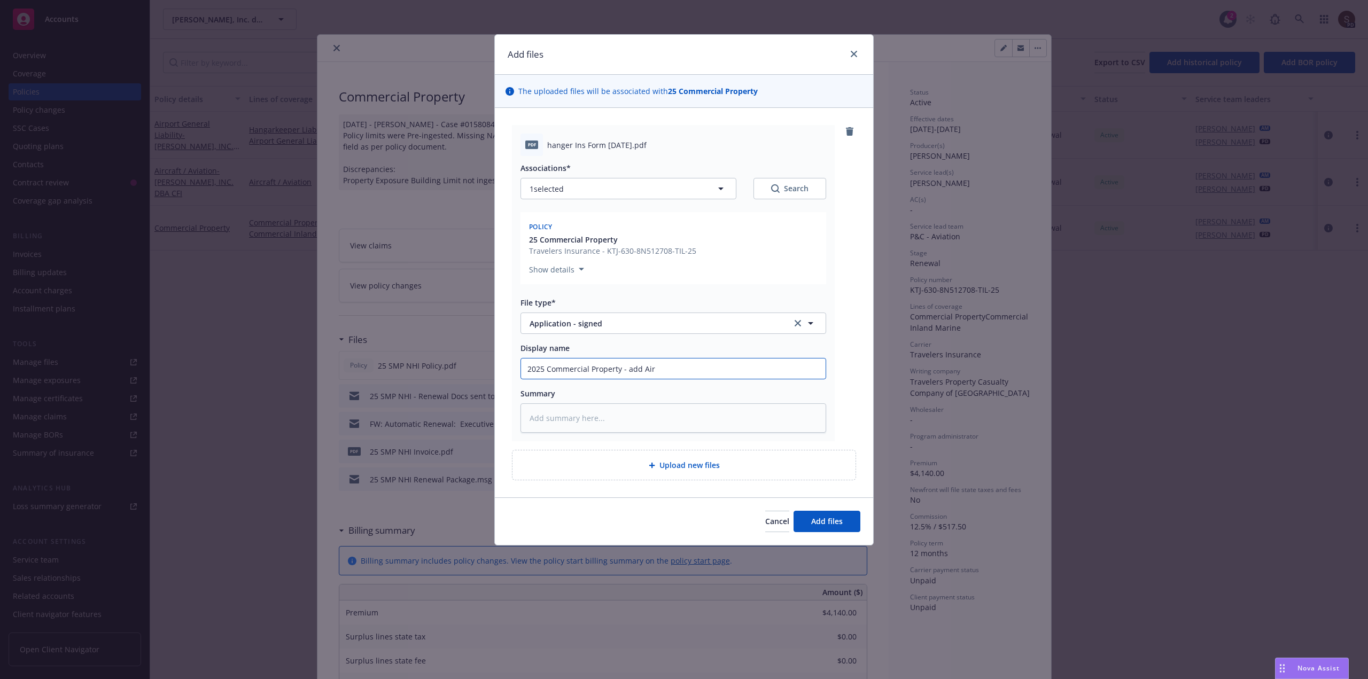
type textarea "x"
type input "2025 Commercial Property - add Airb"
type textarea "x"
type input "2025 Commercial Property - add Airbo"
type textarea "x"
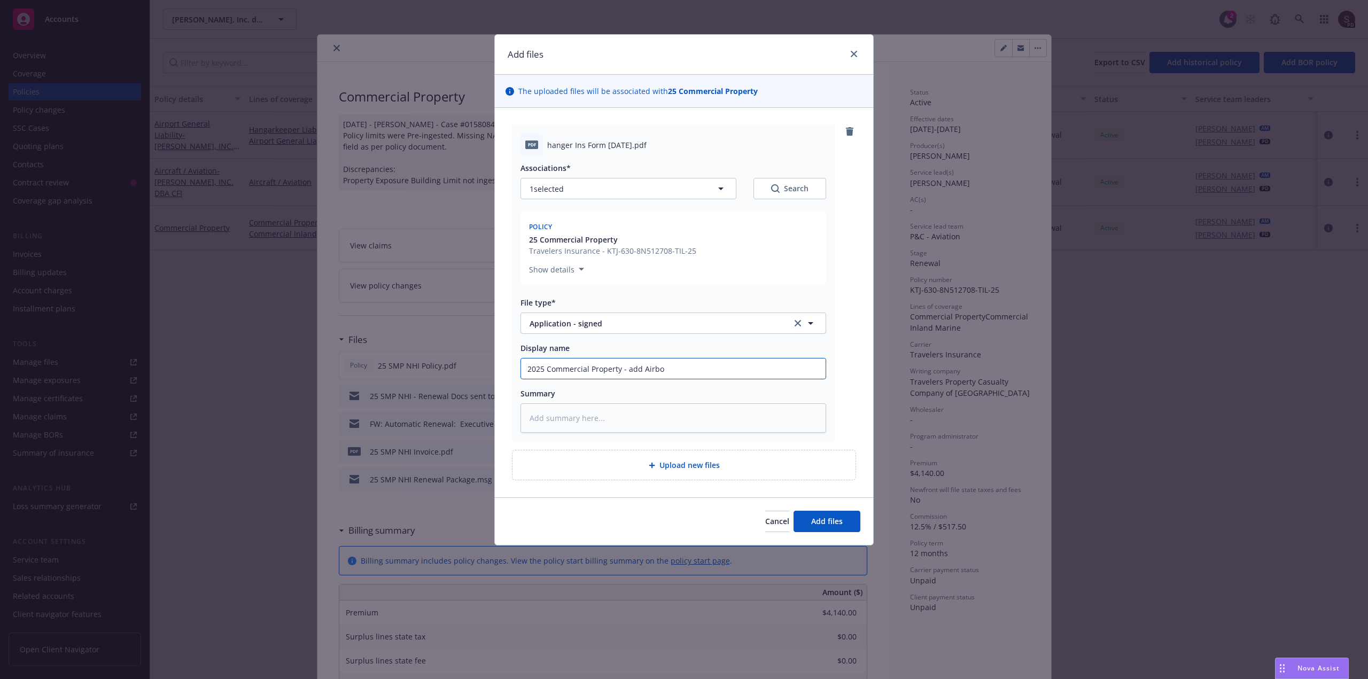
type input "2025 Commercial Property - add Airbor"
type textarea "x"
type input "2025 Commercial Property - add Airborn"
type textarea "x"
type input "2025 Commercial Property - add Airborne"
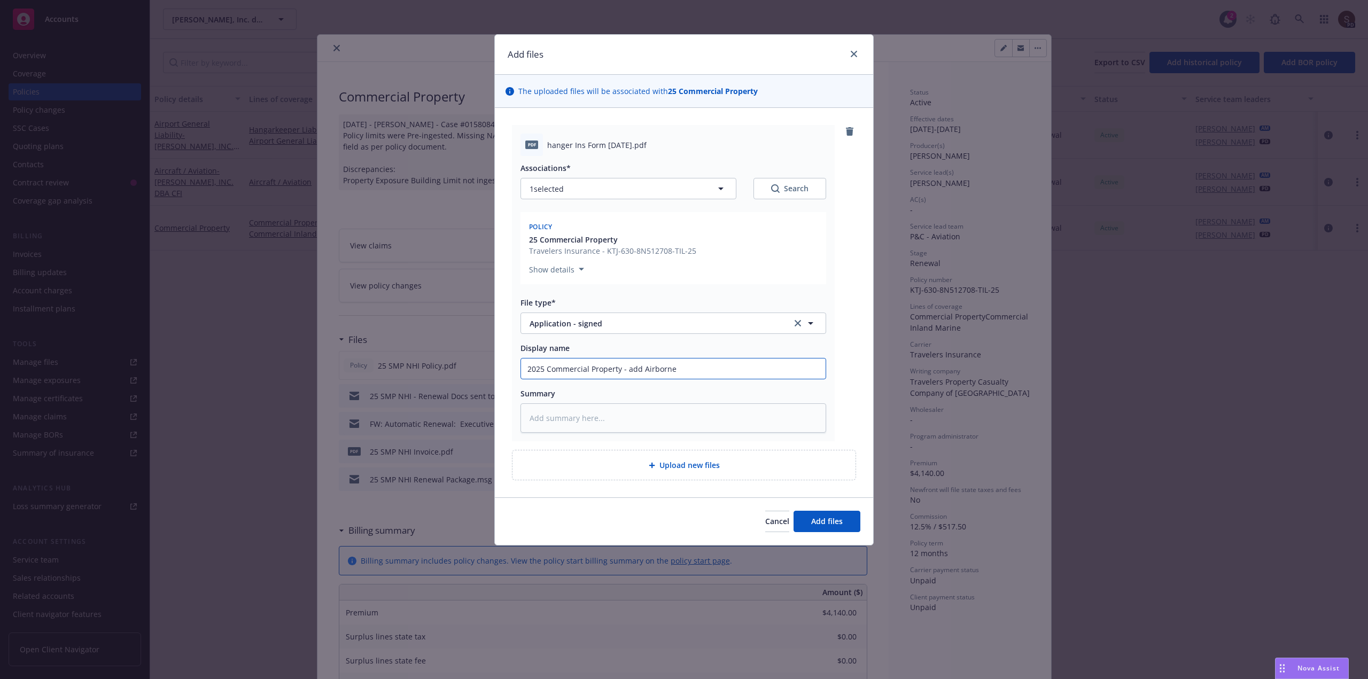
type textarea "x"
type input "2025 Commercial Property - add Airborne"
type textarea "x"
type input "2025 Commercial Property - add Airborne e"
type textarea "x"
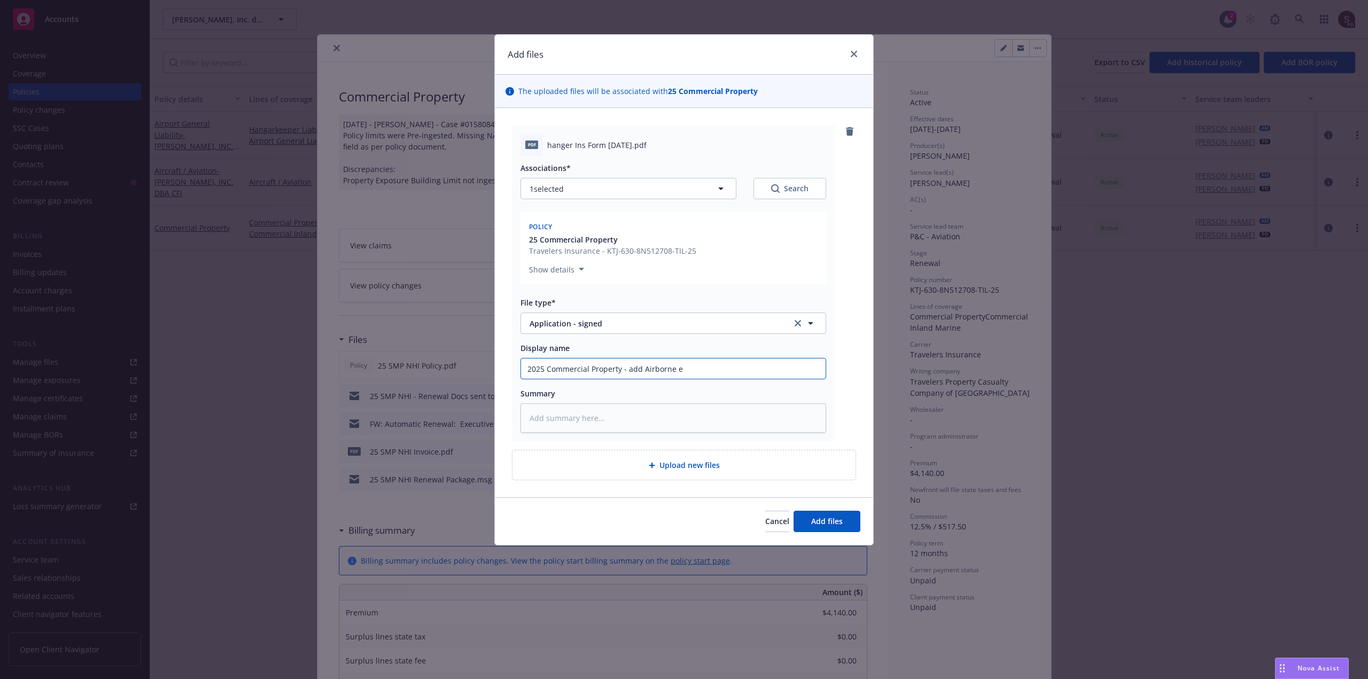
type input "2025 Commercial Property - add Airborne el"
type textarea "x"
type input "2025 Commercial Property - add Airborne ele"
type textarea "x"
type input "2025 Commercial Property - add Airborne elec"
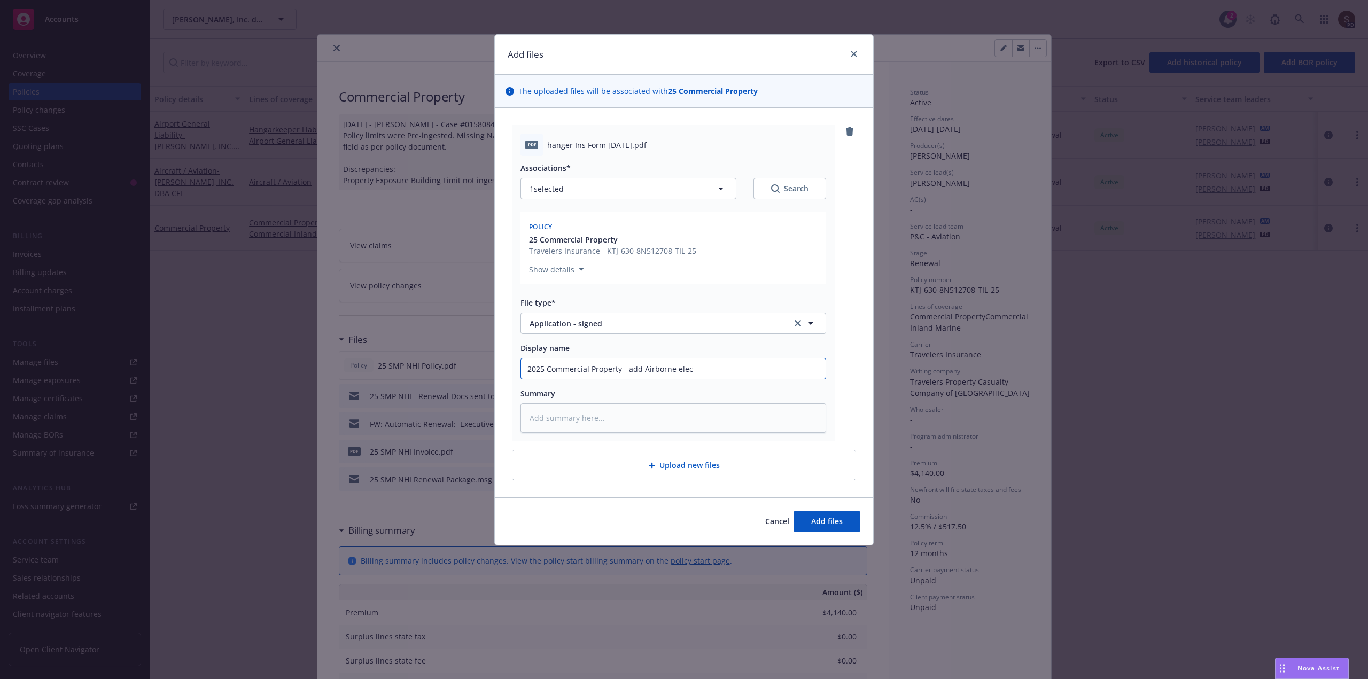
type textarea "x"
type input "2025 Commercial Property - add Airborne elect"
type textarea "x"
type input "2025 Commercial Property - add Airborne electon"
type textarea "x"
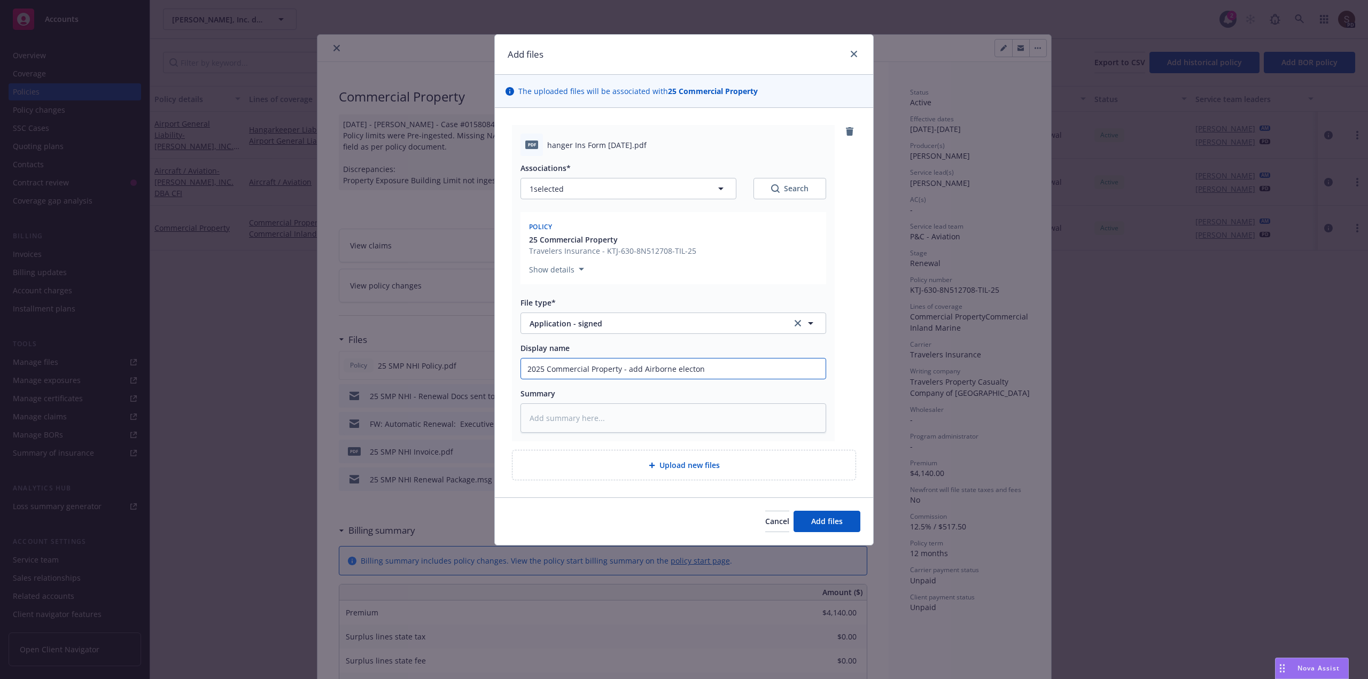
type input "2025 Commercial Property - add Airborne electoni"
type textarea "x"
type input "2025 Commercial Property - add Airborne electonic"
type textarea "x"
type input "2025 Commercial Property - add Airborne electonics"
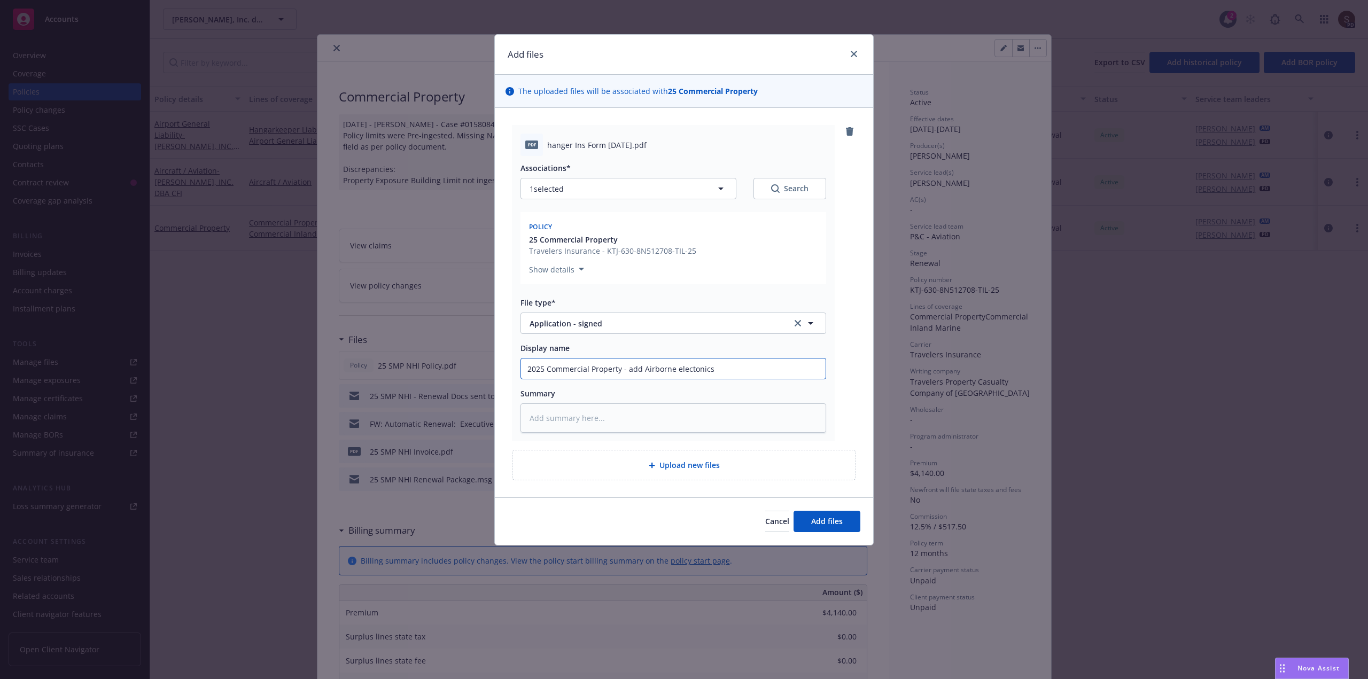
type textarea "x"
type input "2025 Commercial Property - add Airborne electonics"
type textarea "x"
type input "2025 Commercial Property - add Airborne electonics t"
type textarea "x"
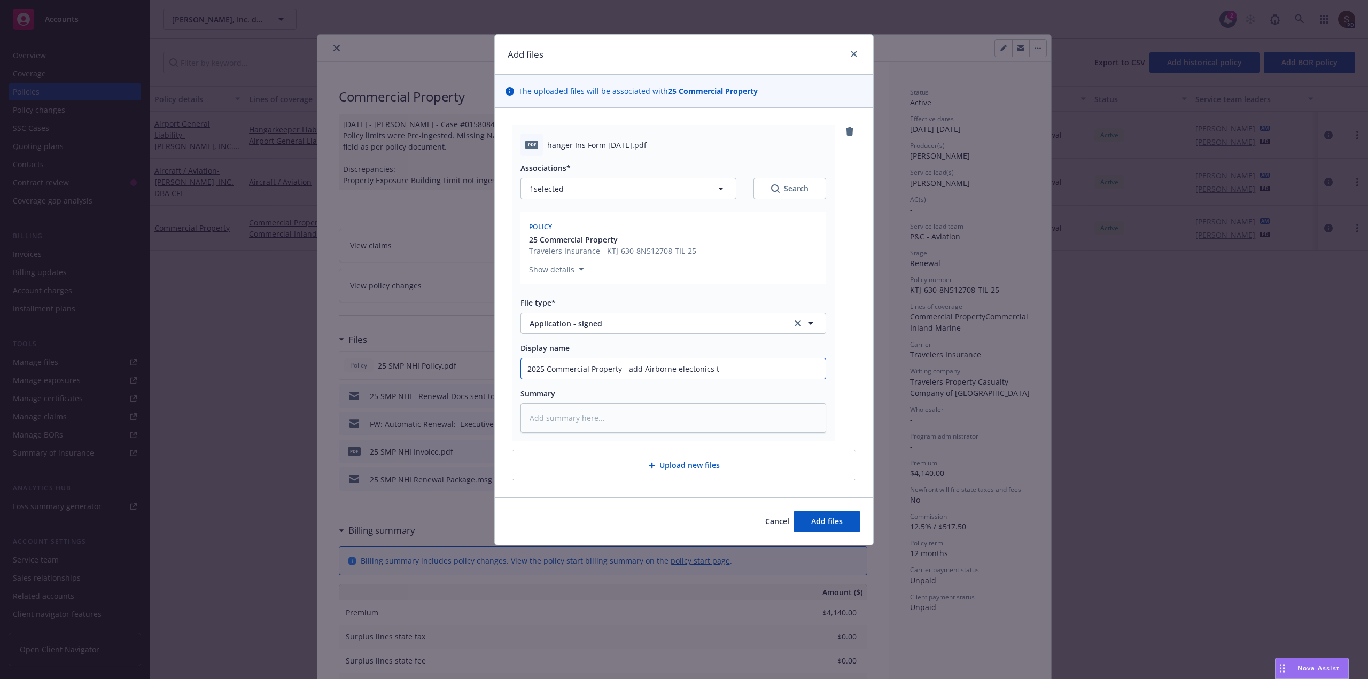
type input "2025 Commercial Property - add Airborne electonics to"
type textarea "x"
type input "2025 Commercial Property - add Airborne electonics to"
type textarea "x"
type input "2025 Commercial Property - add Airborne electonics to p"
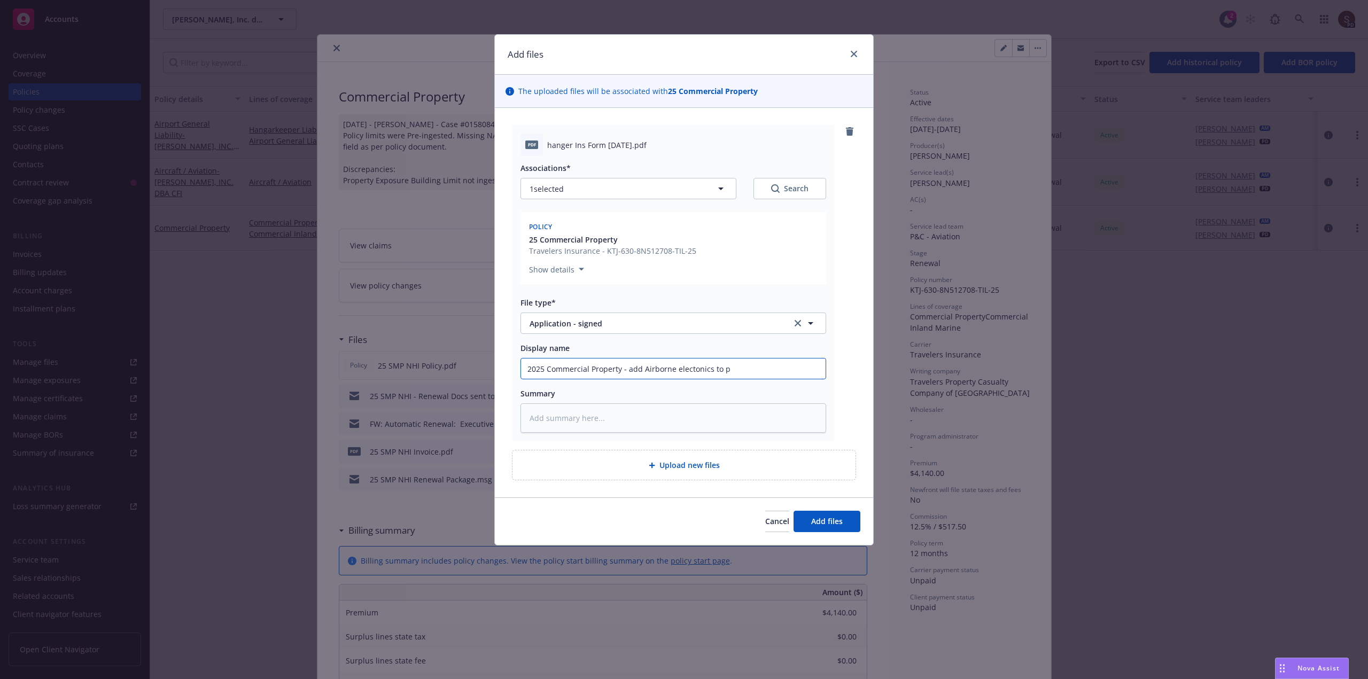
type textarea "x"
type input "2025 Commercial Property - add Airborne electonics to po"
type textarea "x"
type input "2025 Commercial Property - add Airborne electonics to pol"
type textarea "x"
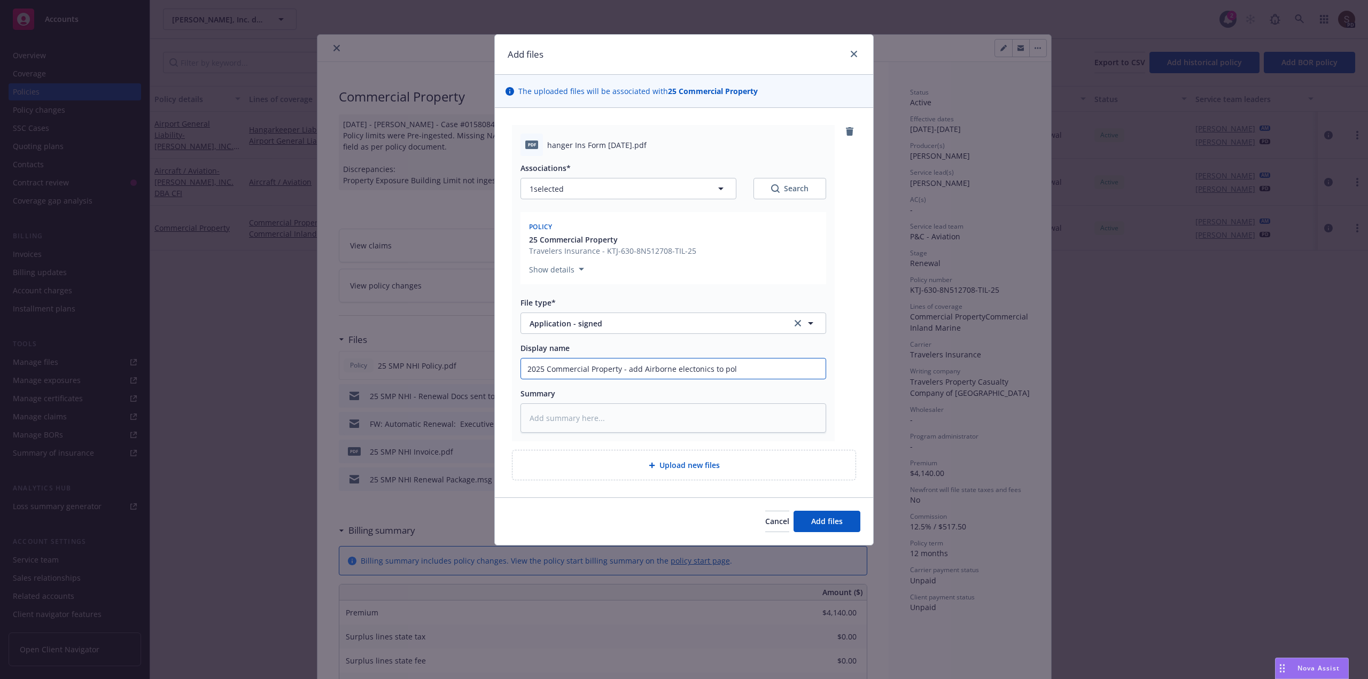
type input "2025 Commercial Property - add Airborne electonics to poli"
type textarea "x"
type input "2025 Commercial Property - add Airborne electonics to polic"
type textarea "x"
type input "2025 Commercial Property - add Airborne electonics to policy"
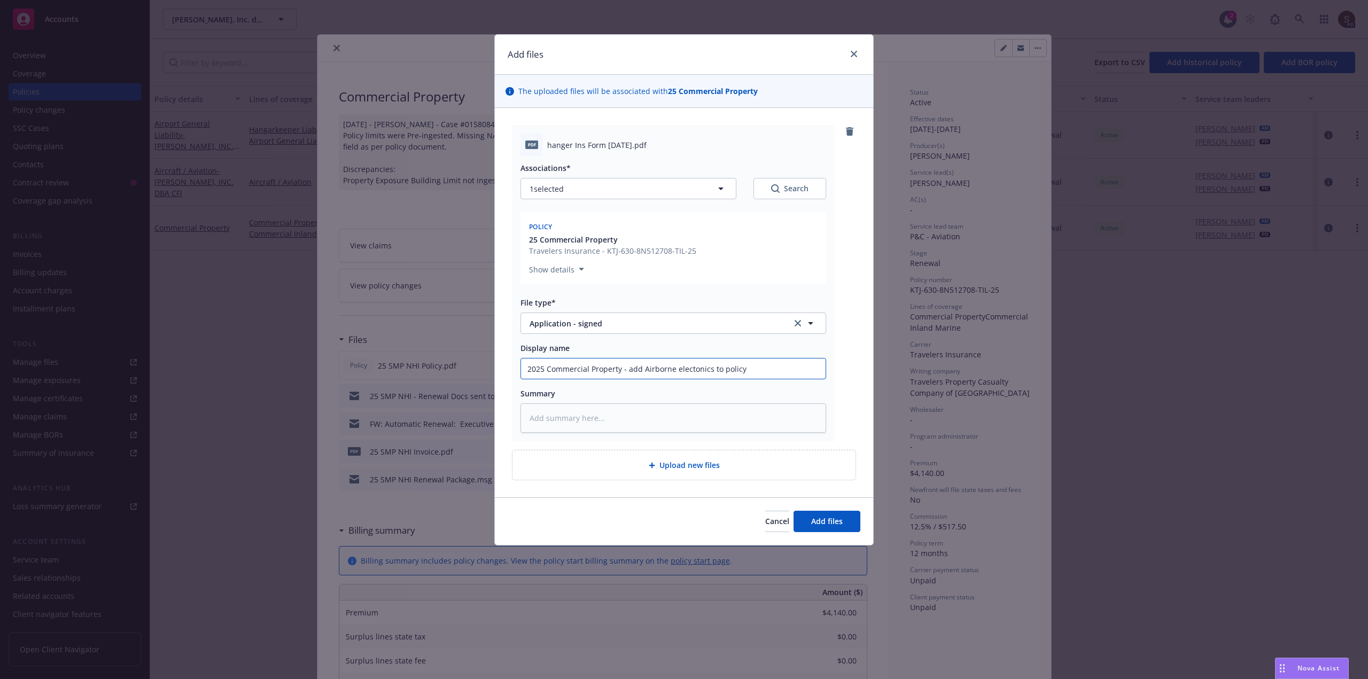
click at [685, 367] on input "2025 Commercial Property - add Airborne electonics to policy" at bounding box center [673, 369] width 305 height 20
type textarea "x"
type input "2025 Commercial Property - add Airborne electronics to policy"
drag, startPoint x: 676, startPoint y: 370, endPoint x: 688, endPoint y: 387, distance: 21.1
click at [676, 370] on input "2025 Commercial Property - add Airborne electronics to policy" at bounding box center [673, 369] width 305 height 20
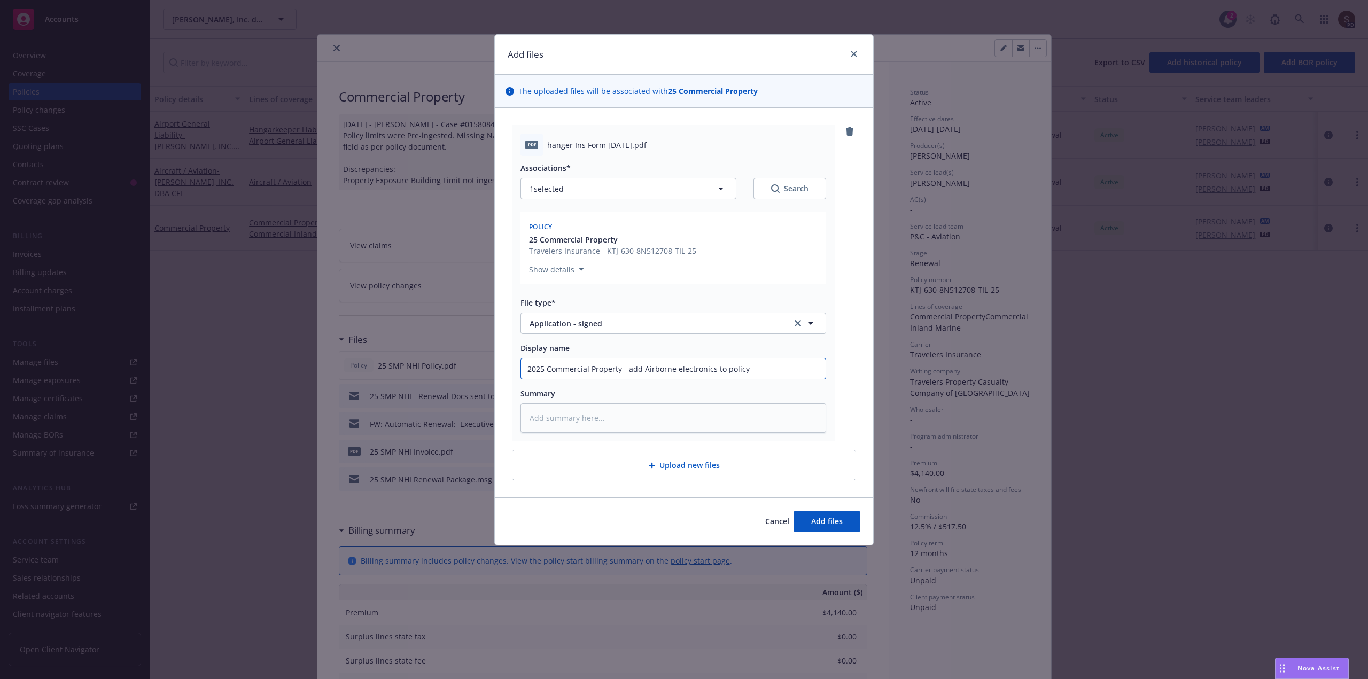
type textarea "x"
type input "2025 Commercial Property - add Airborne lectronics to policy"
type textarea "x"
type input "2025 Commercial Property - add Airborne Electronics to policy"
click at [746, 369] on input "2025 Commercial Property - add Airborne Electronics to policy" at bounding box center [673, 369] width 305 height 20
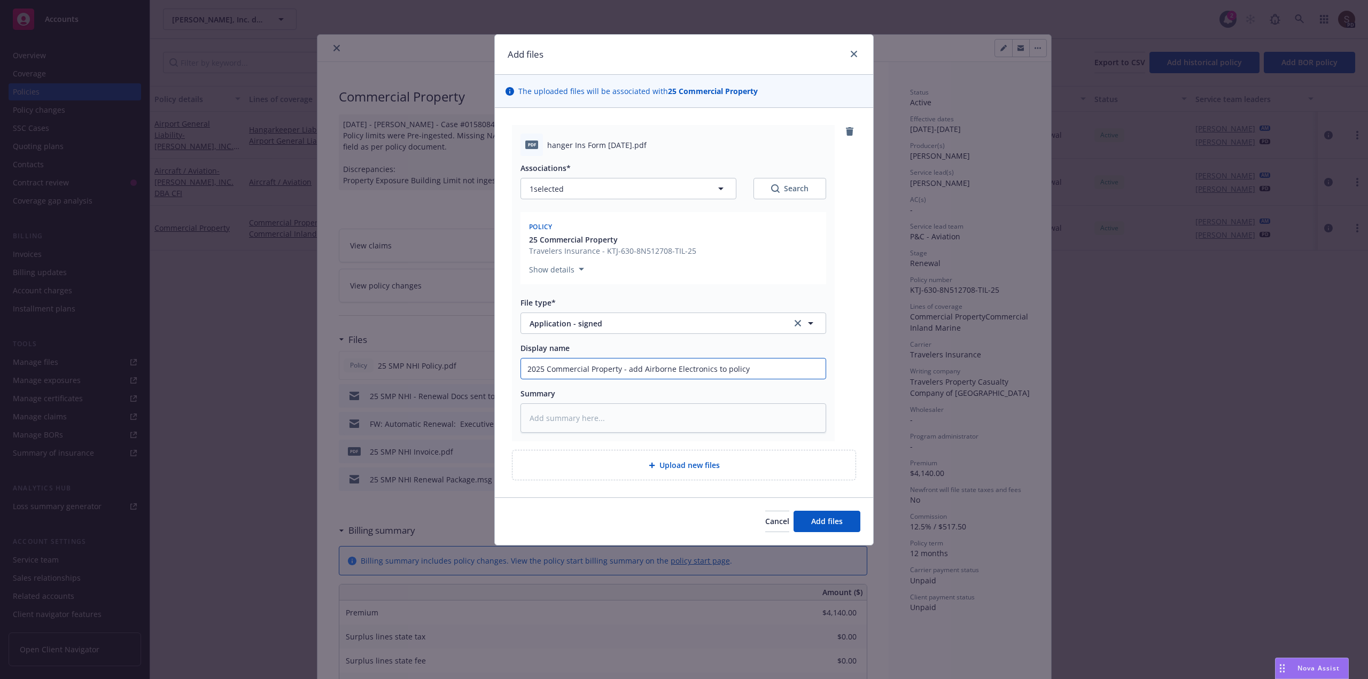
click at [628, 371] on input "2025 Commercial Property - add Airborne Electronics to policy" at bounding box center [673, 369] width 305 height 20
type textarea "x"
type input "2025 Commercial Property - aadd Airborne Electronics to policy"
type textarea "x"
type input "2025 Commercial Property - apadd Airborne Electronics to policy"
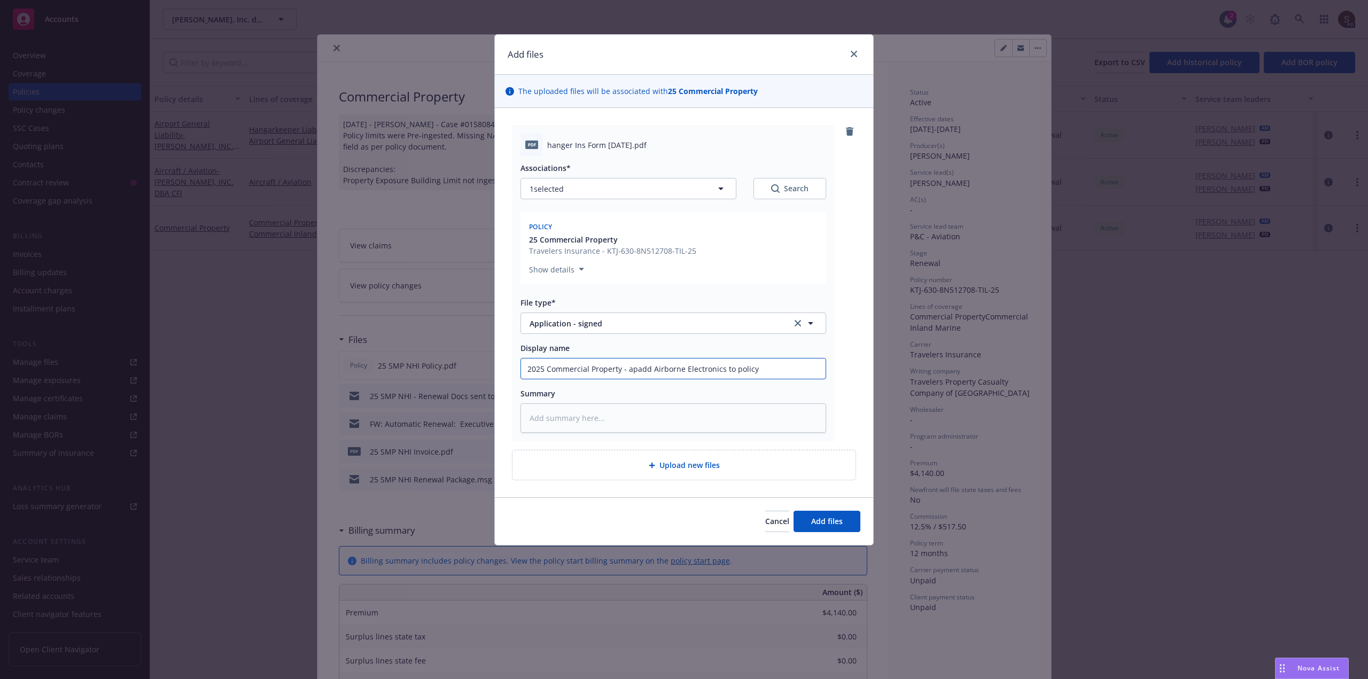
type textarea "x"
type input "2025 Commercial Property - appadd Airborne Electronics to policy"
type textarea "x"
type input "2025 Commercial Property - appladd Airborne Electronics to policy"
type textarea "x"
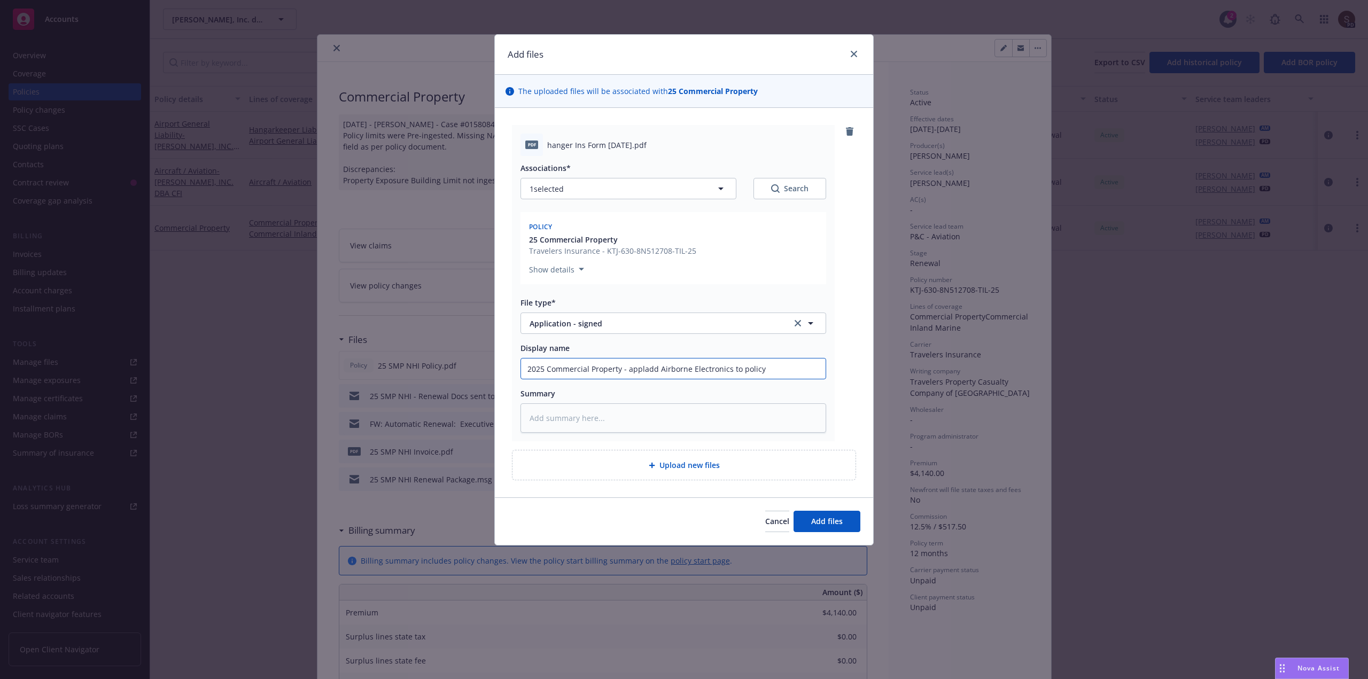
type input "2025 Commercial Property - appliadd Airborne Electronics to policy"
type textarea "x"
type input "2025 Commercial Property - applicadd Airborne Electronics to policy"
type textarea "x"
type input "2025 Commercial Property - applicaadd Airborne Electronics to policy"
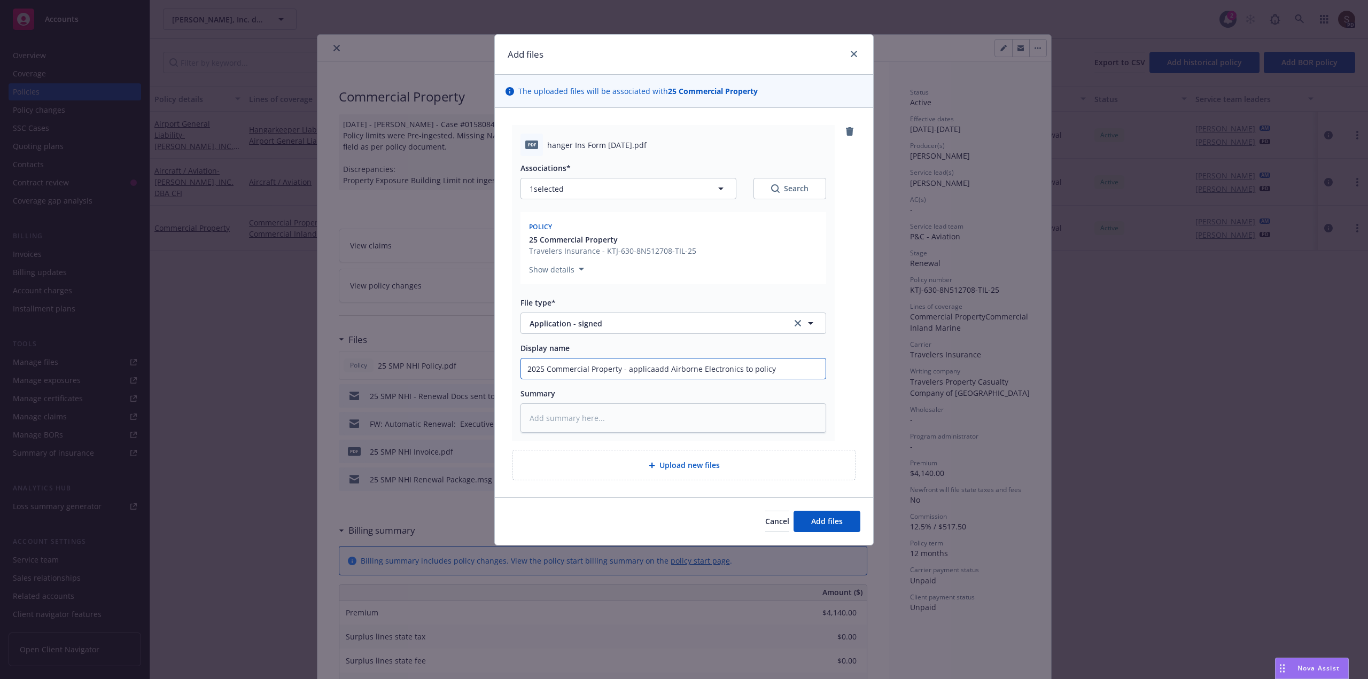
type textarea "x"
type input "2025 Commercial Property - applicatadd Airborne Electronics to policy"
type textarea "x"
type input "2025 Commercial Property - applicatiadd Airborne Electronics to policy"
type textarea "x"
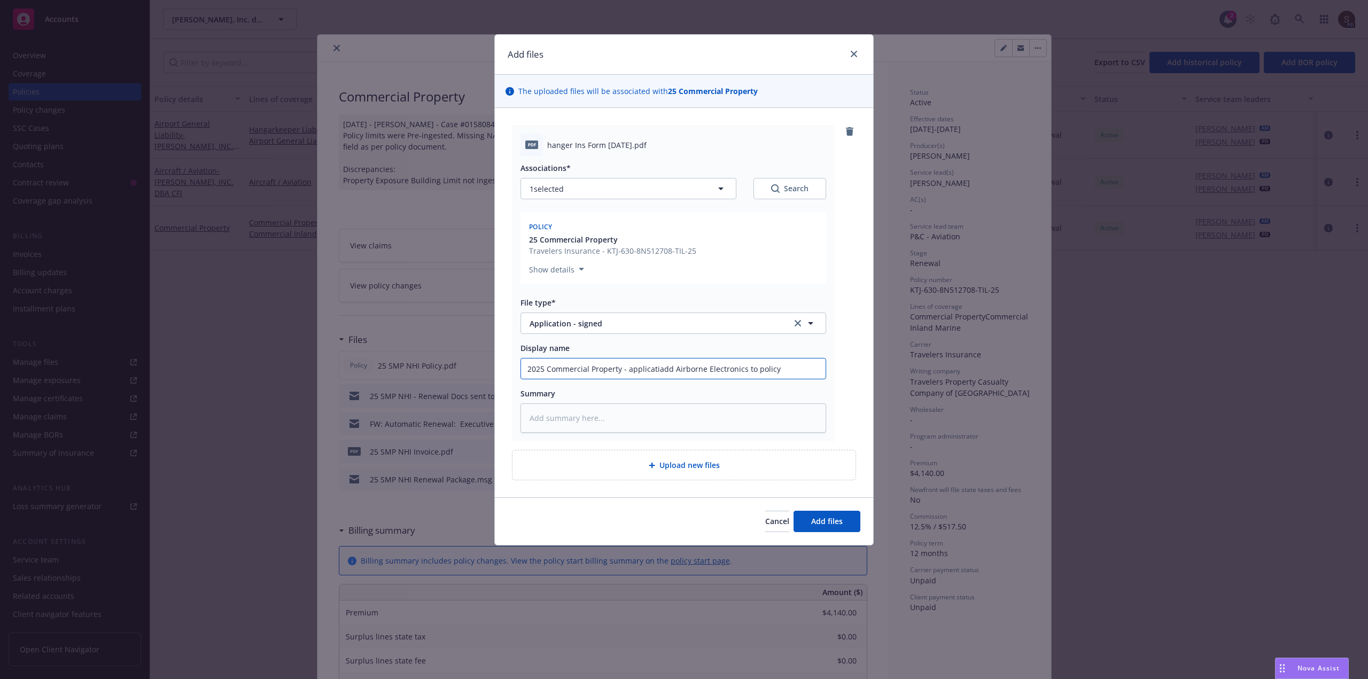
type input "2025 Commercial Property - applicatioadd Airborne Electronics to policy"
type textarea "x"
type input "2025 Commercial Property - applicationadd Airborne Electronics to policy"
type textarea "x"
type input "2025 Commercial Property - application add Airborne Electronics to policy"
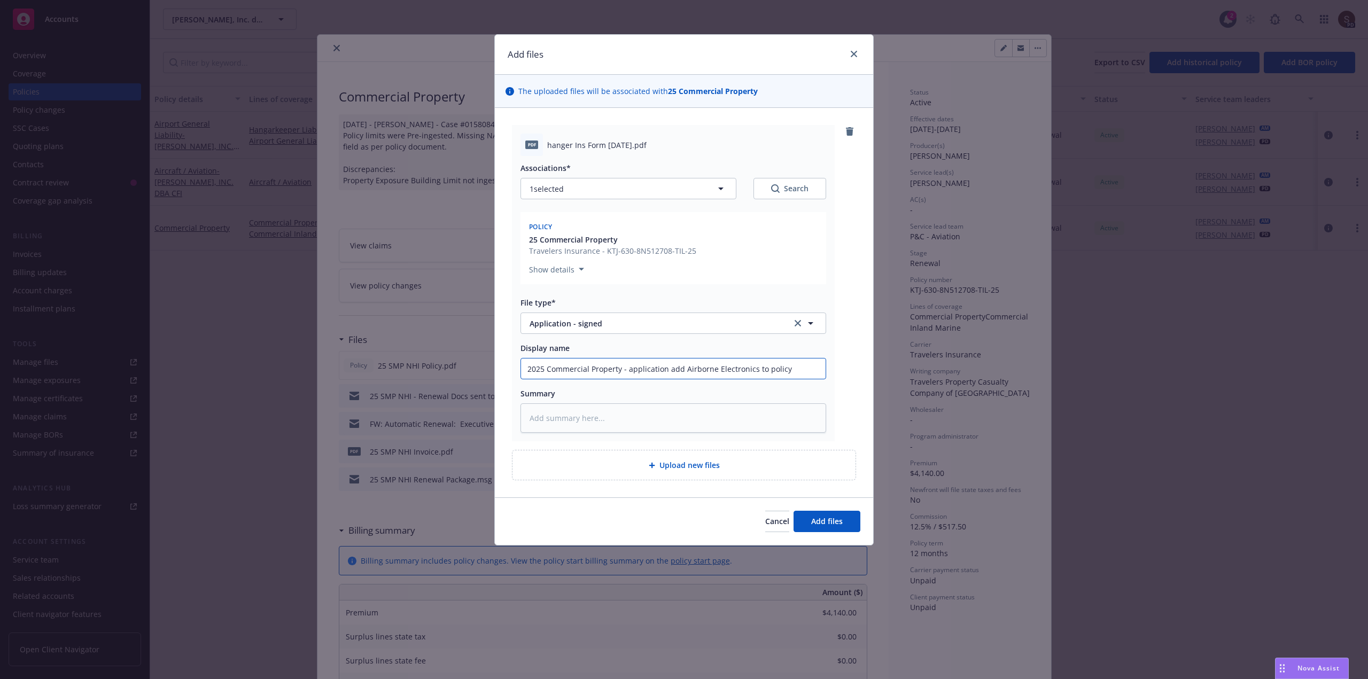
type textarea "x"
type input "2025 Commercial Property - application tadd Airborne Electronics to policy"
type textarea "x"
type input "2025 Commercial Property - application toadd Airborne Electronics to policy"
type textarea "x"
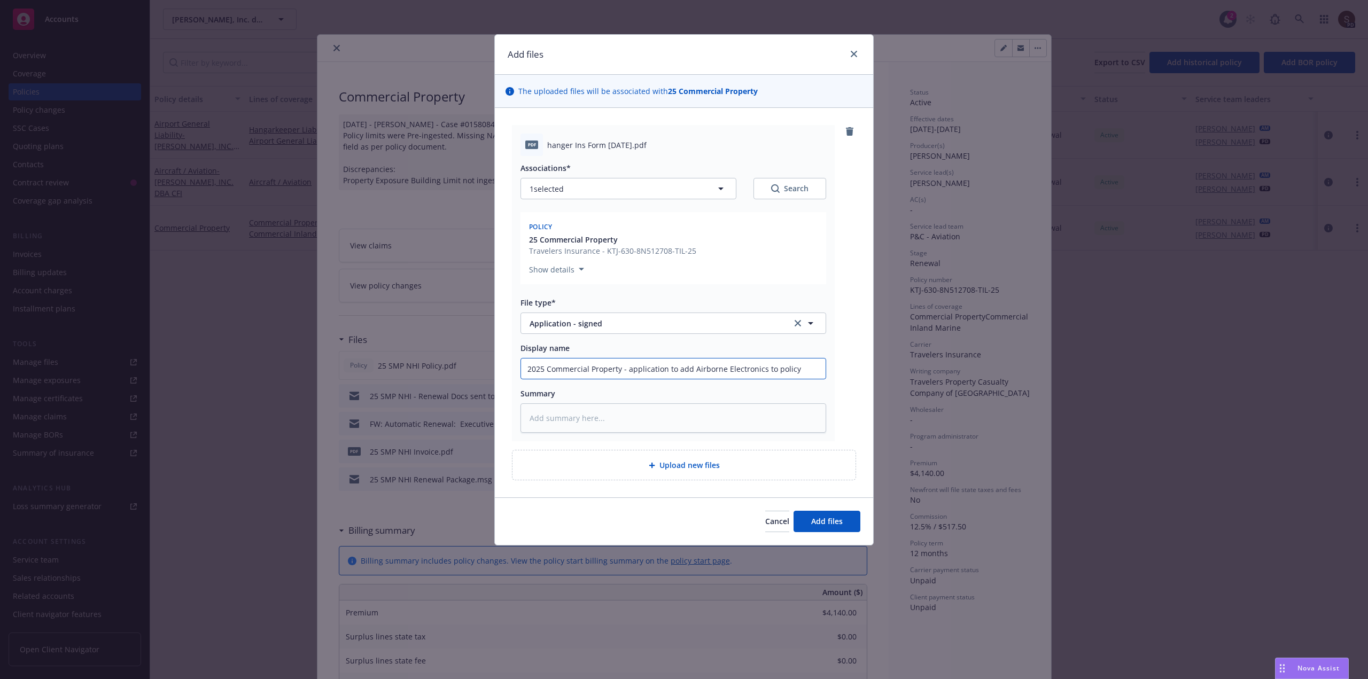
drag, startPoint x: 628, startPoint y: 373, endPoint x: 798, endPoint y: 355, distance: 171.4
click at [798, 355] on div "Display name 2025 Commercial Property - application to add Airborne Electronics…" at bounding box center [673, 361] width 306 height 37
type input "2025 Commercial Property - application to add Airborne Electronics to policy"
click at [641, 414] on textarea at bounding box center [673, 417] width 306 height 29
type textarea "x"
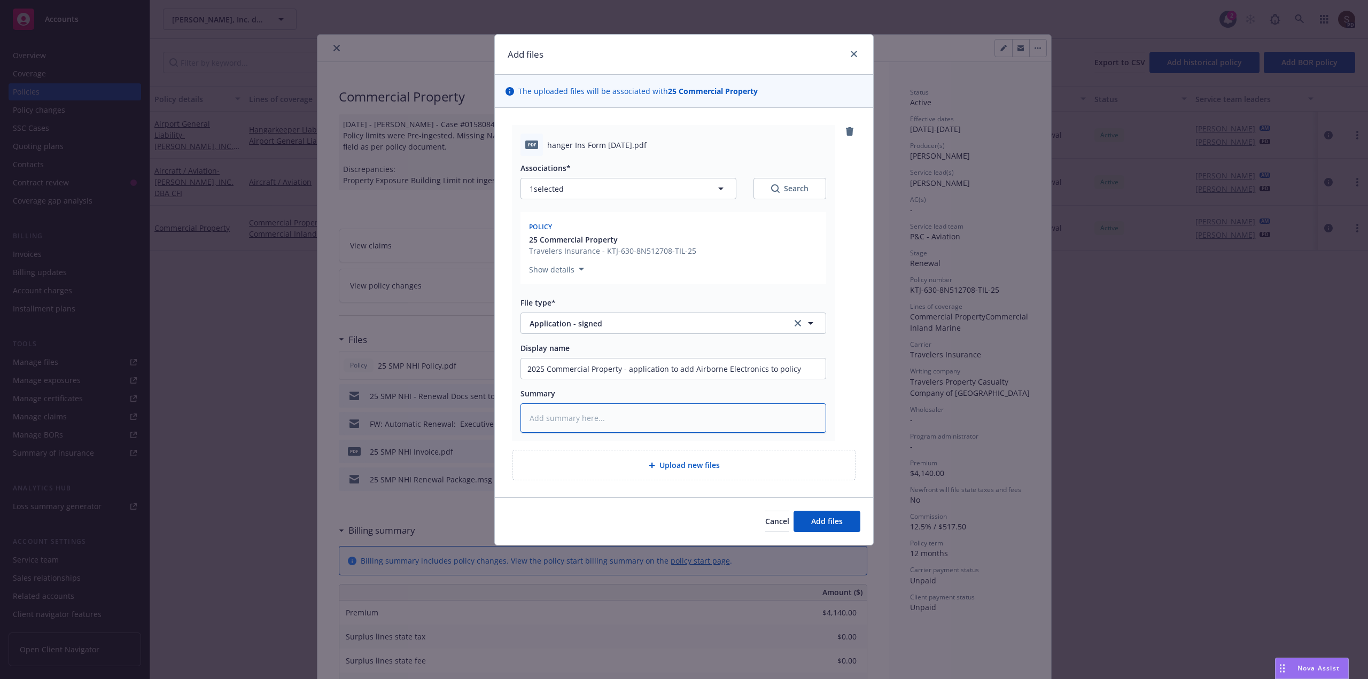
type textarea "2"
type textarea "x"
type textarea "25"
type textarea "x"
type textarea "25"
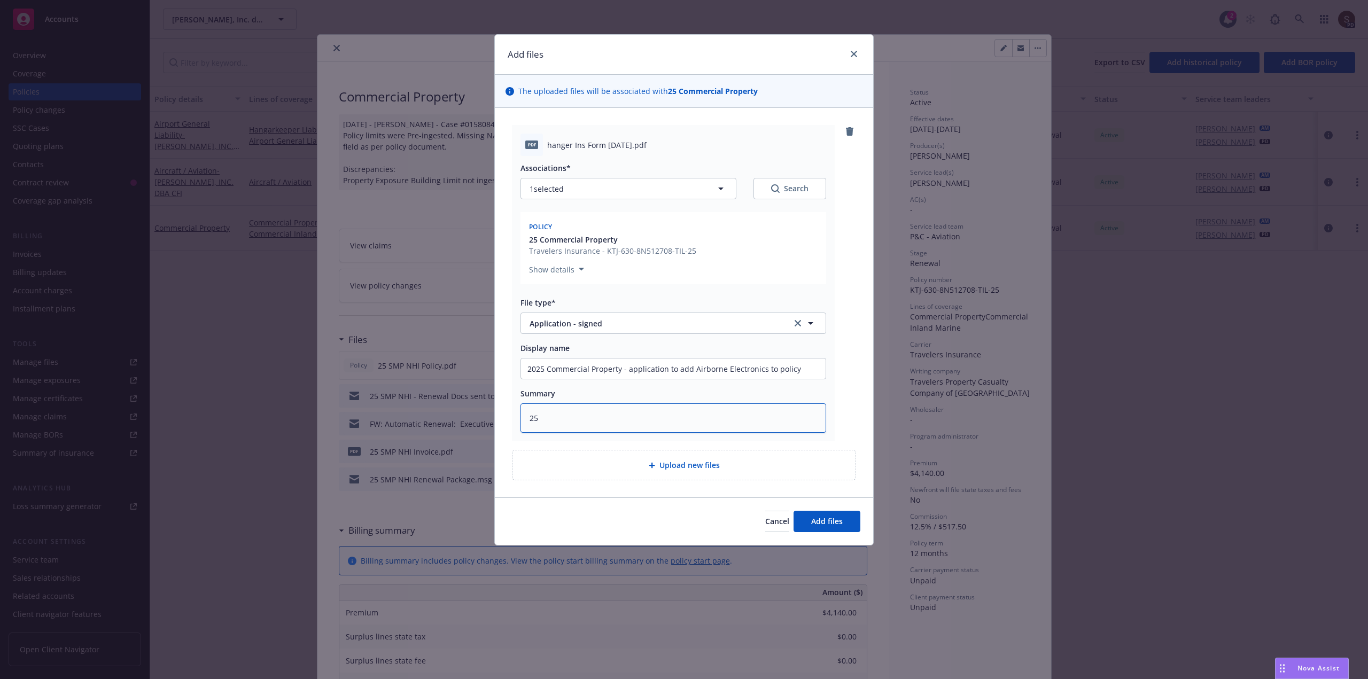
type textarea "x"
type textarea "25 S"
type textarea "x"
type textarea "25 SM"
type textarea "x"
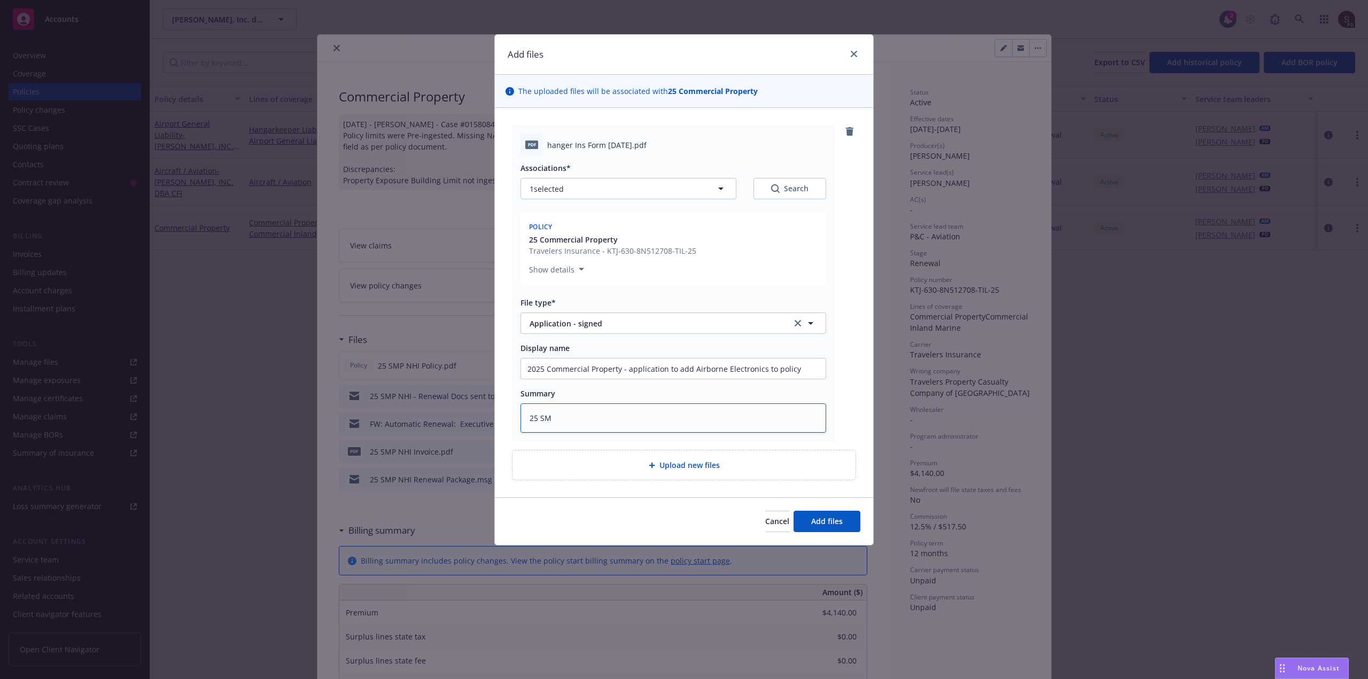
type textarea "25 SMP"
type textarea "x"
type textarea "25 SMP"
type textarea "x"
type textarea "25 SMP N"
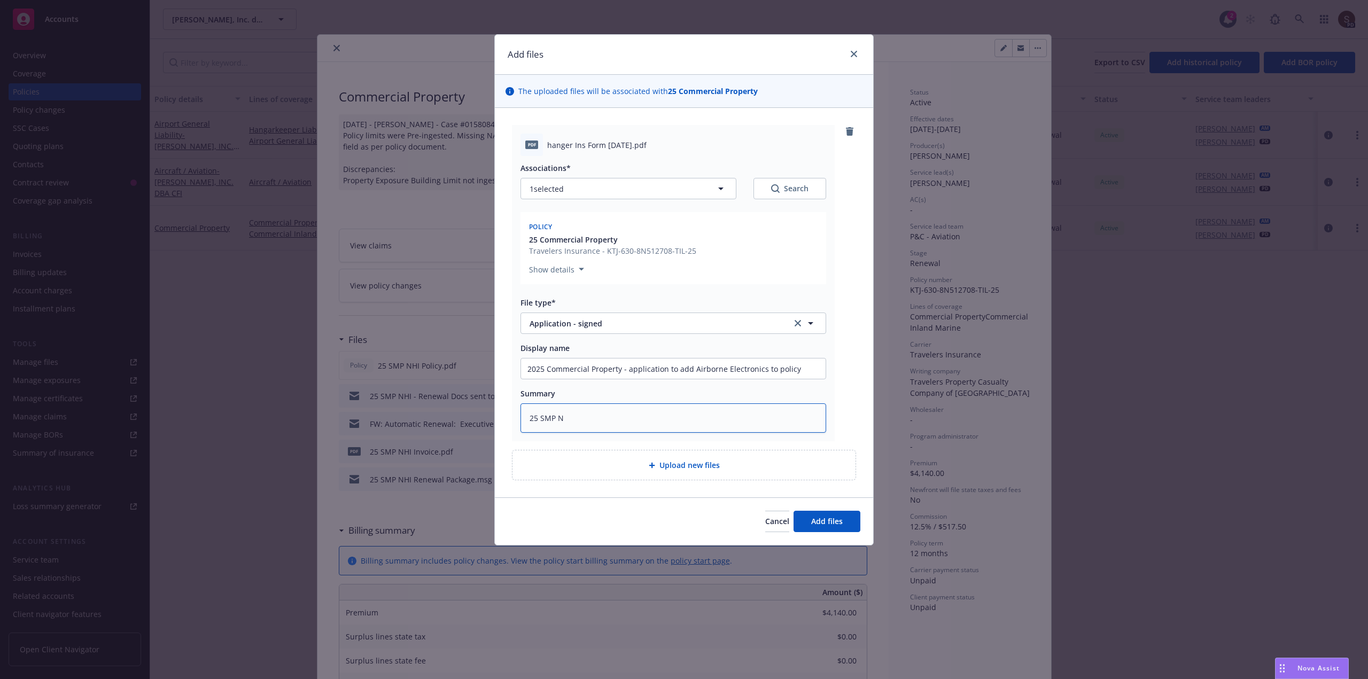
type textarea "x"
type textarea "25 SMP NH"
type textarea "x"
type textarea "25 SMP NHI"
type textarea "x"
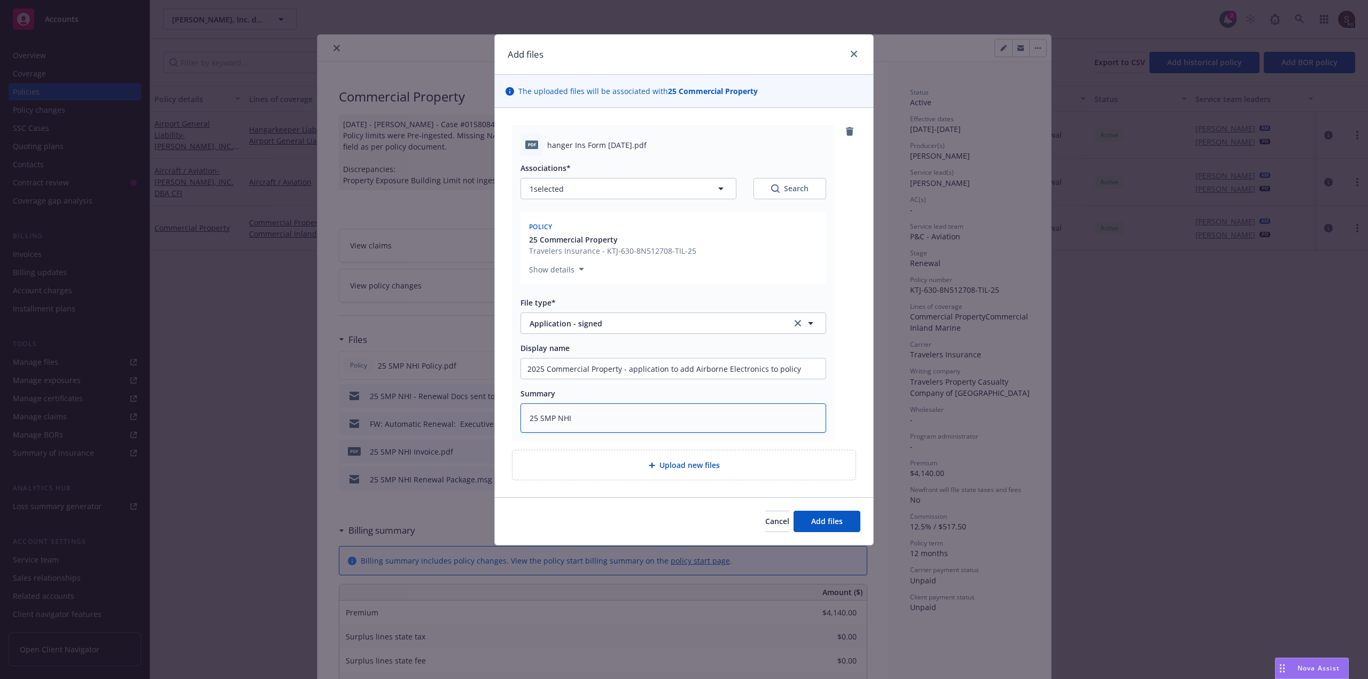
type textarea "25 SMP NHI"
paste textarea "application to add Airborne Electronics to policy"
type textarea "x"
type textarea "25 SMP NHI application to add Airborne Electronics to policy"
type textarea "x"
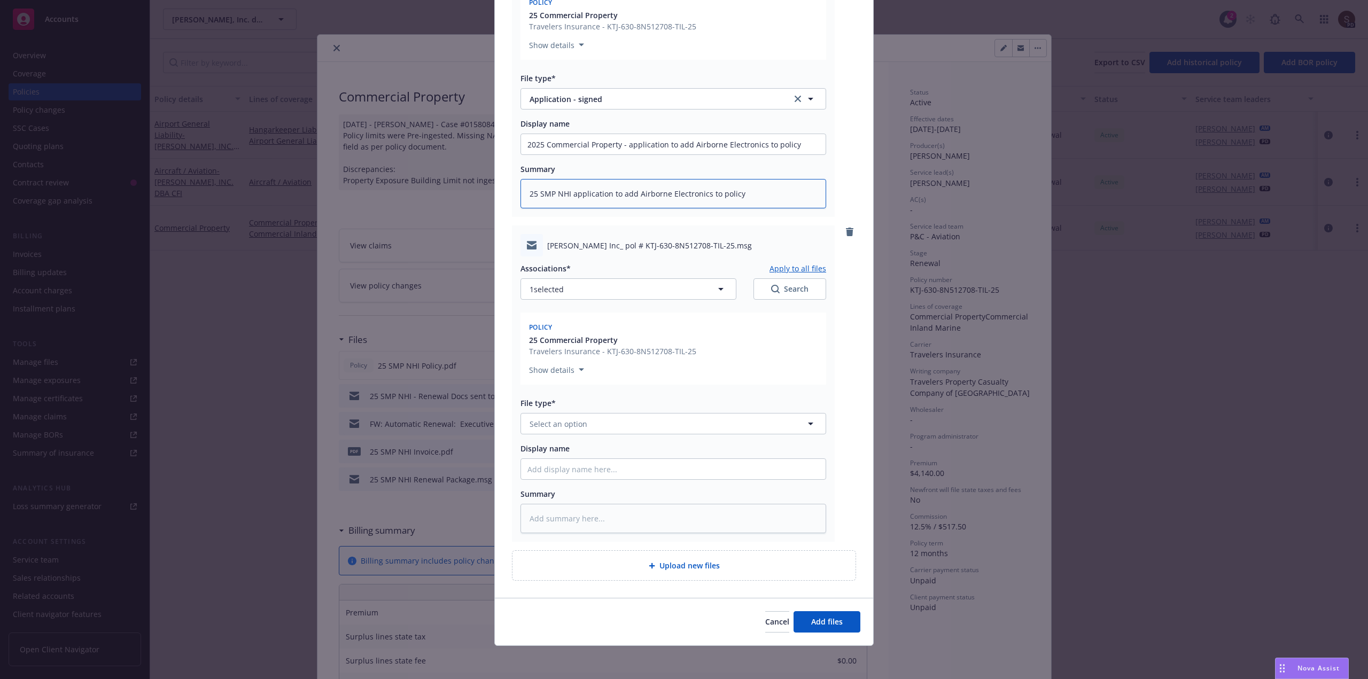
scroll to position [225, 0]
click at [581, 423] on span "Select an option" at bounding box center [559, 422] width 58 height 11
type input "email"
click at [794, 610] on button "Add files" at bounding box center [827, 620] width 67 height 21
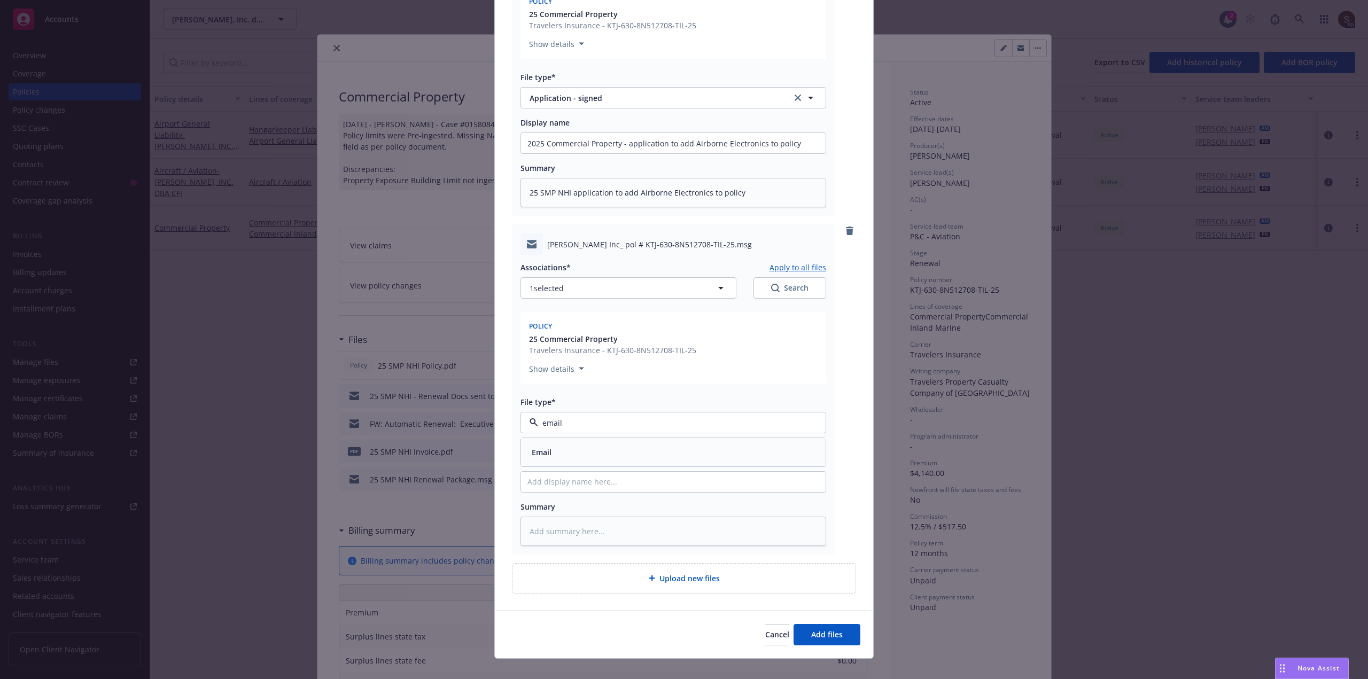
click at [529, 444] on div "Email" at bounding box center [673, 452] width 305 height 28
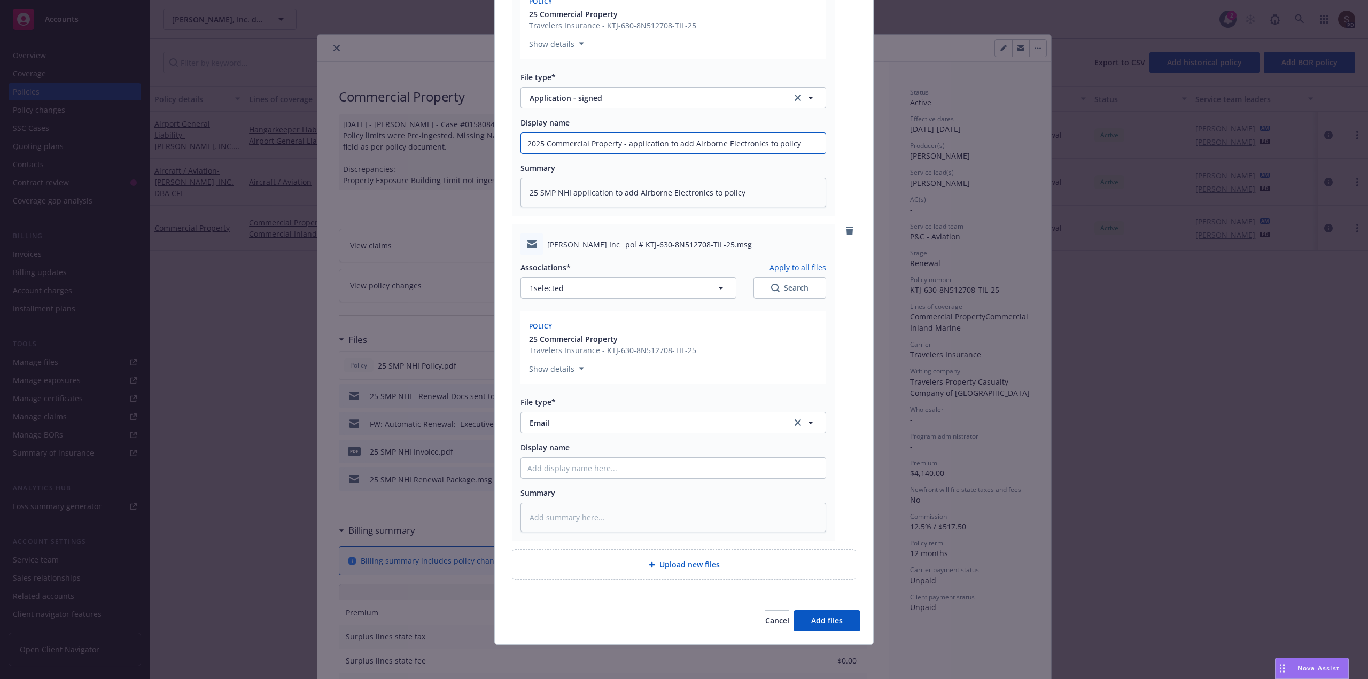
drag, startPoint x: 794, startPoint y: 142, endPoint x: 499, endPoint y: 146, distance: 295.5
click at [499, 146] on div "pdf hanger Ins Form 8-11-25.pdf Associations* Apply to all files 1 selected Sea…" at bounding box center [684, 239] width 378 height 714
click at [541, 153] on input "Display name" at bounding box center [673, 143] width 305 height 20
paste input "2025 Commercial Property - application to add Airborne Electronics to policy"
type textarea "x"
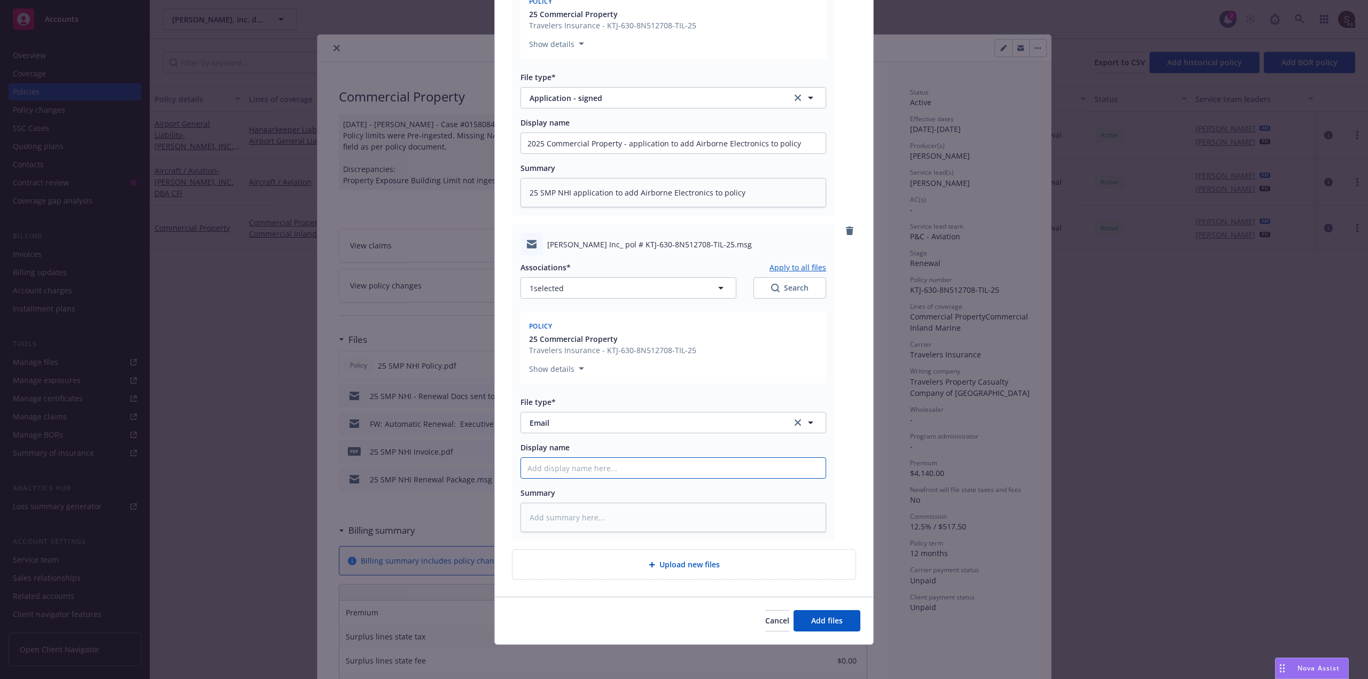
type input "2025 Commercial Property - application to add Airborne Electronics to policy"
type textarea "x"
type input "2025 Commercial Property - application to add Airborne Electronics to policy"
type textarea "x"
type input "2025 Commercial Property - application to add Airborne Electronics to policy t"
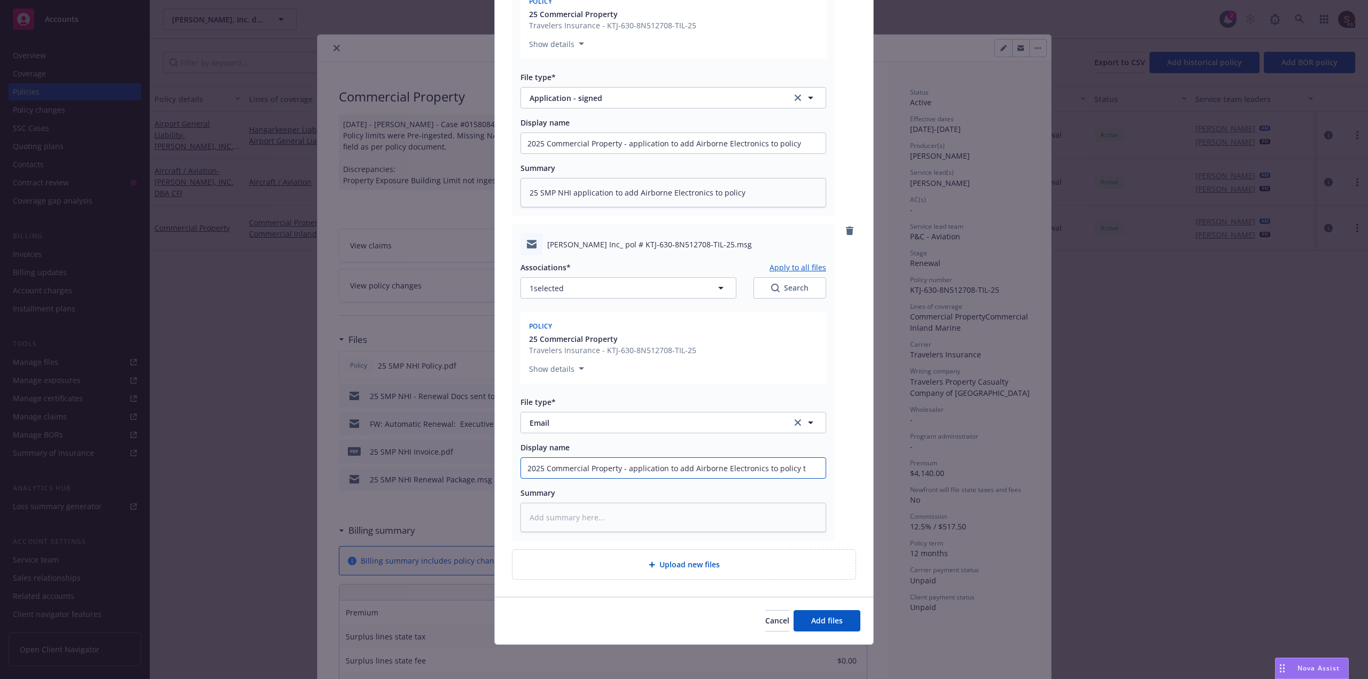
type textarea "x"
type input "2025 Commercial Property - application to add Airborne Electronics to policy to"
type textarea "x"
type input "2025 Commercial Property - application to add Airborne Electronics to policy to"
type textarea "x"
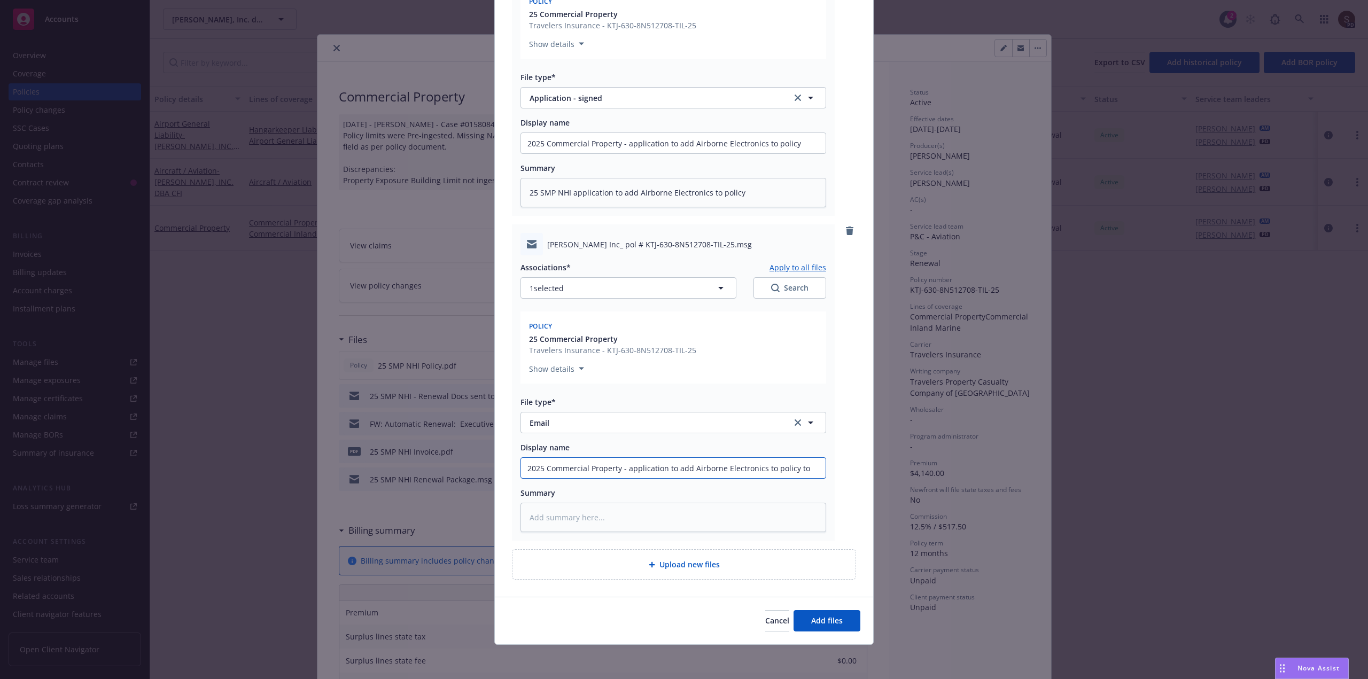
type input "2025 Commercial Property - application to add Airborne Electronics to policy to…"
type textarea "x"
type input "2025 Commercial Property - application to add Airborne Electronics to policy to…"
type textarea "x"
type input "2025 Commercial Property - application to add Airborne Electronics to policy to…"
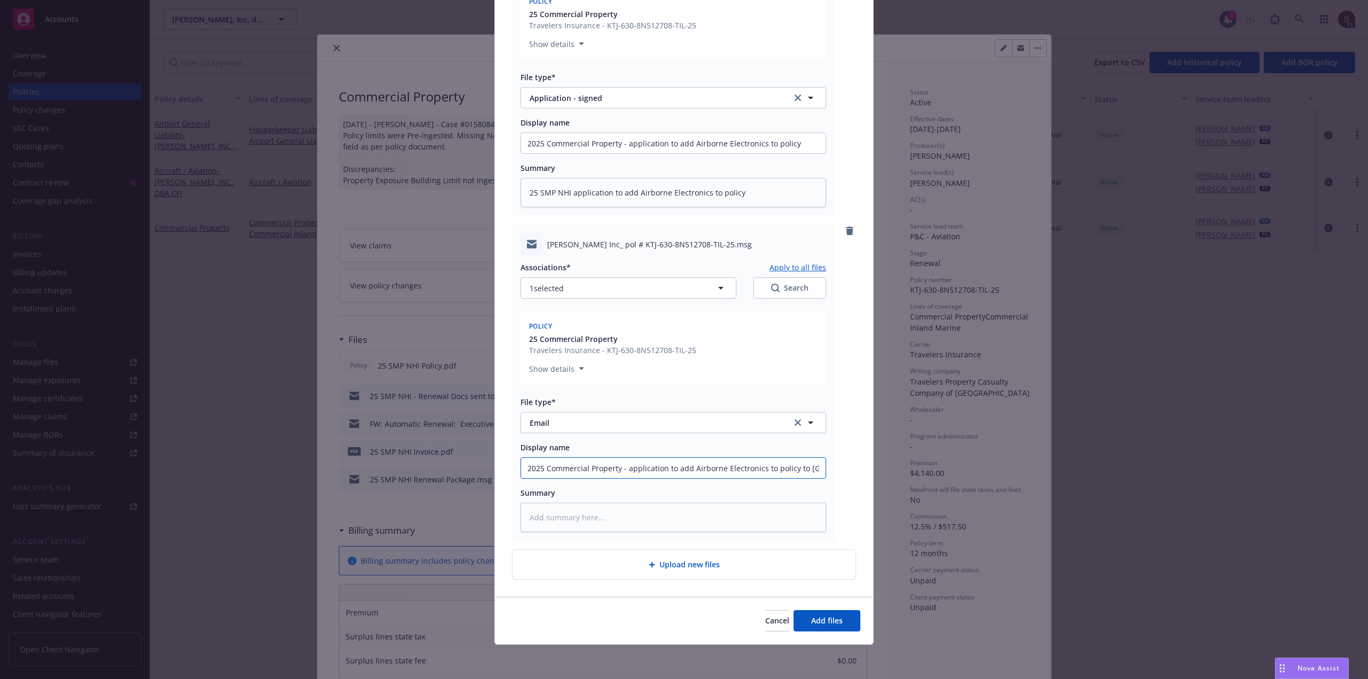
type textarea "x"
type input "2025 Commercial Property - application to add Airborne Electronics to policy to…"
type textarea "x"
type input "2025 Commercial Property - application to add Airborne Electronics to policy to…"
type textarea "x"
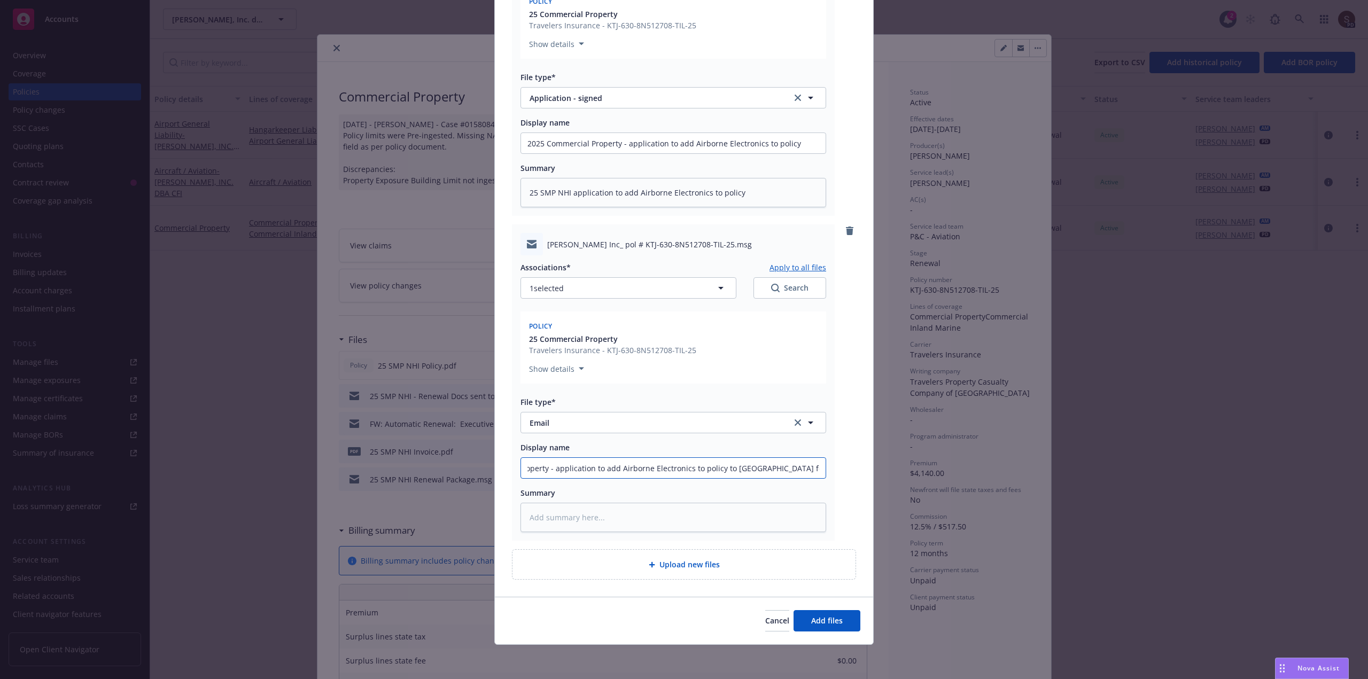
scroll to position [0, 77]
drag, startPoint x: 544, startPoint y: 469, endPoint x: 833, endPoint y: 454, distance: 288.9
click at [833, 454] on div "Carter Flygare Inc_ pol # KTJ-630-8N512708-TIL-25.msg Associations* Apply to al…" at bounding box center [684, 382] width 344 height 316
click at [594, 522] on textarea at bounding box center [673, 517] width 306 height 29
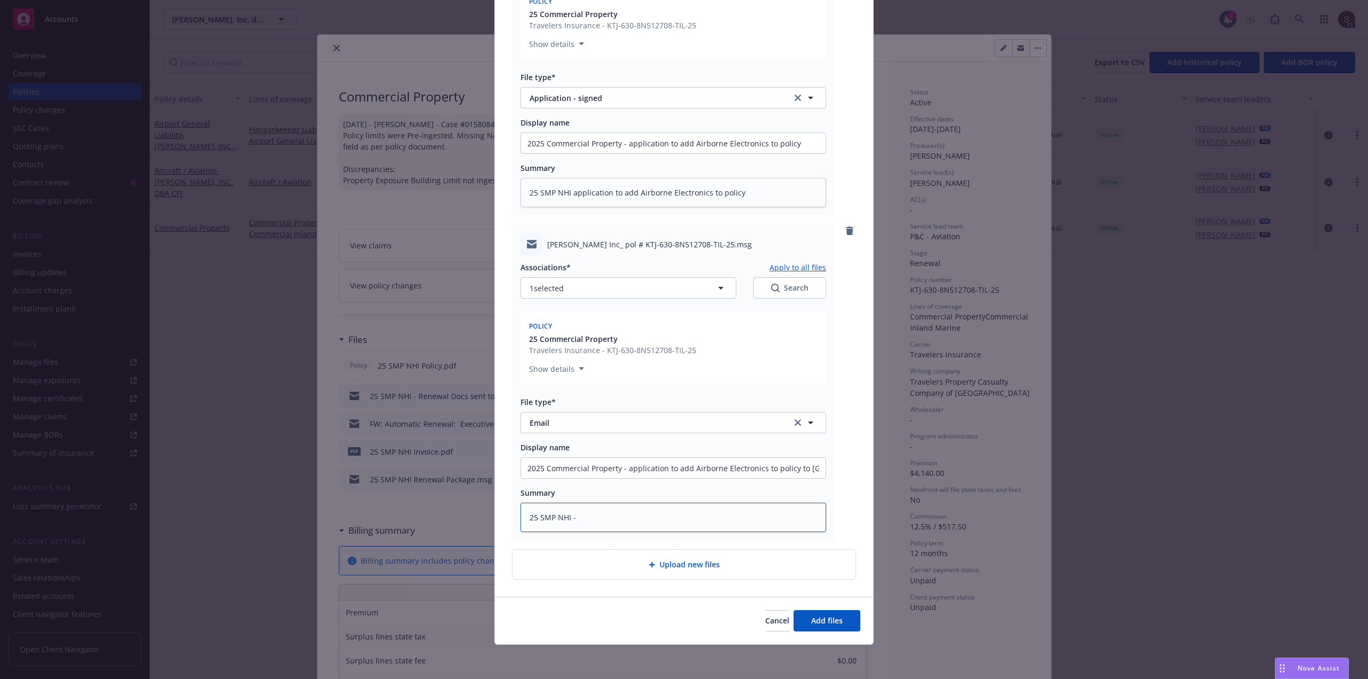
paste textarea "application to add Airborne Electronics to policy to UW for quote and add dba"
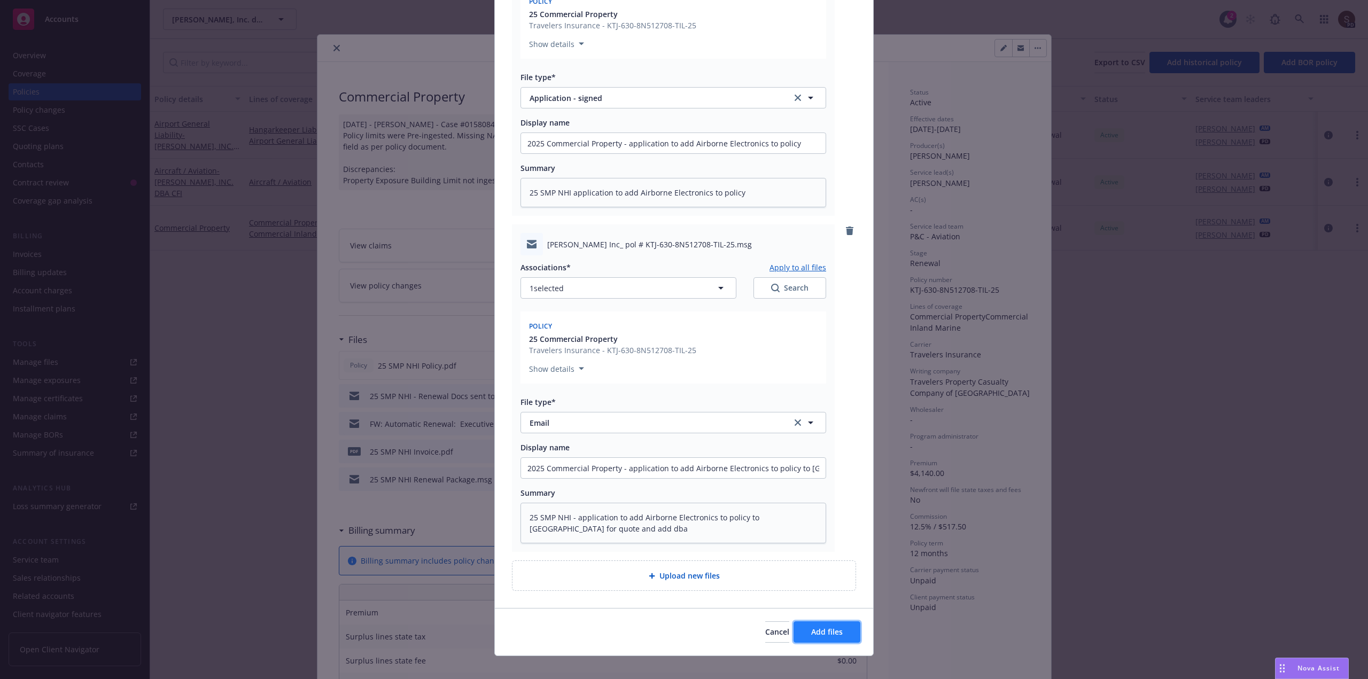
click at [830, 626] on button "Add files" at bounding box center [827, 631] width 67 height 21
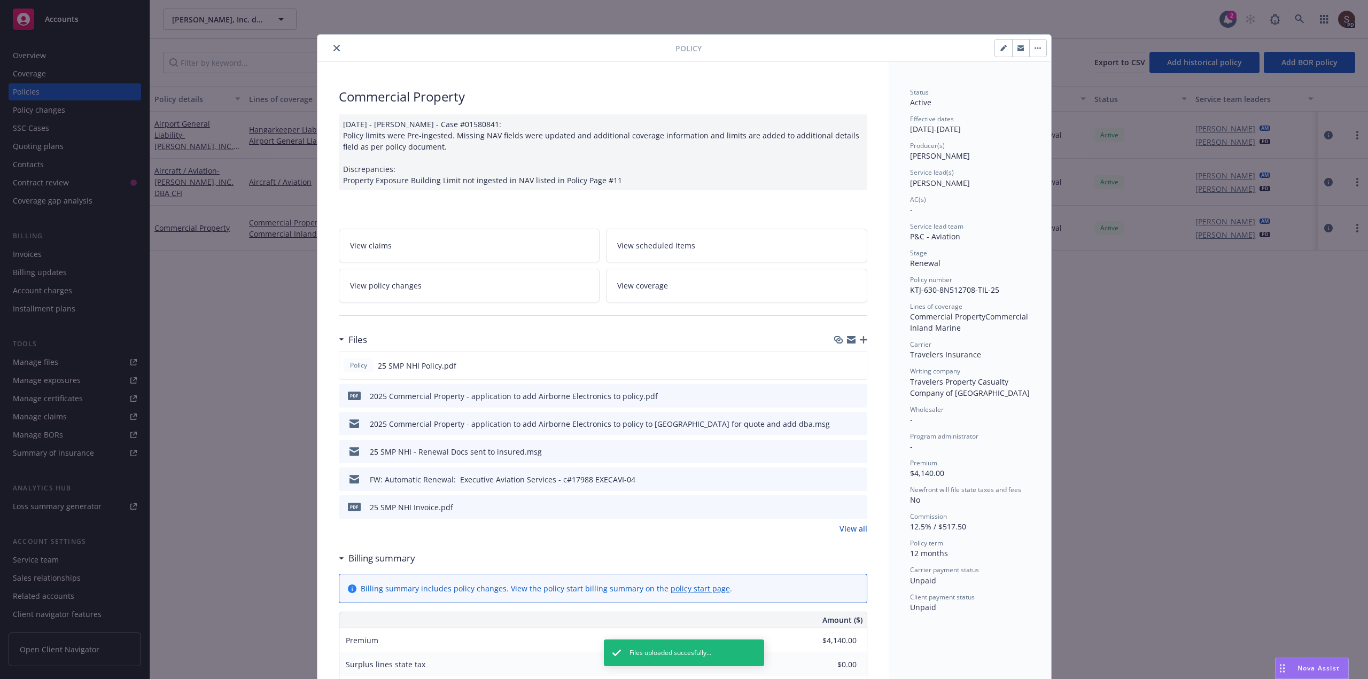
click at [333, 48] on icon "close" at bounding box center [336, 48] width 6 height 6
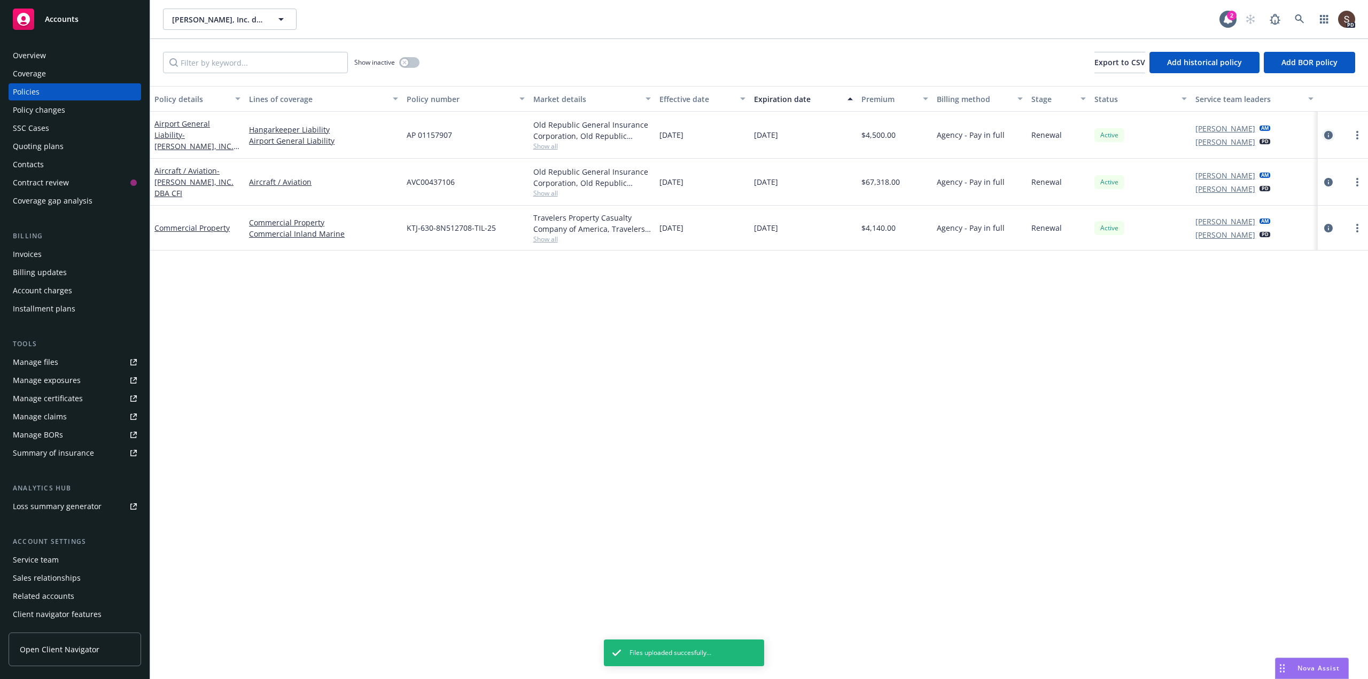
click at [1328, 136] on icon "circleInformation" at bounding box center [1328, 135] width 9 height 9
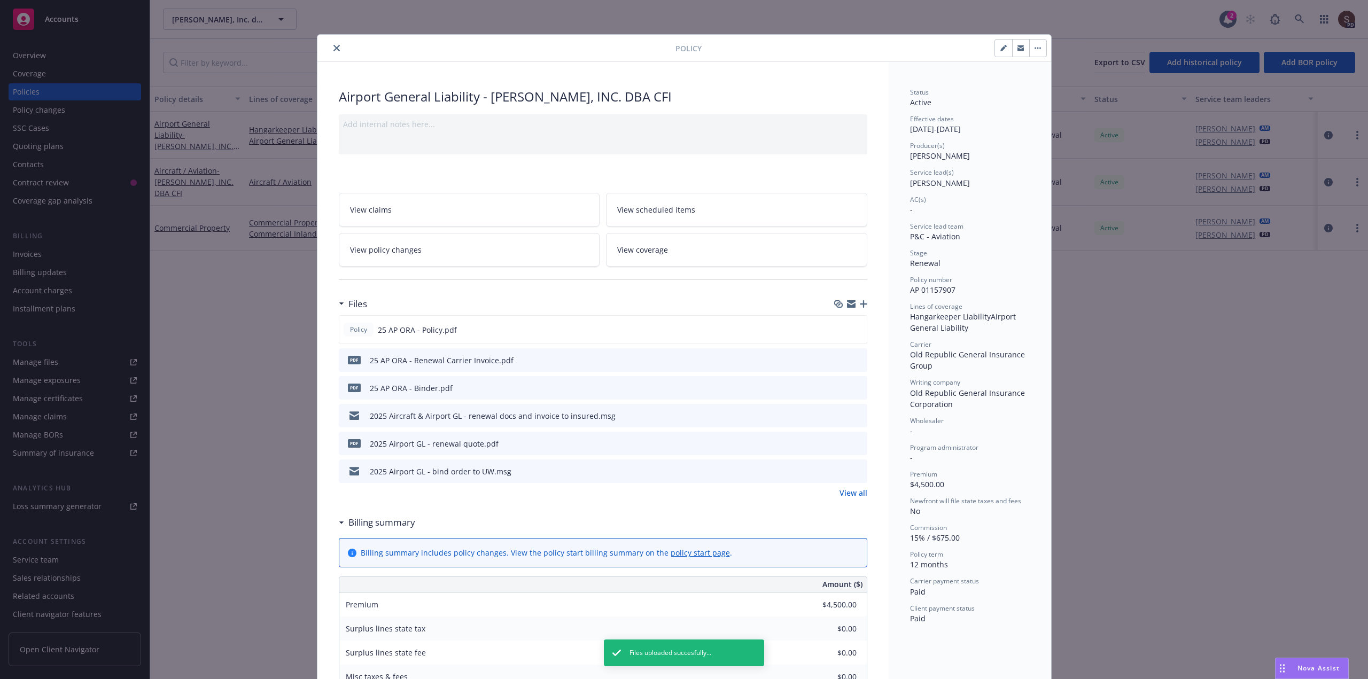
click at [859, 299] on div "Files" at bounding box center [603, 304] width 528 height 22
click at [861, 302] on icon "button" at bounding box center [863, 303] width 7 height 7
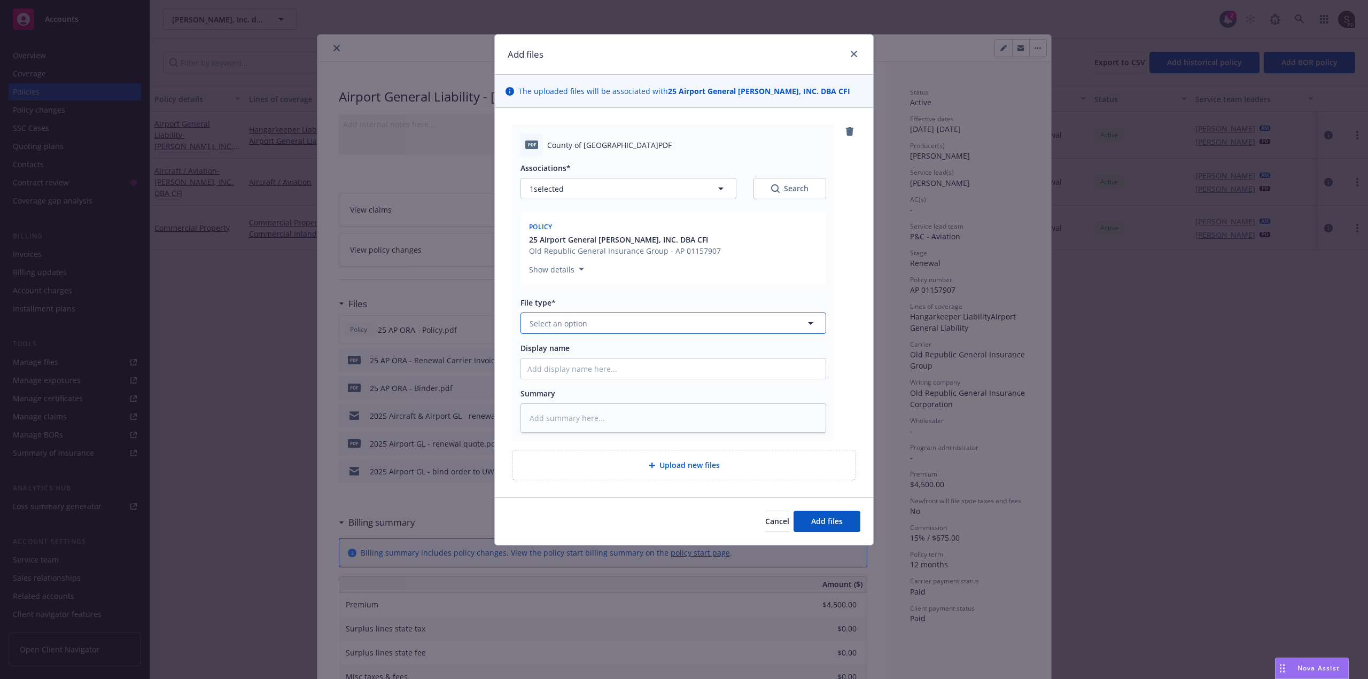
click at [536, 329] on span "Select an option" at bounding box center [559, 323] width 58 height 11
click at [575, 500] on span "Certificate of insurance" at bounding box center [574, 494] width 85 height 11
click at [580, 379] on input "Display name" at bounding box center [673, 369] width 305 height 20
click at [553, 379] on input "2025 AIrport GL - certificate County of Sacramento" at bounding box center [673, 369] width 305 height 20
drag, startPoint x: 589, startPoint y: 381, endPoint x: 727, endPoint y: 387, distance: 138.0
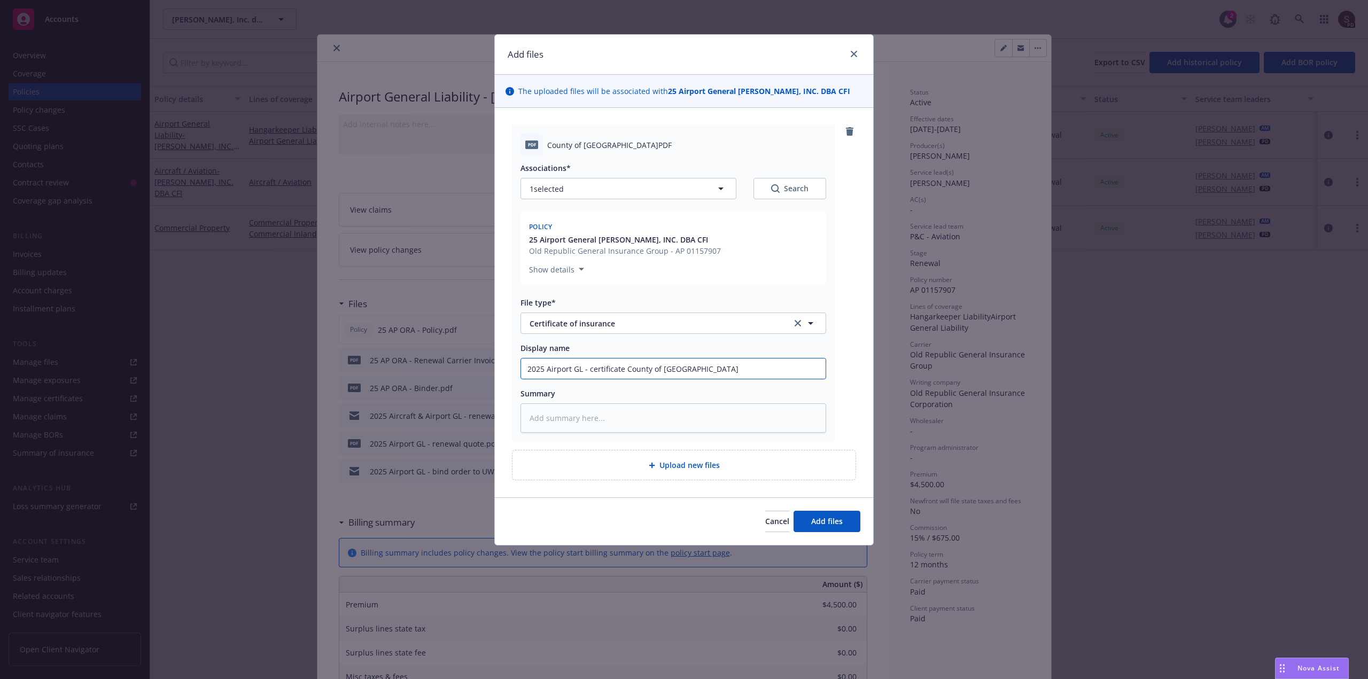
click at [727, 379] on input "2025 Airport GL - certificate County of Sacramento" at bounding box center [673, 369] width 305 height 20
click at [600, 431] on textarea at bounding box center [673, 417] width 306 height 29
paste textarea "certificate County of Sacramento"
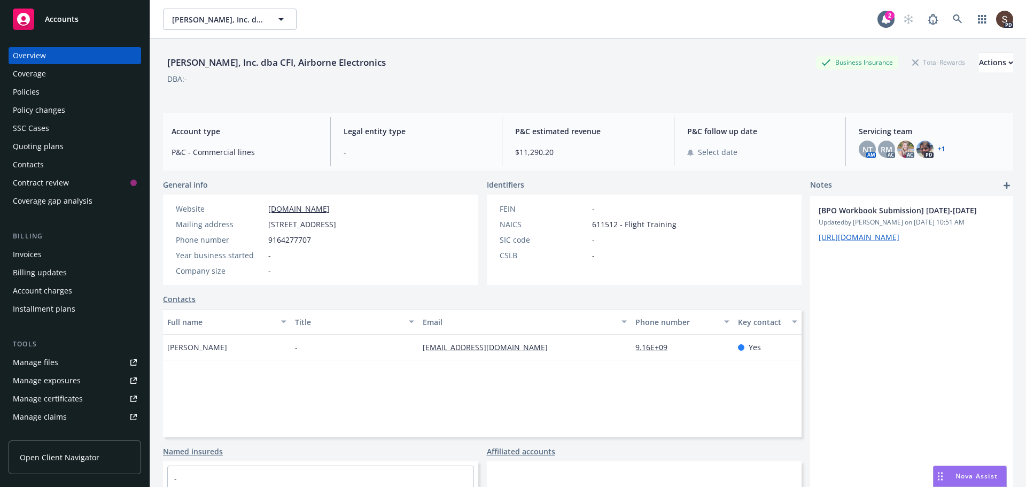
click at [961, 8] on div "Carter Flygare, Inc. dba CFI, Airborne Electronics Carter Flygare, Inc. dba CFI…" at bounding box center [588, 19] width 876 height 38
click at [956, 20] on link at bounding box center [957, 19] width 21 height 21
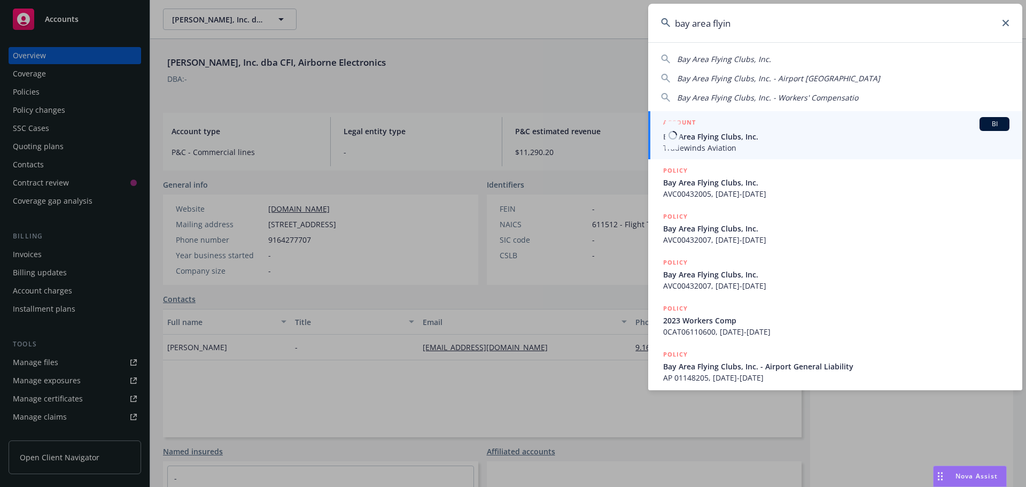
type input "bay area flyin"
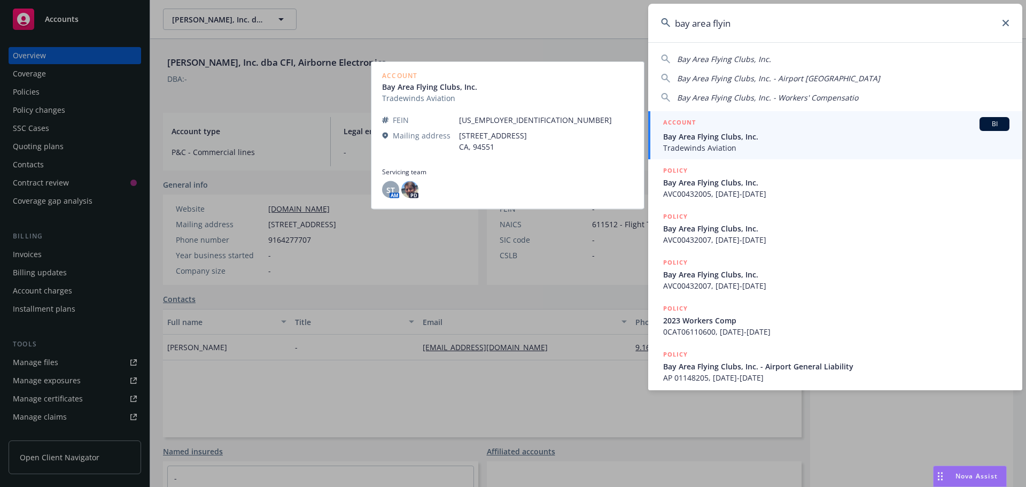
click at [703, 141] on span "Bay Area Flying Clubs, Inc." at bounding box center [836, 136] width 346 height 11
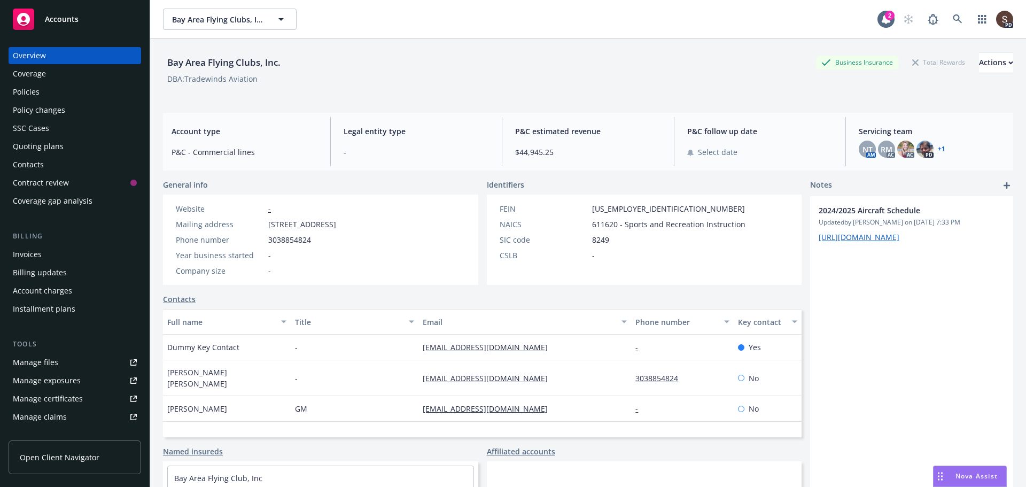
click at [59, 93] on div "Policies" at bounding box center [75, 91] width 124 height 17
